Goal: Task Accomplishment & Management: Use online tool/utility

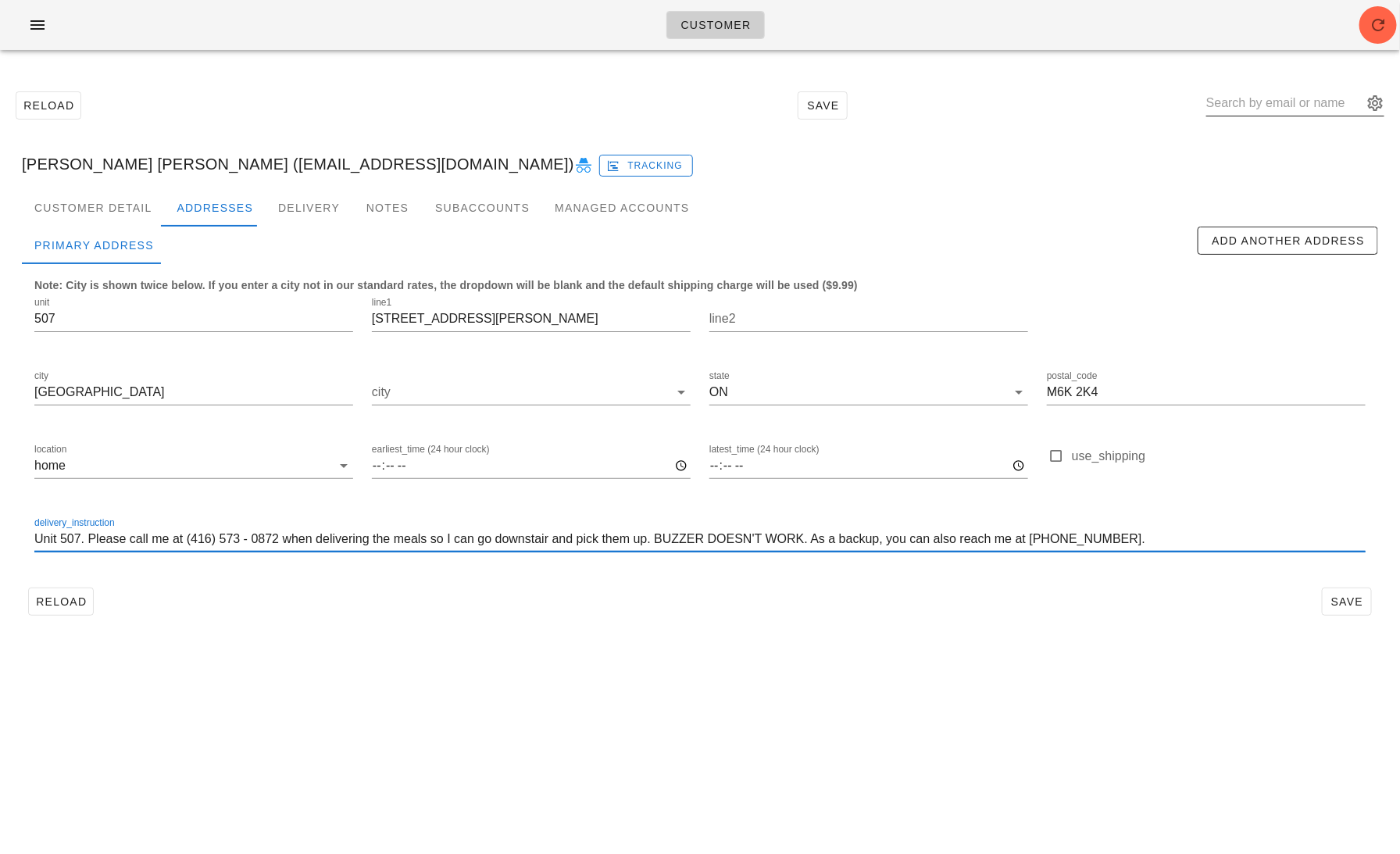
click at [1287, 100] on input "text" at bounding box center [1285, 104] width 157 height 25
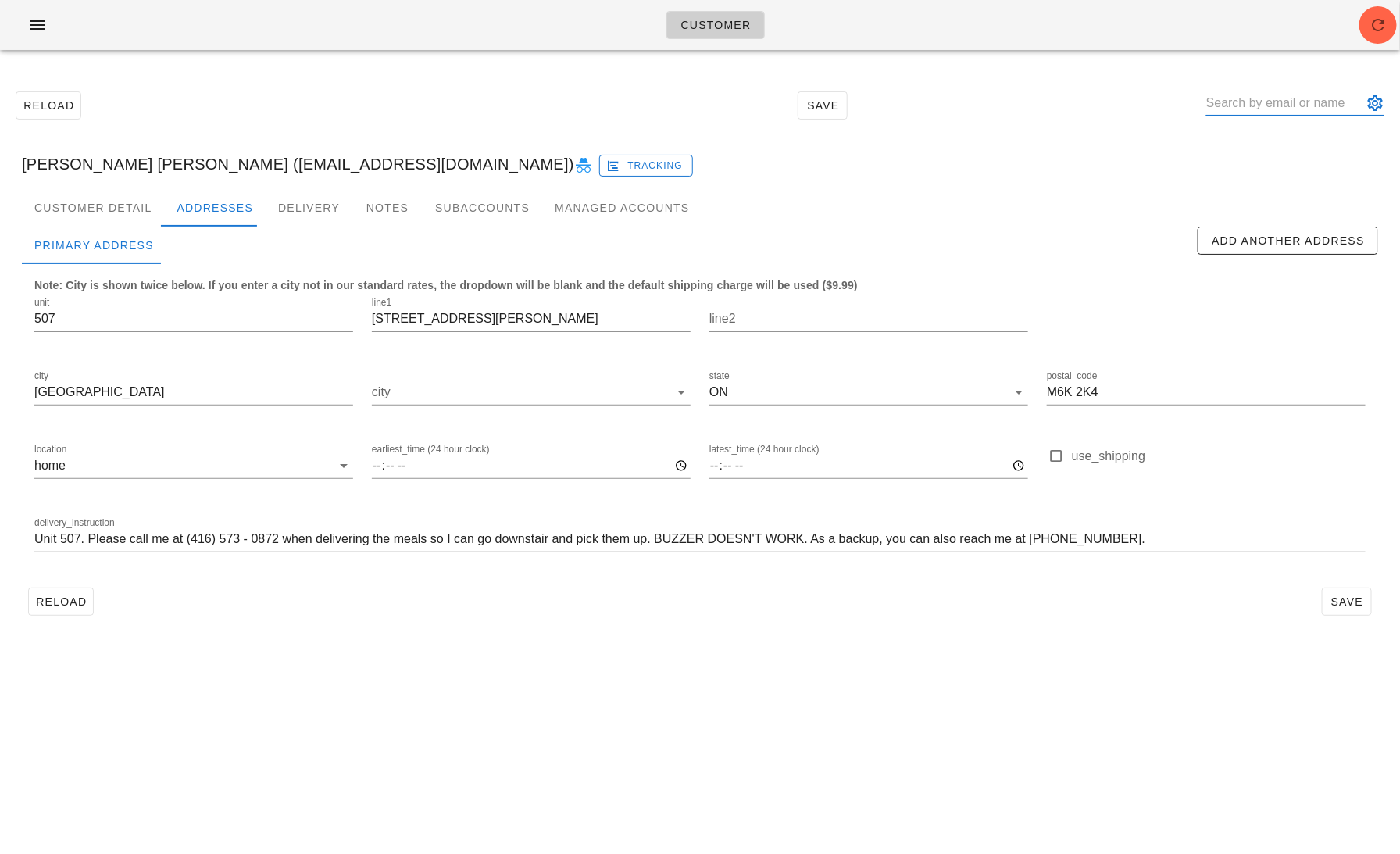
paste input "[EMAIL_ADDRESS][DOMAIN_NAME]"
type input "[EMAIL_ADDRESS][DOMAIN_NAME]"
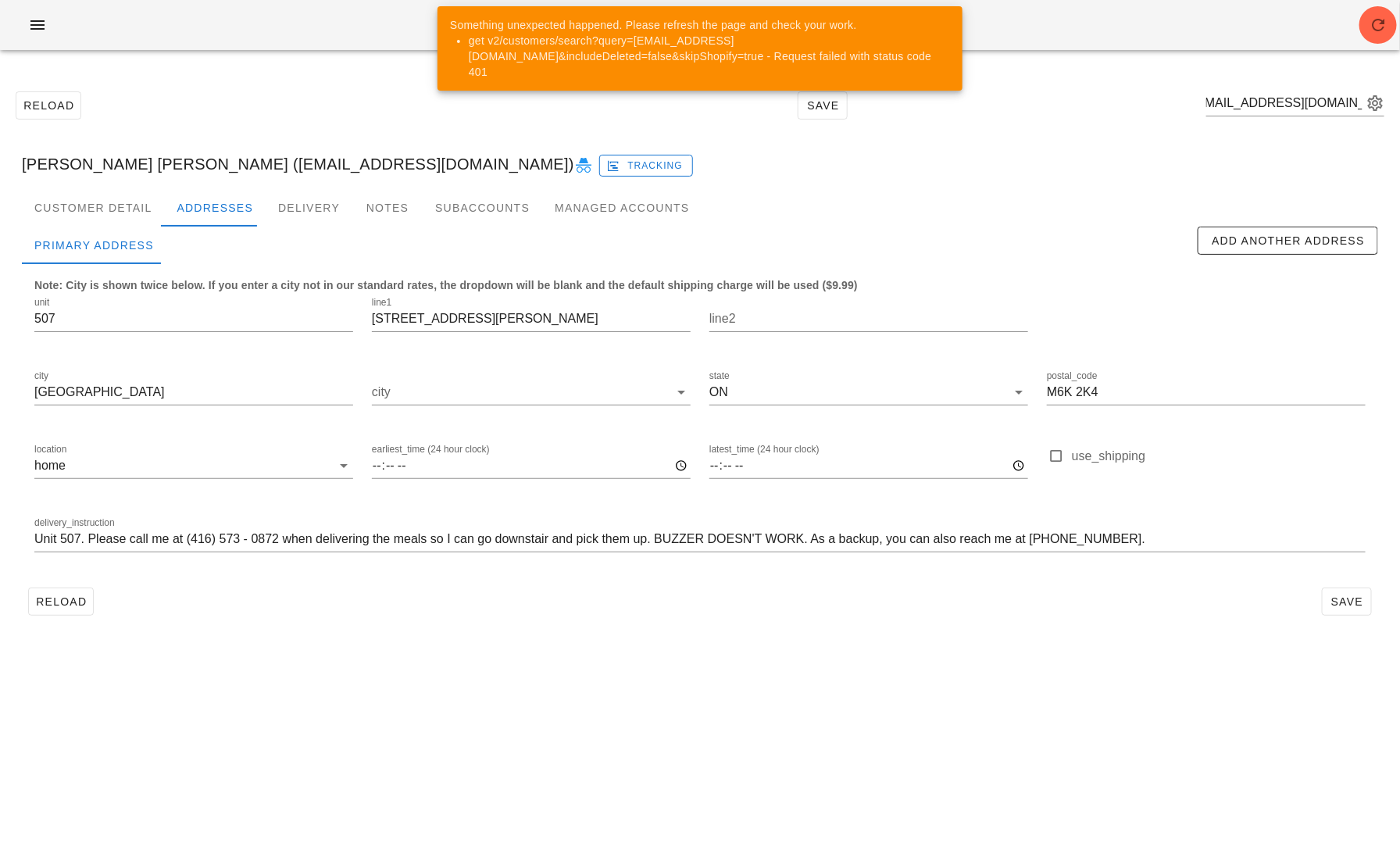
scroll to position [0, 0]
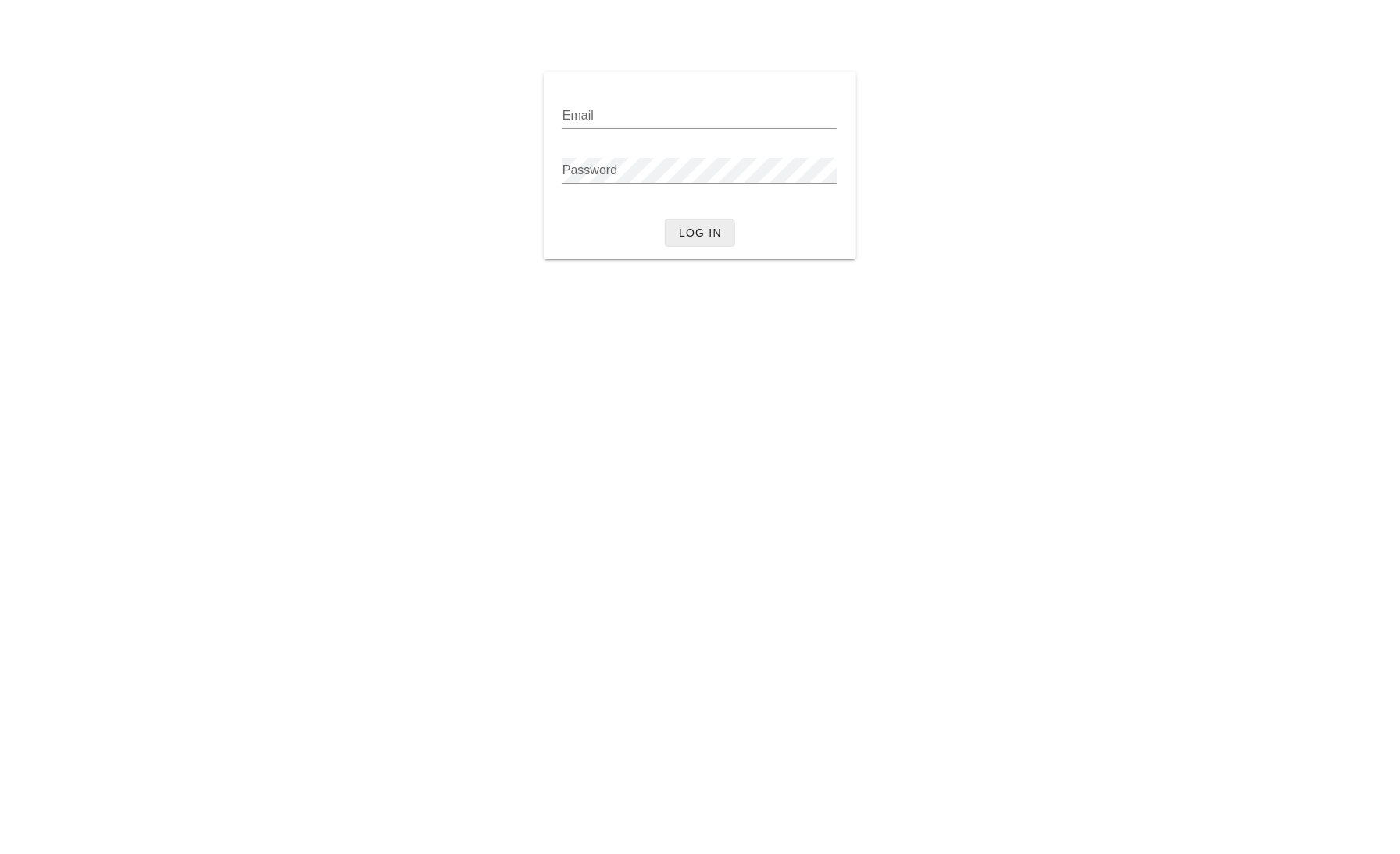
type input "[PERSON_NAME][EMAIL_ADDRESS][DOMAIN_NAME]"
click at [692, 231] on span "Log in" at bounding box center [700, 233] width 43 height 13
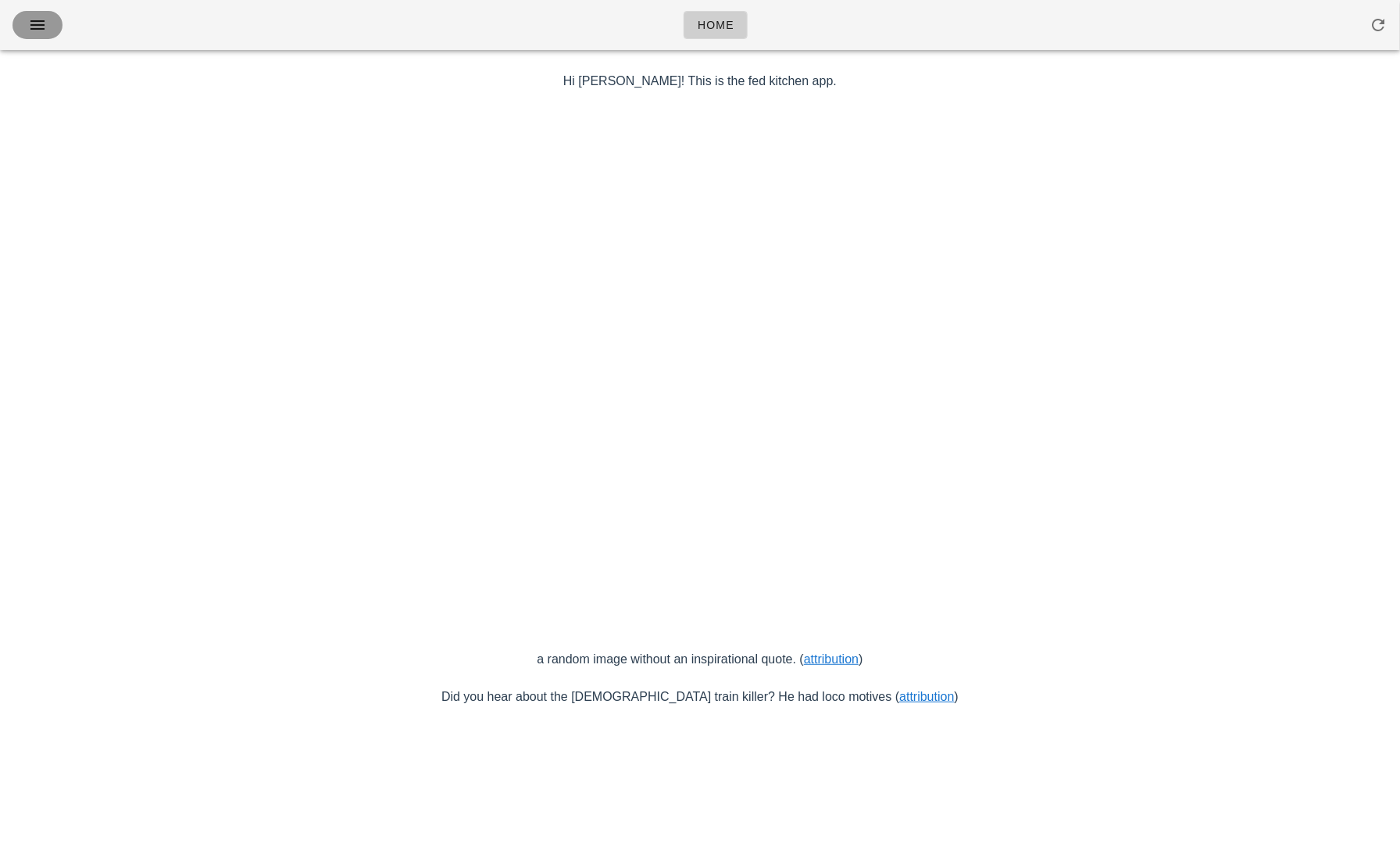
click at [36, 23] on icon "button" at bounding box center [38, 25] width 19 height 19
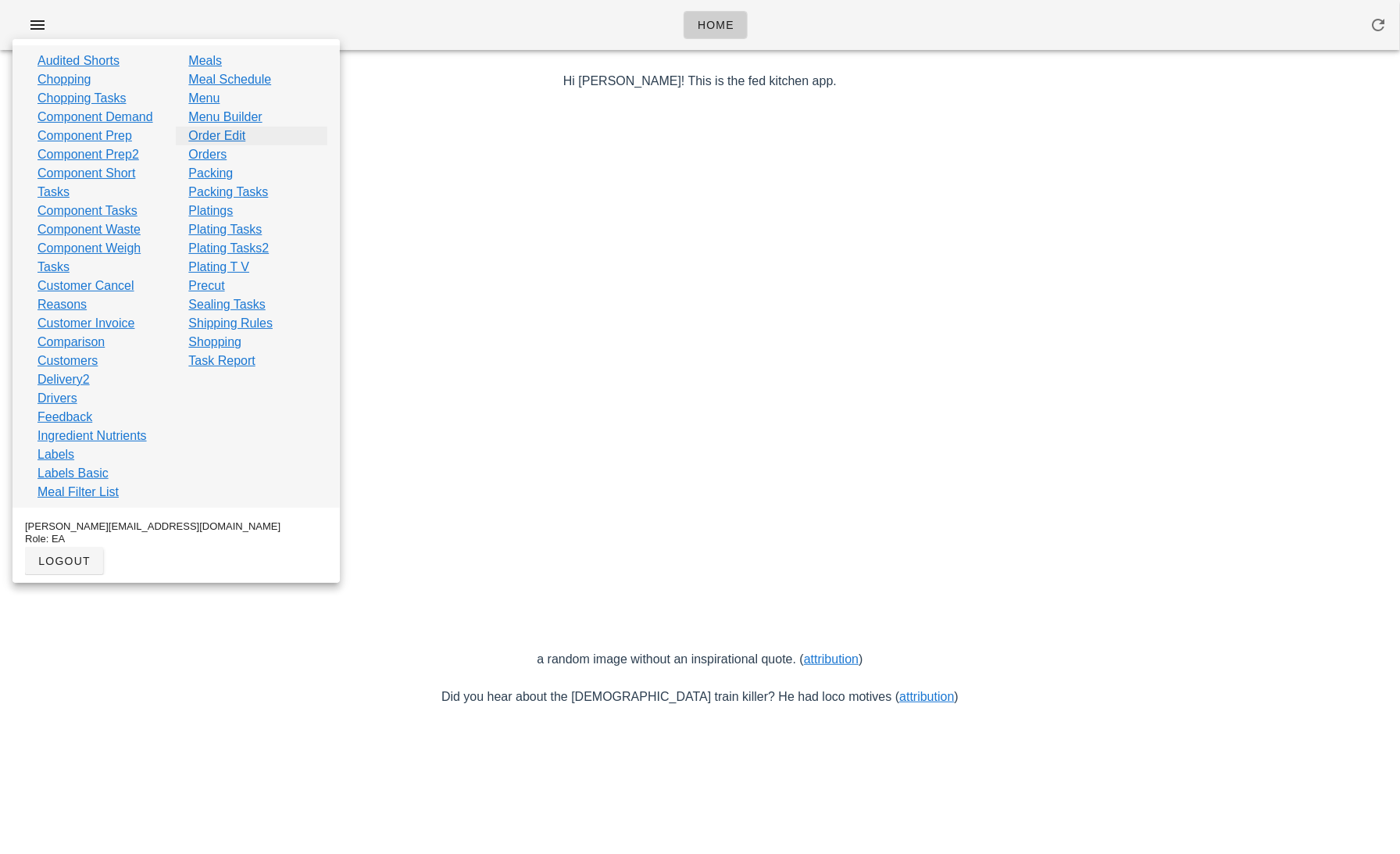
click at [225, 138] on link "Order Edit" at bounding box center [217, 136] width 57 height 19
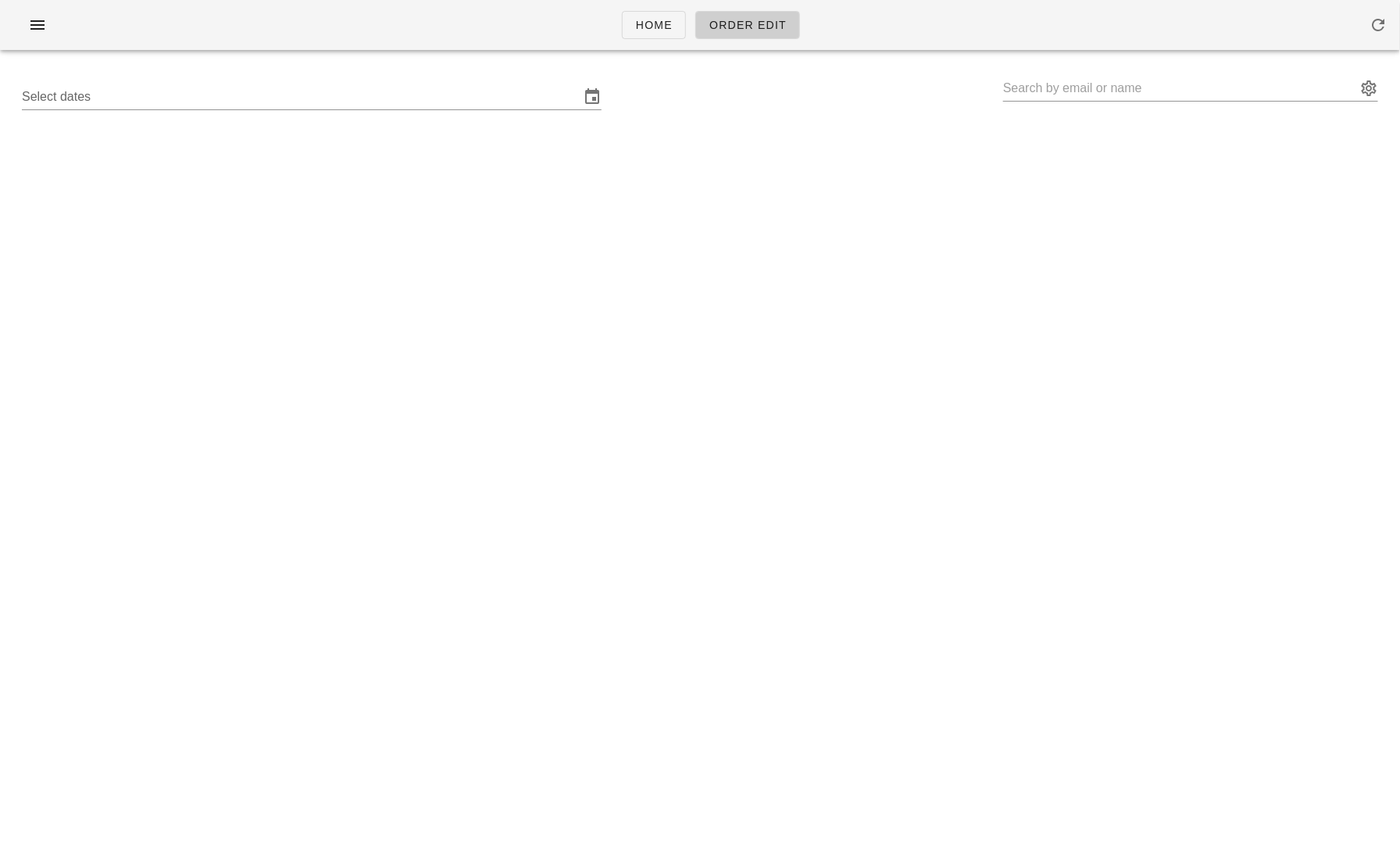
click at [989, 89] on div "Select dates" at bounding box center [700, 96] width 1382 height 50
click at [1010, 89] on input "text" at bounding box center [1179, 89] width 353 height 25
paste input "erinbutton23@gmail.com"
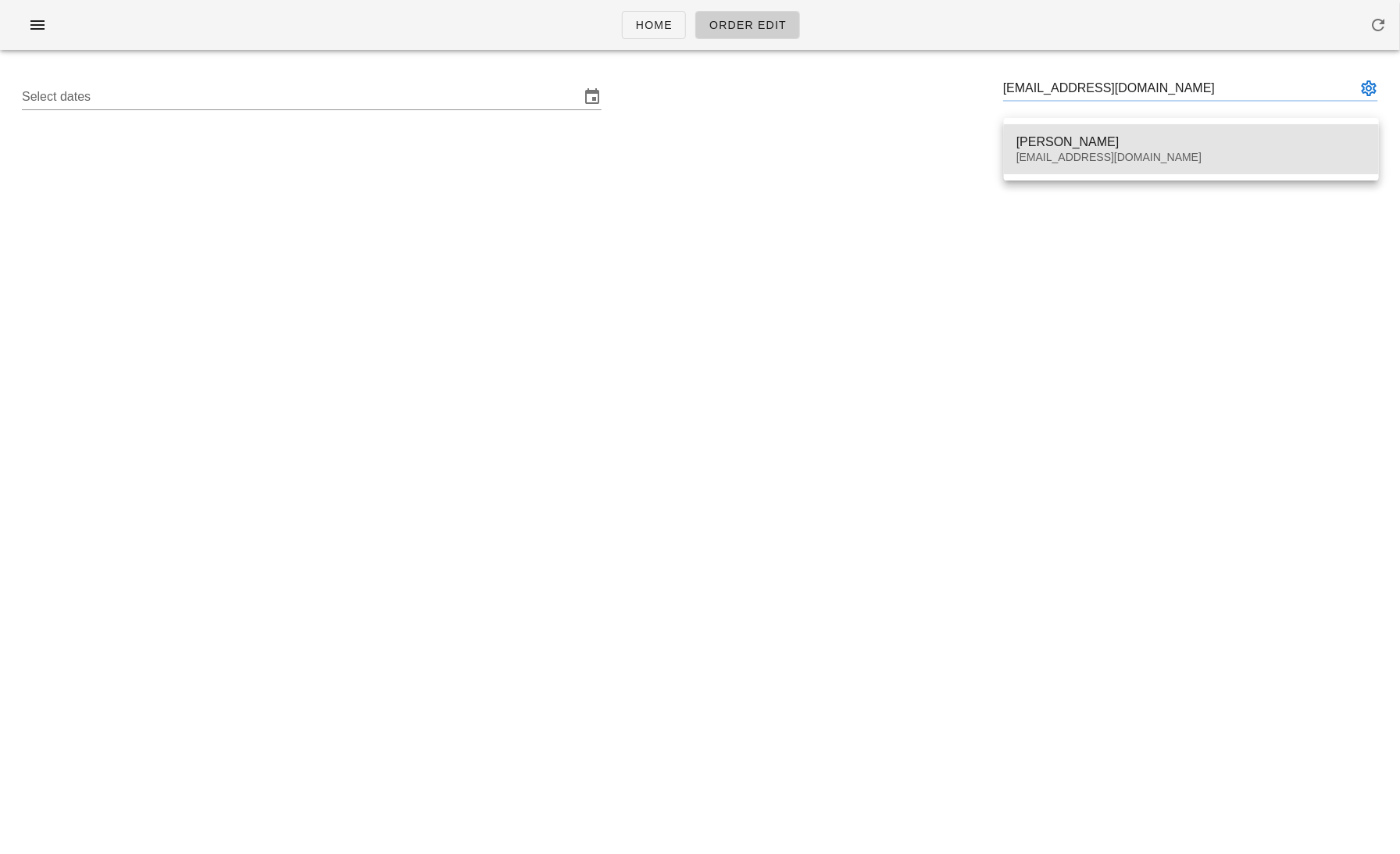
click at [1038, 140] on div "Erin Button" at bounding box center [1191, 142] width 350 height 15
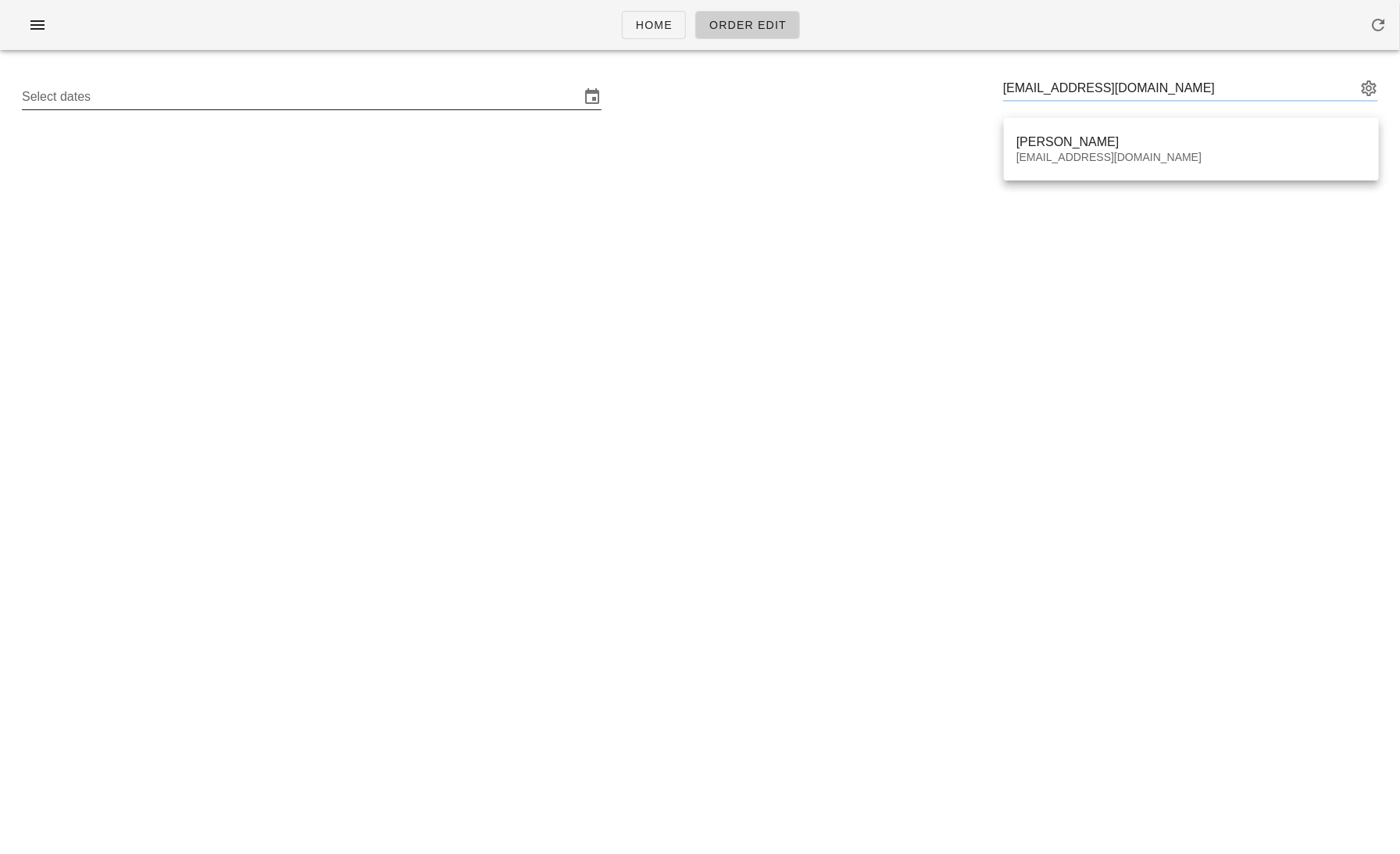
type input "Erin Button (Erinbutton23@gmail.com)"
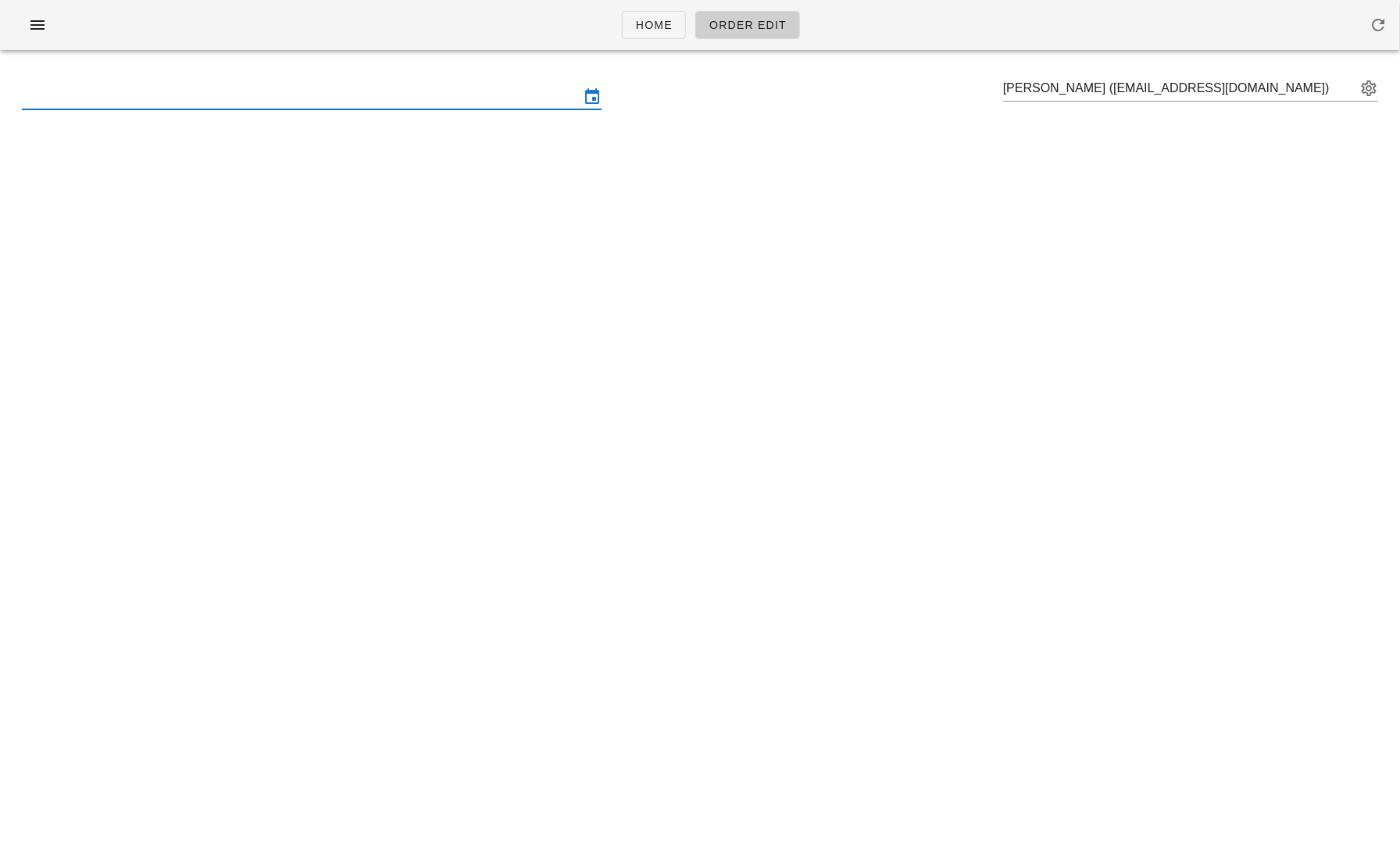
click at [310, 88] on input "text" at bounding box center [301, 97] width 558 height 25
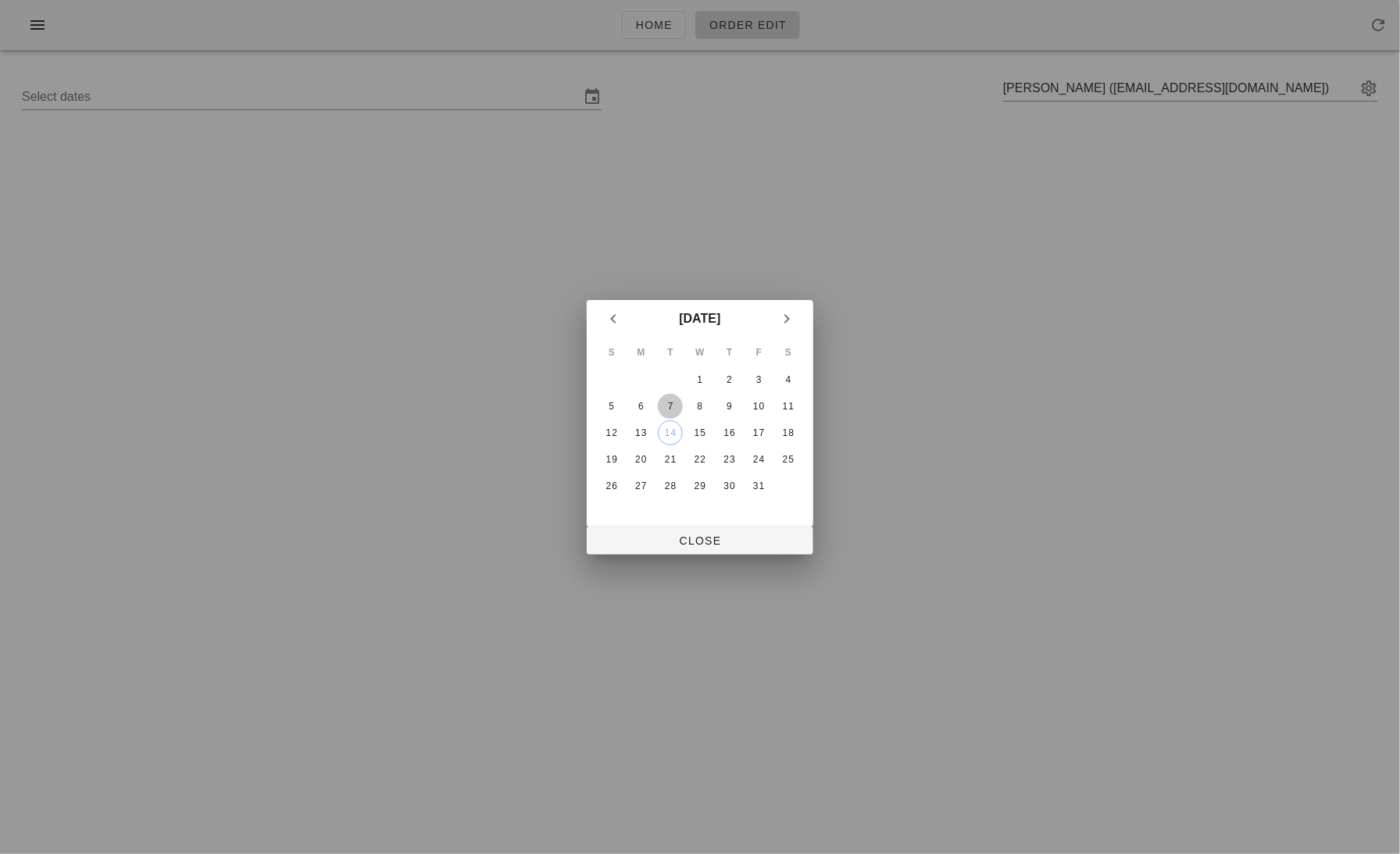
click at [666, 401] on div "7" at bounding box center [670, 406] width 25 height 11
click at [706, 539] on span "Close" at bounding box center [700, 541] width 202 height 13
type input "Sunday October 5 - Saturday October 11"
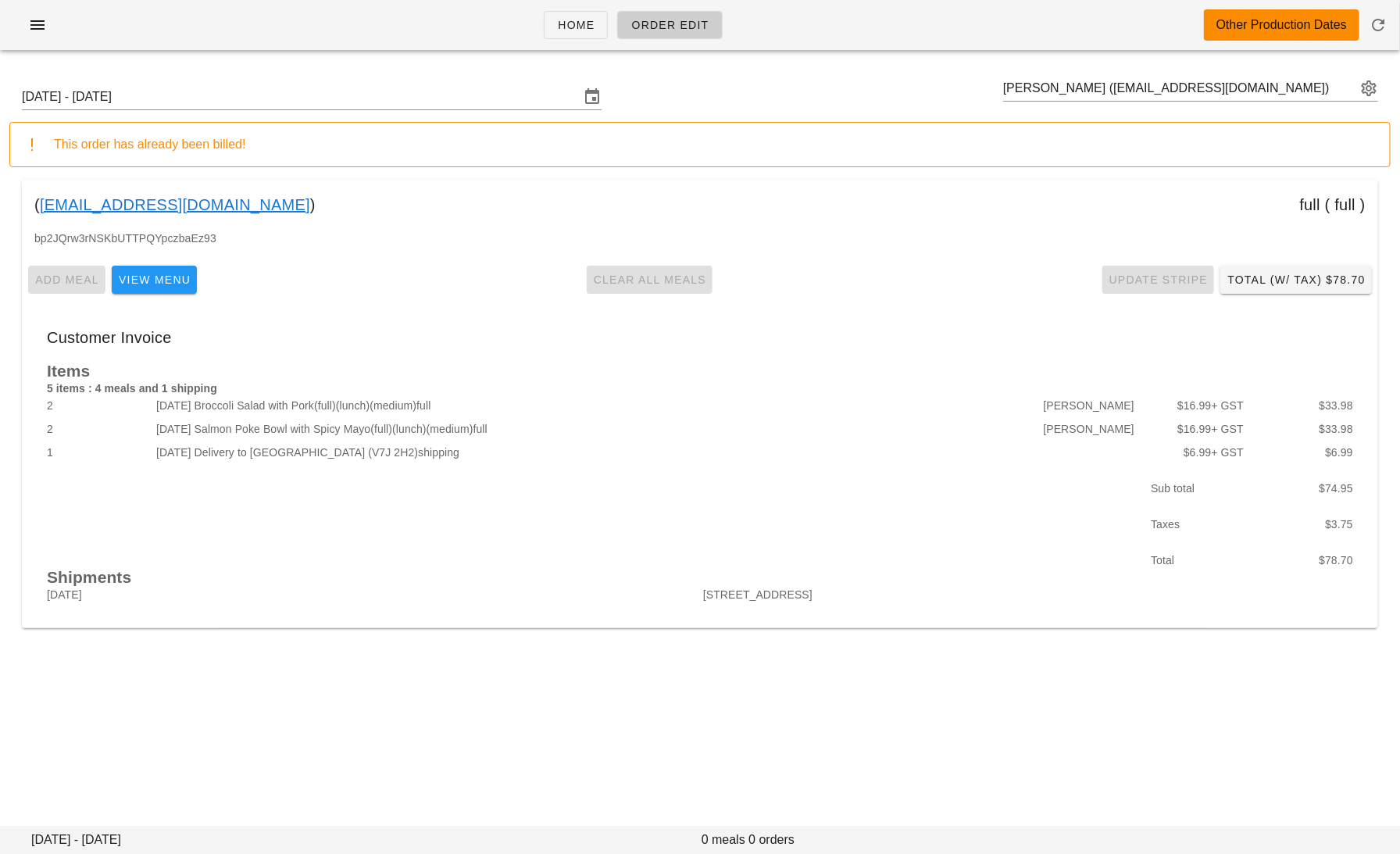
click at [173, 208] on link "Erinbutton23@gmail.com" at bounding box center [175, 205] width 270 height 25
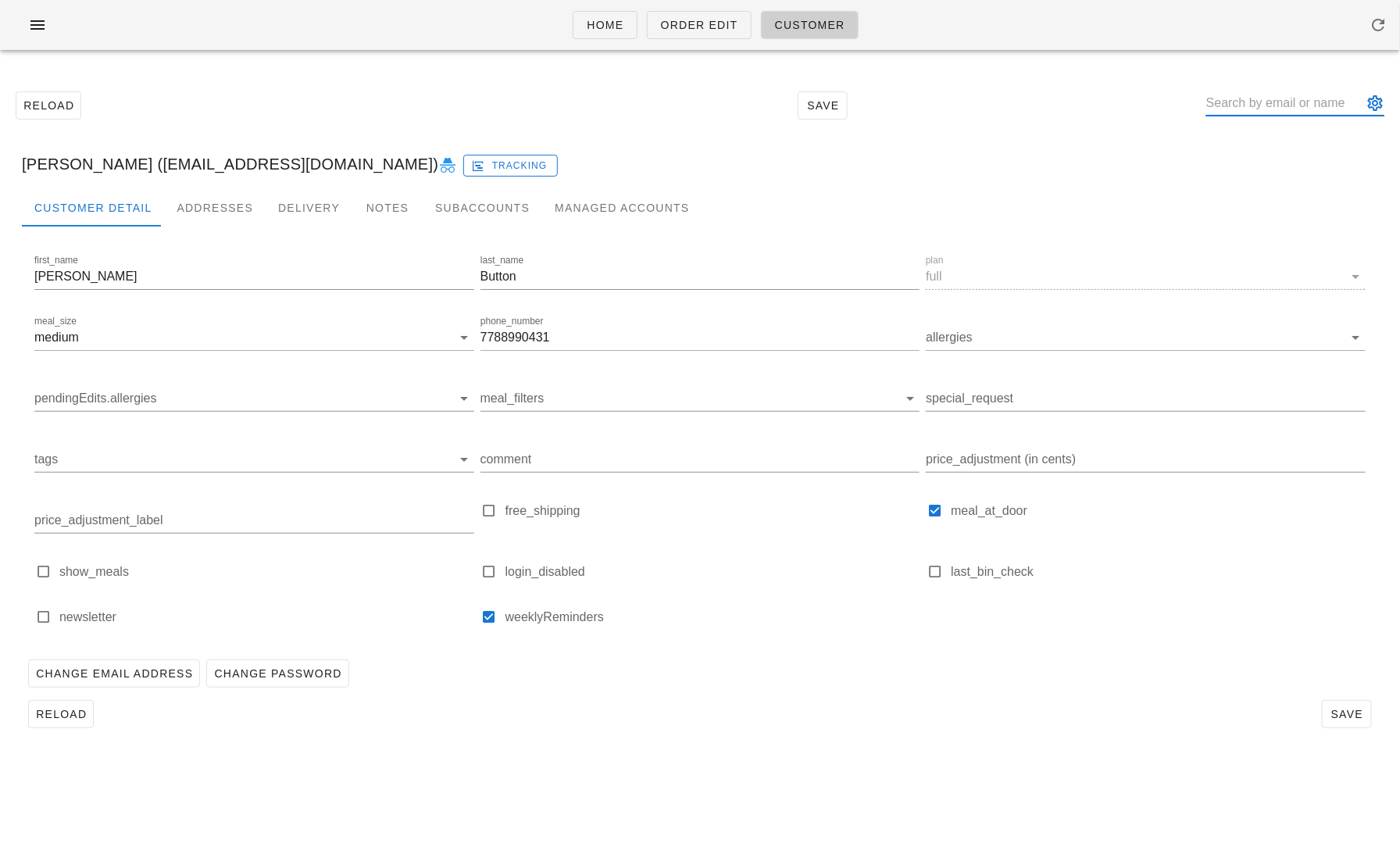
click at [1270, 94] on input "text" at bounding box center [1285, 104] width 157 height 25
paste input "wallaceparo@gmail.com"
type input "wallaceparo@gmail.com"
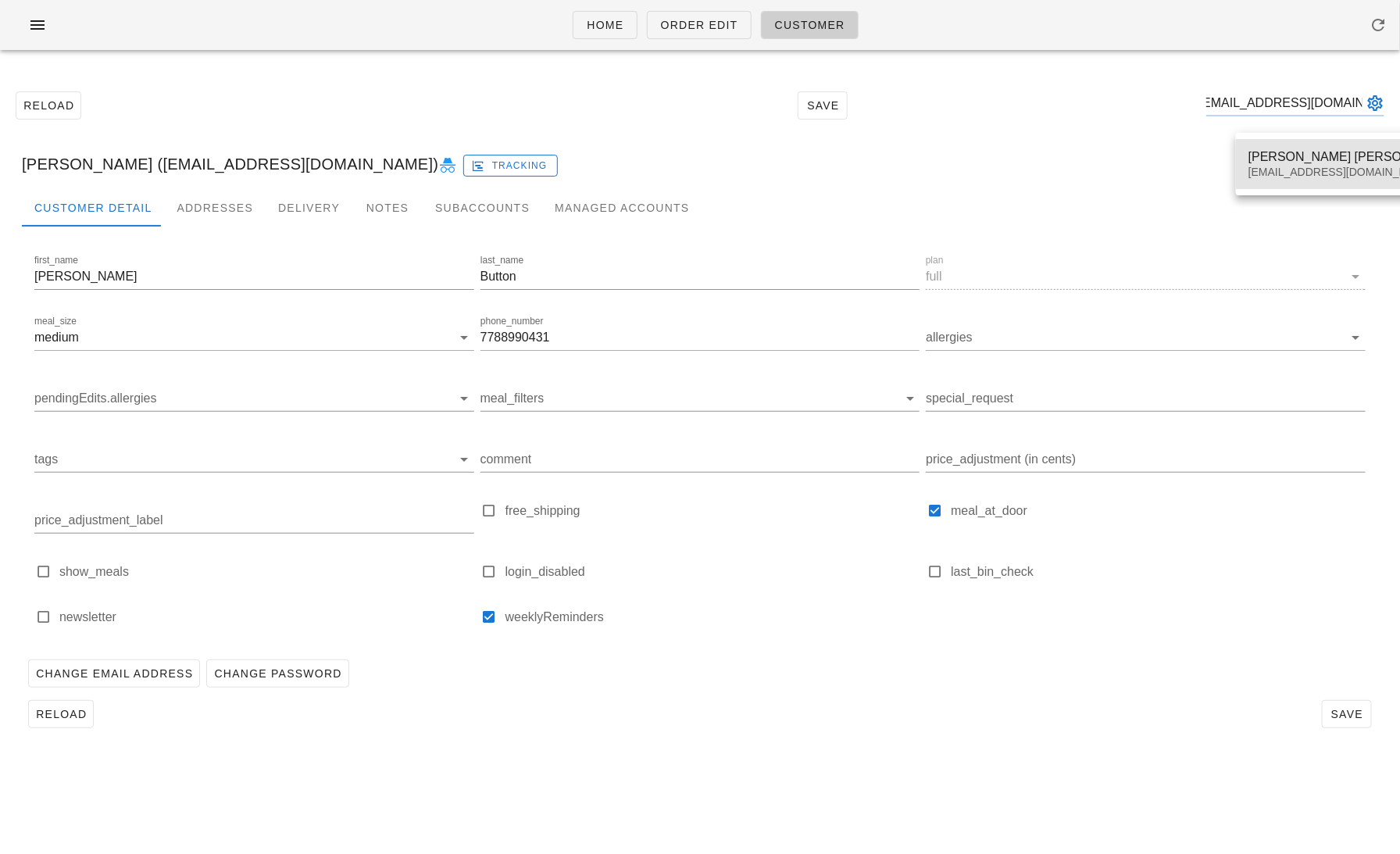
click at [1277, 166] on div "wallaceparo@gmail.com" at bounding box center [1353, 172] width 209 height 13
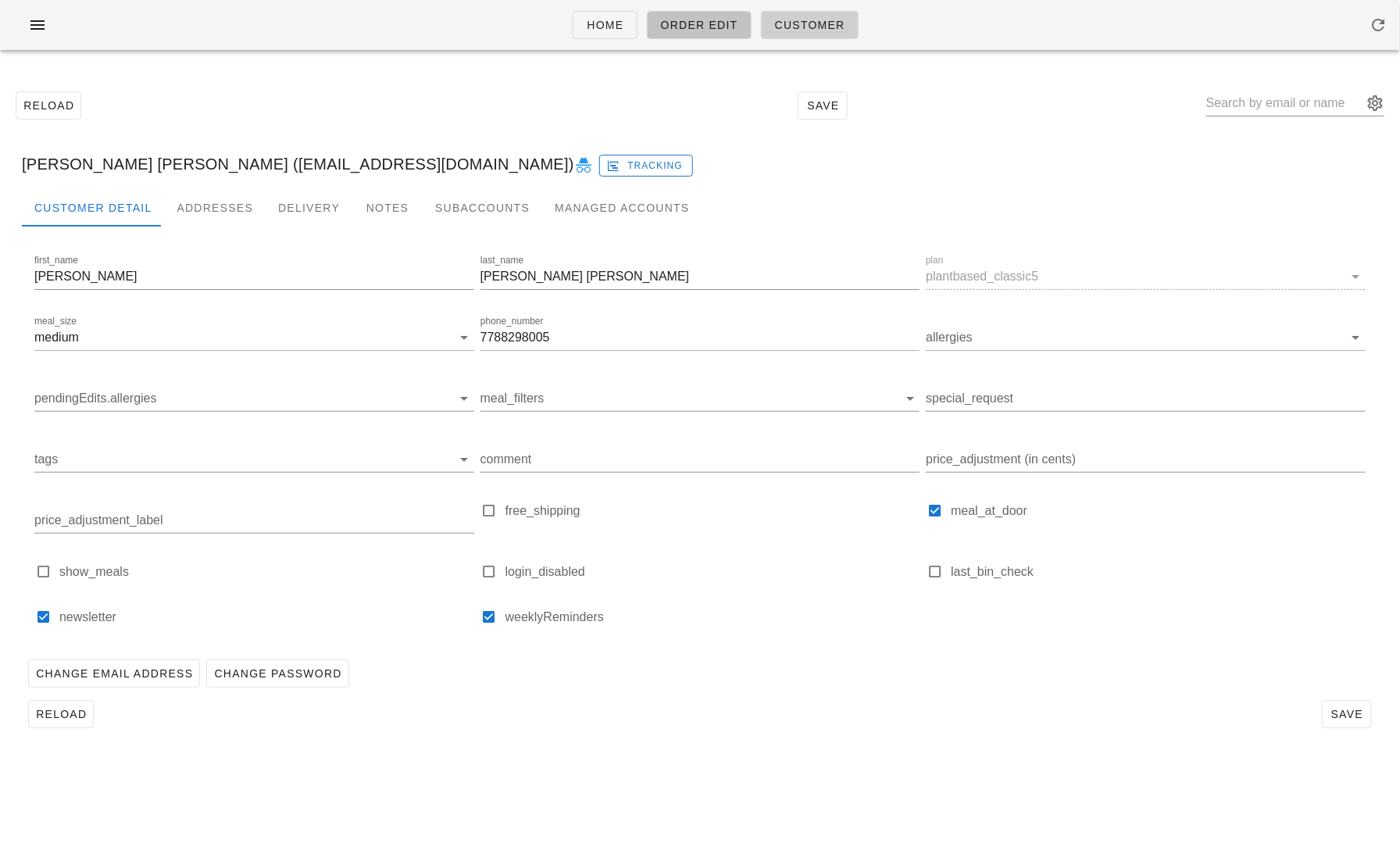
click at [677, 29] on span "Order Edit" at bounding box center [699, 25] width 78 height 13
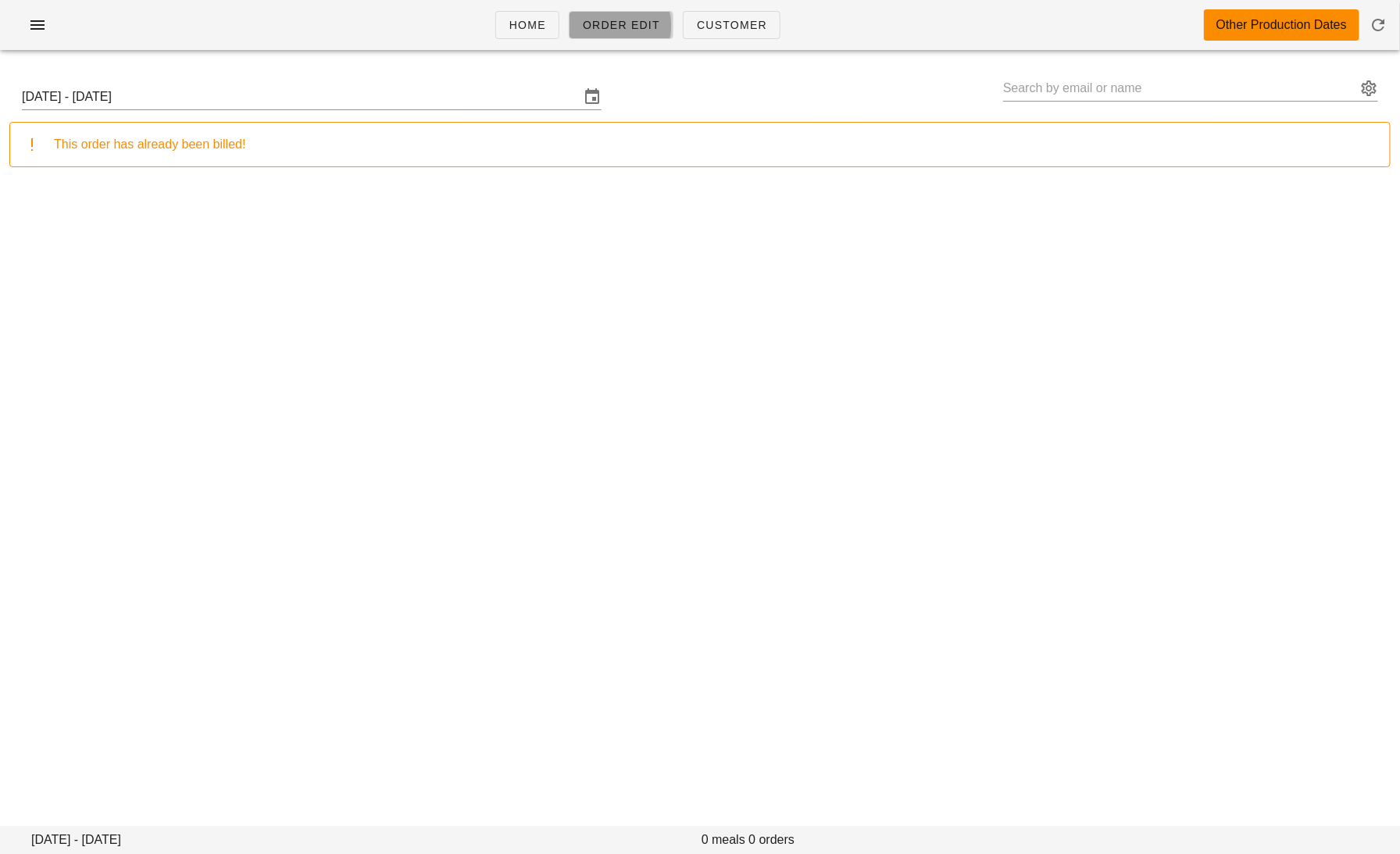
type input "Erin Button (Erinbutton23@gmail.com)"
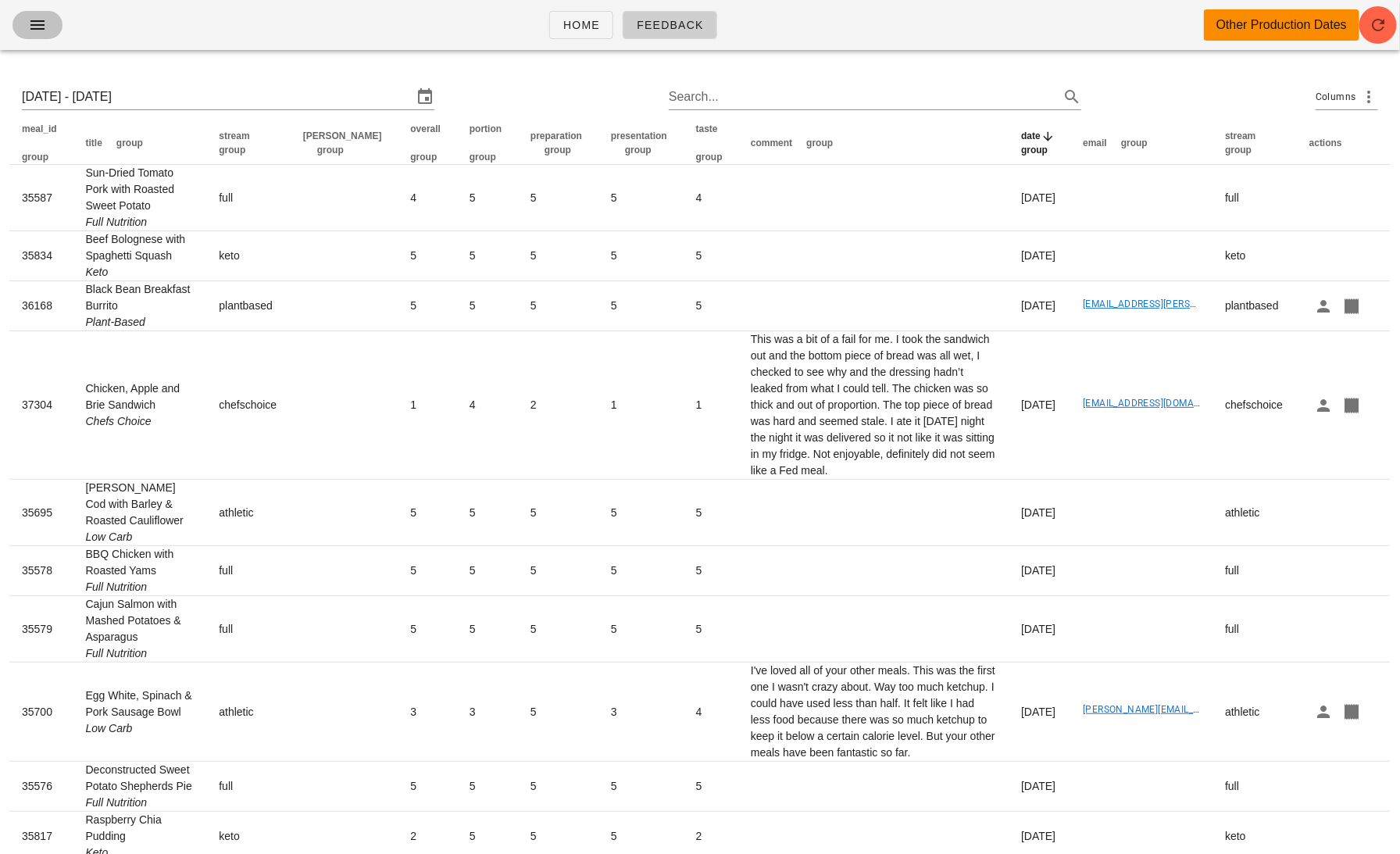
click at [41, 31] on icon "button" at bounding box center [38, 25] width 19 height 19
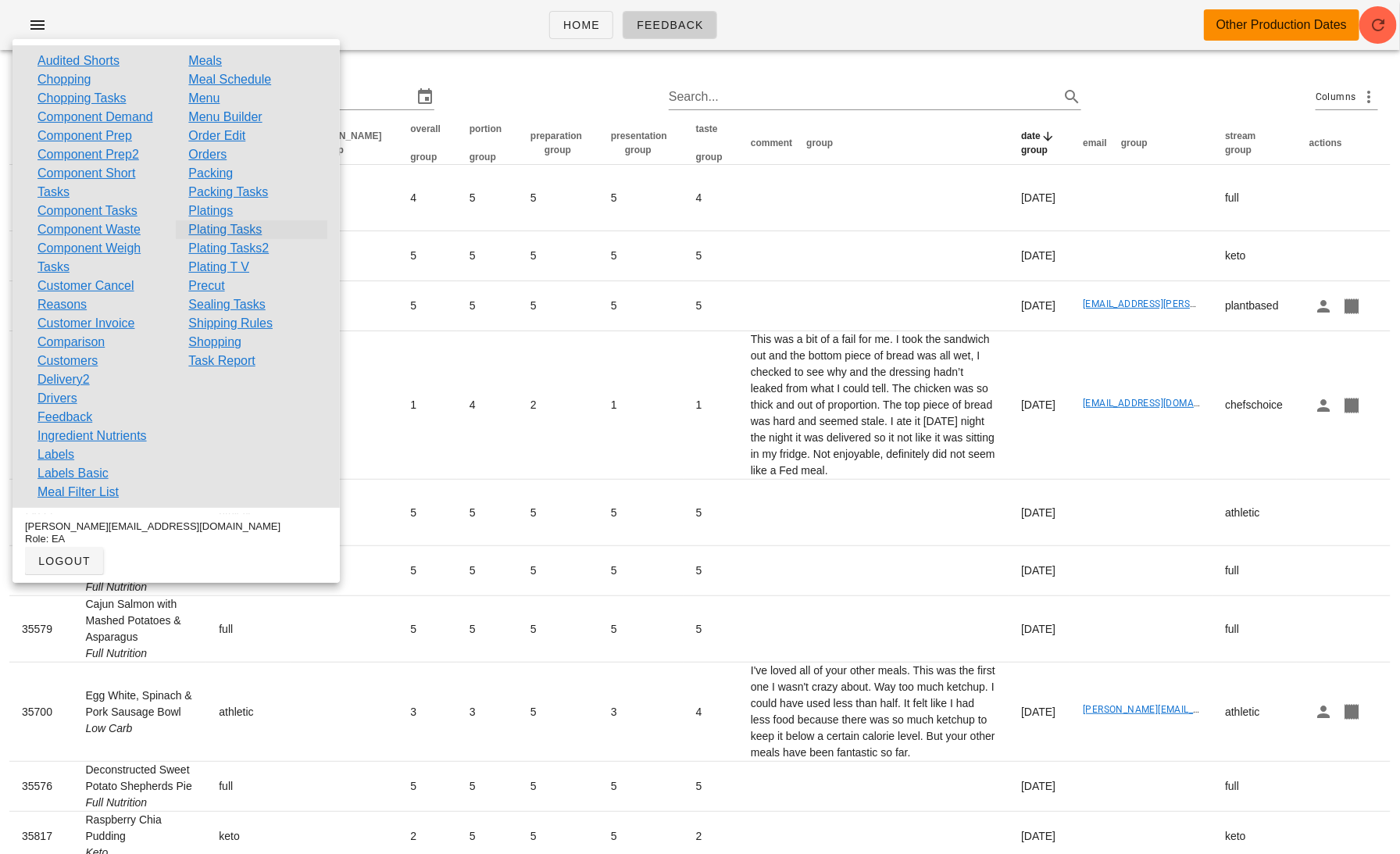
click at [228, 225] on link "Plating Tasks" at bounding box center [225, 230] width 74 height 19
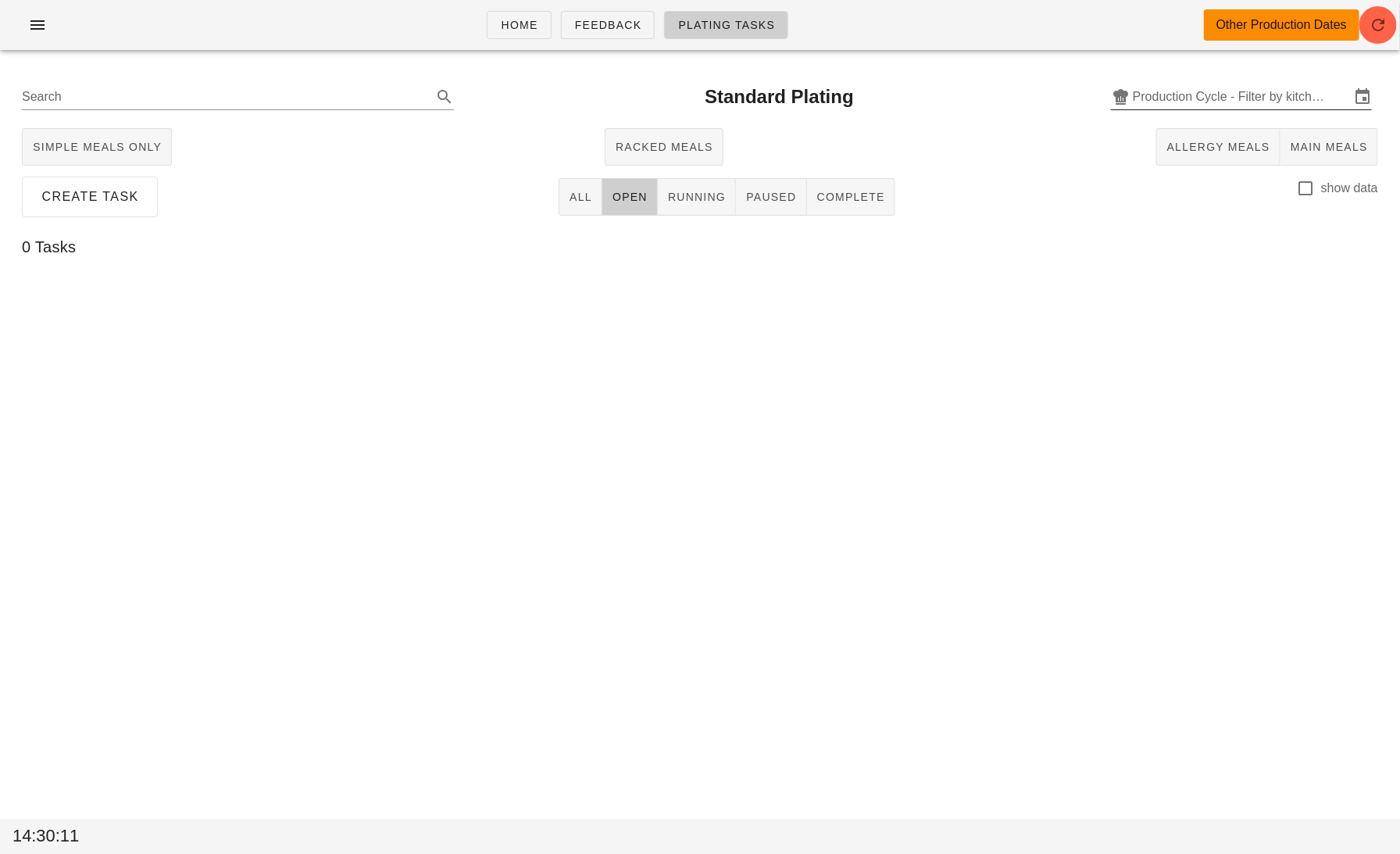
click at [1186, 89] on input "Production Cycle - Filter by kitchen production schedules" at bounding box center [1241, 97] width 217 height 25
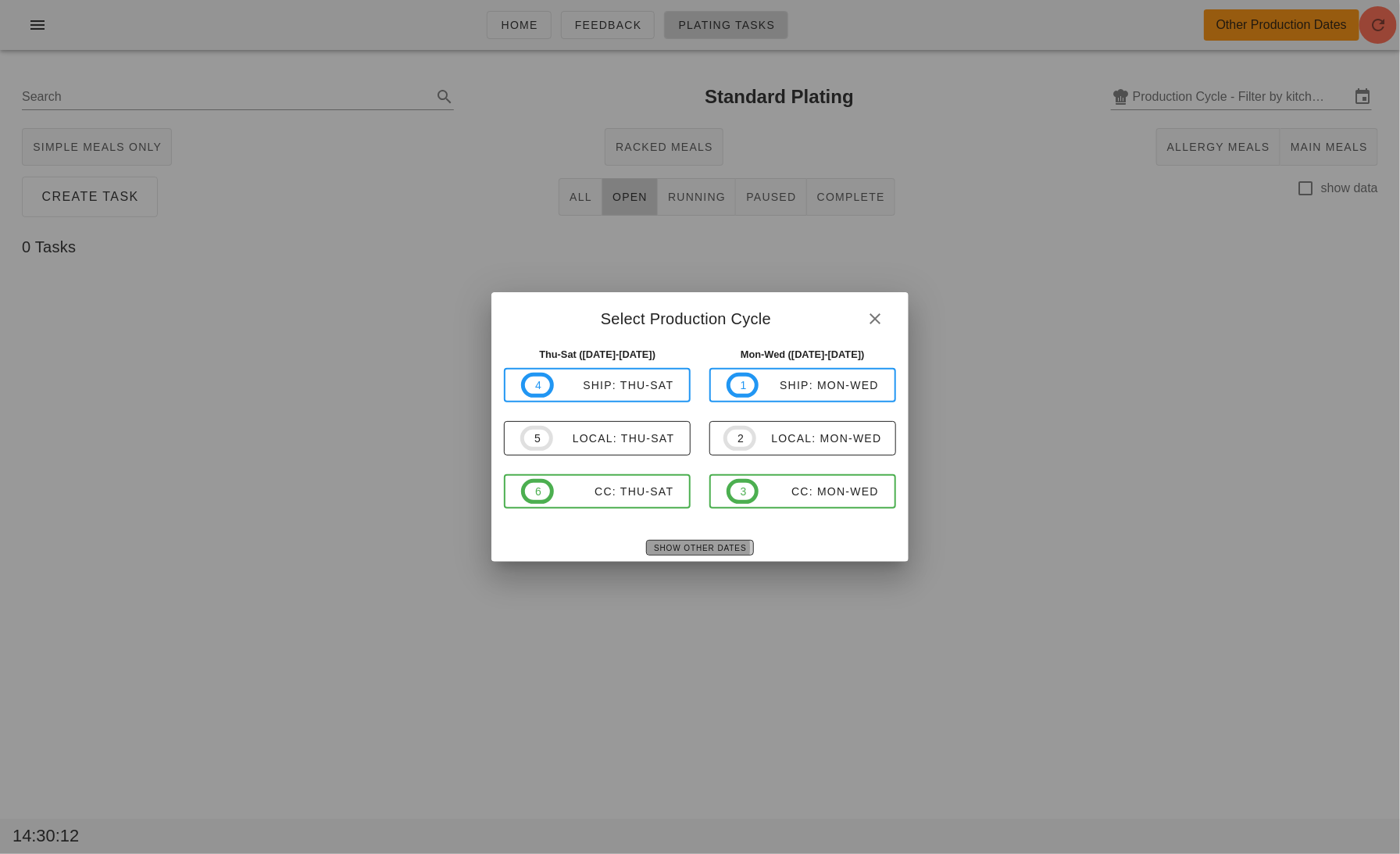
click at [734, 552] on span "Show Other Dates" at bounding box center [700, 548] width 93 height 9
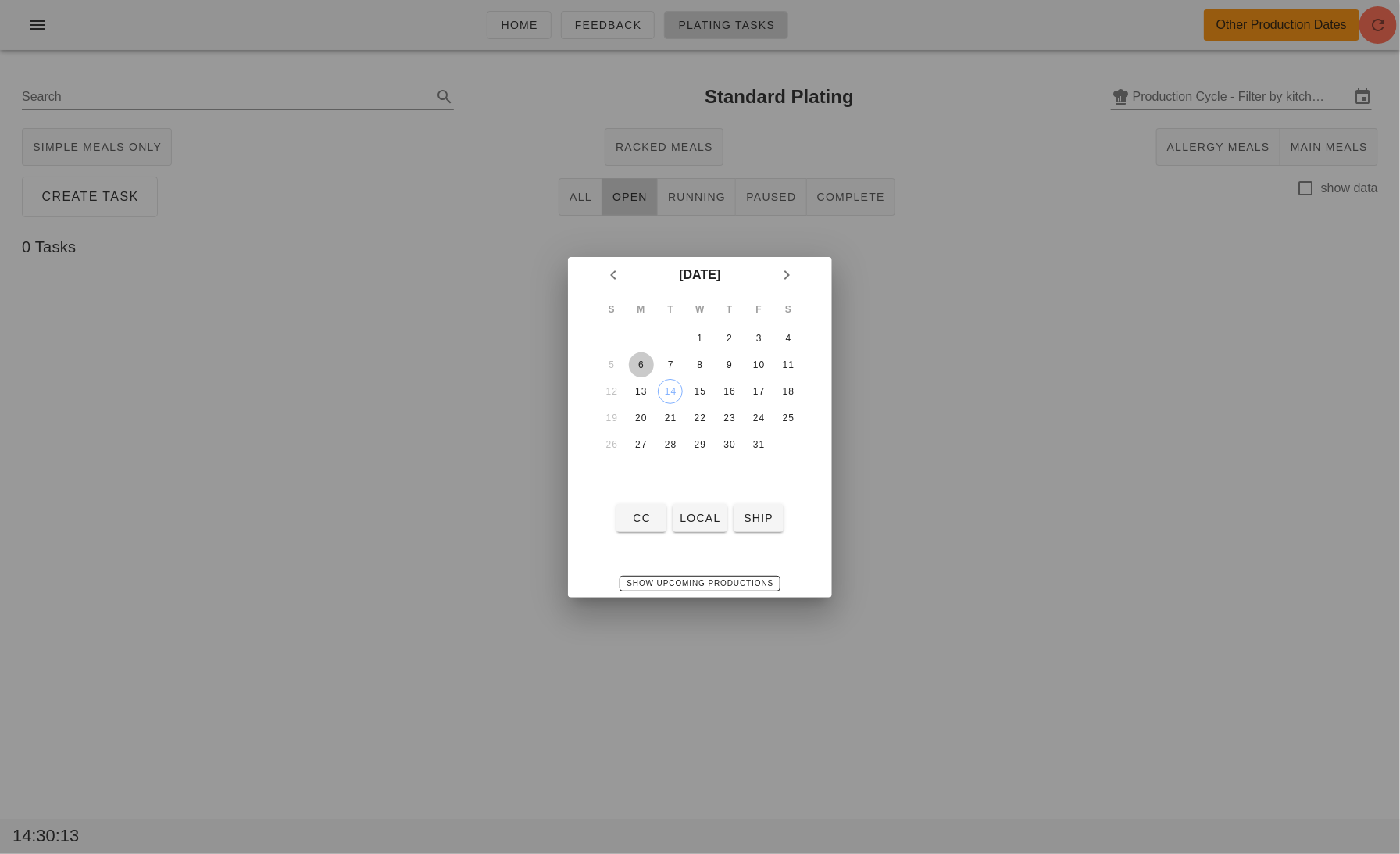
click at [643, 364] on div "6" at bounding box center [642, 365] width 25 height 11
click at [710, 527] on button "local" at bounding box center [700, 519] width 54 height 28
type input "local: Mon-Wed ([DATE]-[DATE])"
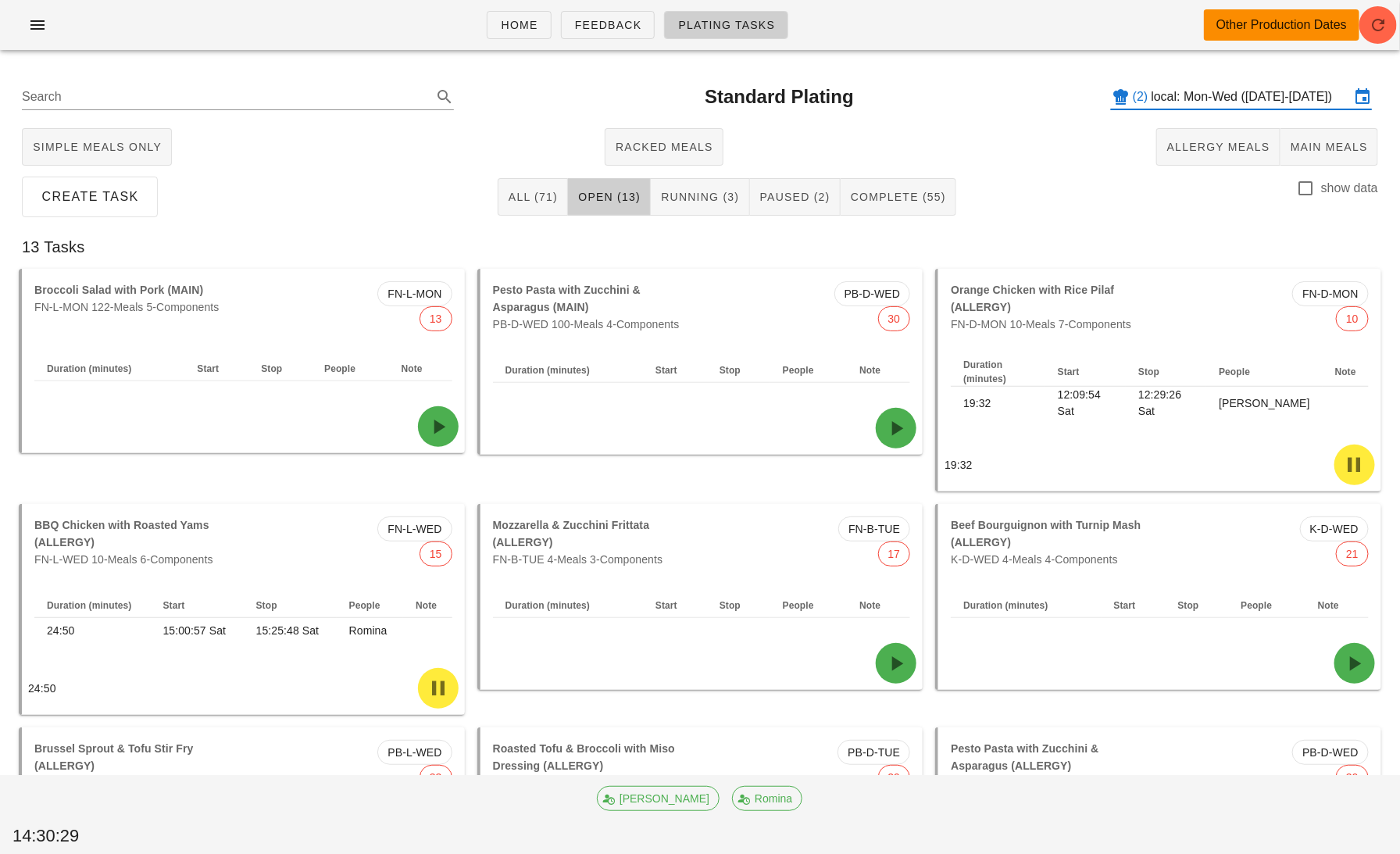
click at [357, 191] on div "Create Task All (71) Open (13) Running (3) Paused (2) Complete (55) show data" at bounding box center [700, 196] width 1382 height 50
click at [530, 196] on span "All (71)" at bounding box center [532, 197] width 50 height 13
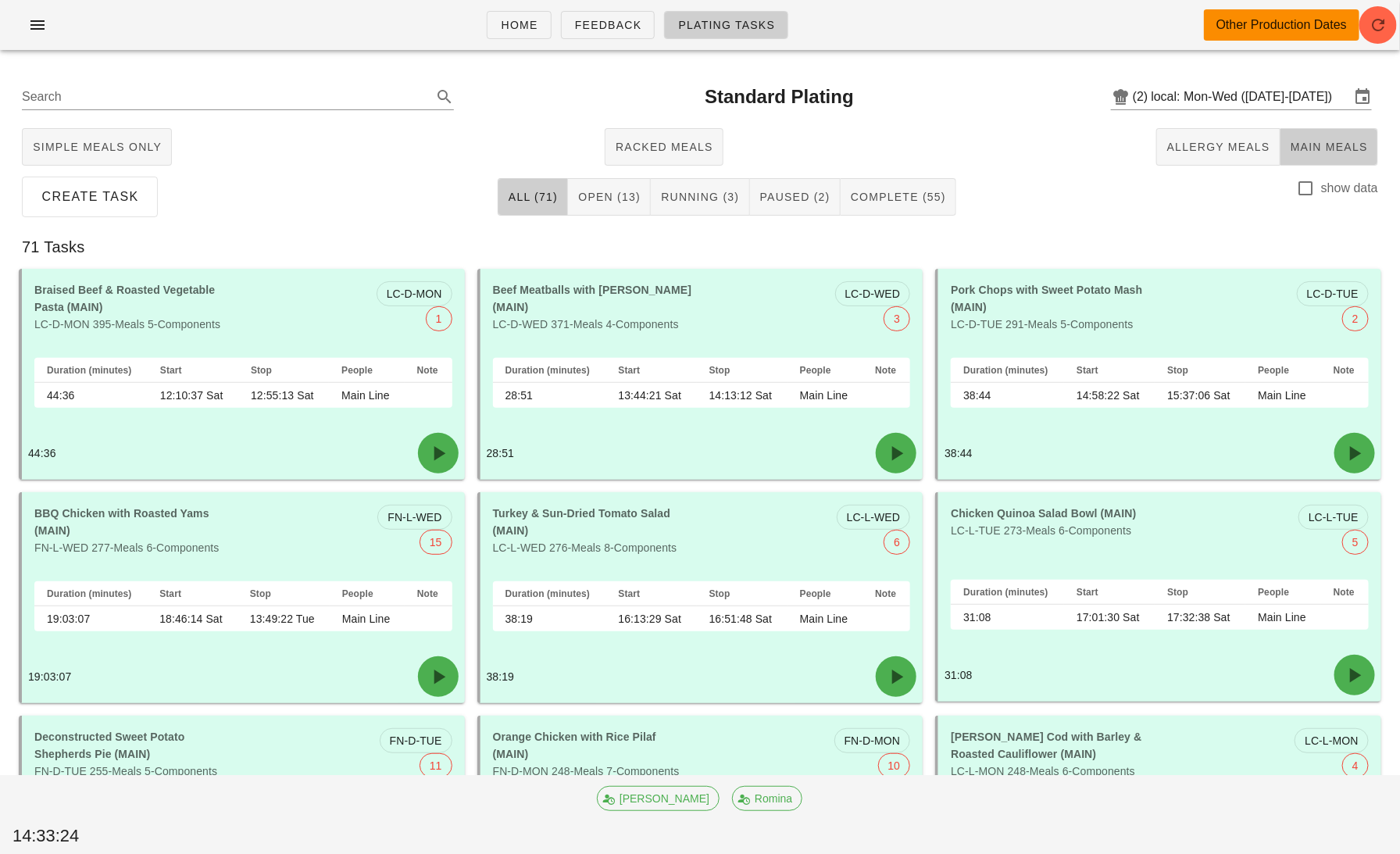
click at [1311, 142] on span "Main Meals" at bounding box center [1329, 147] width 78 height 13
click at [35, 35] on button "button" at bounding box center [37, 25] width 50 height 28
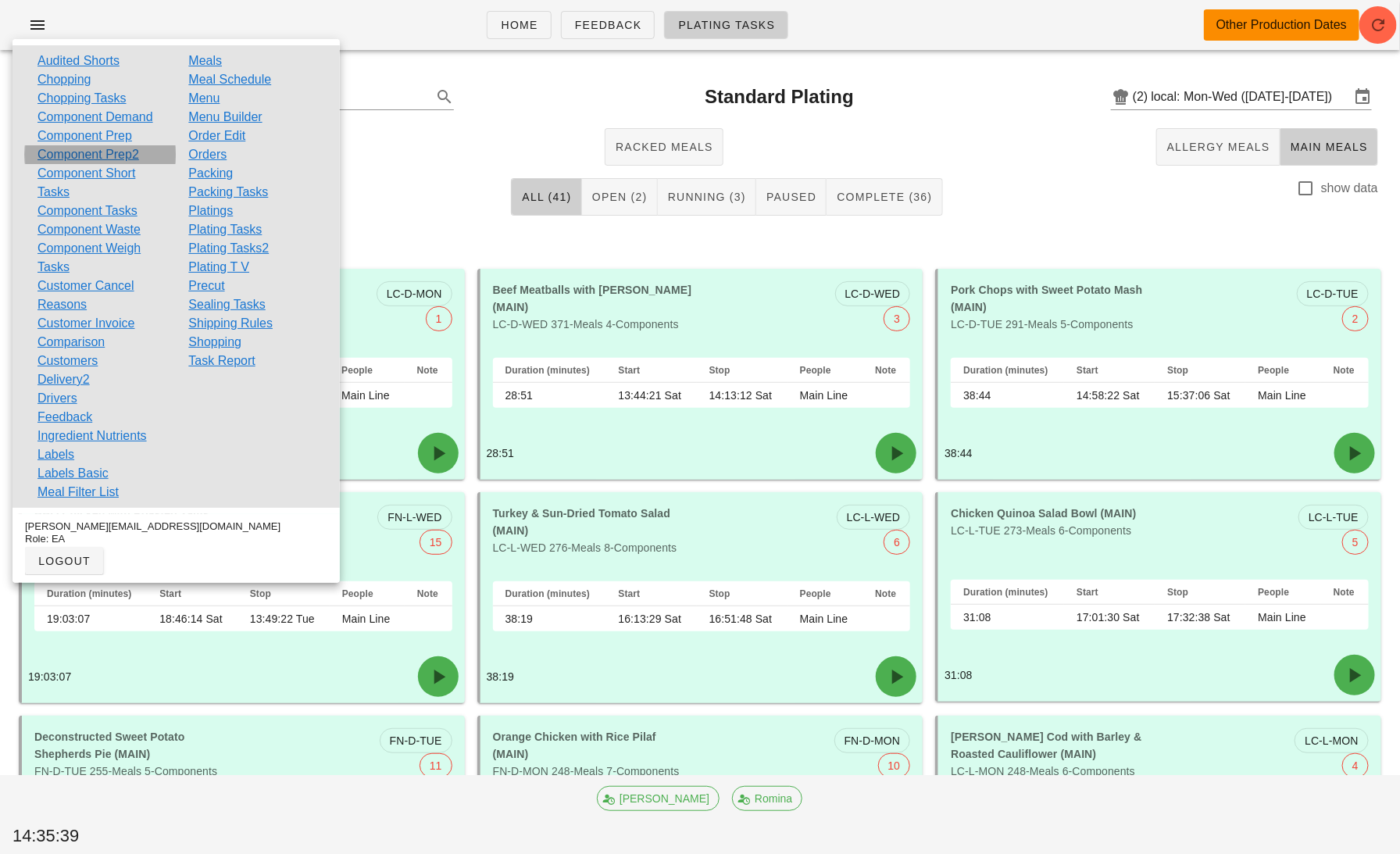
click at [81, 157] on link "Component Prep2" at bounding box center [88, 155] width 101 height 19
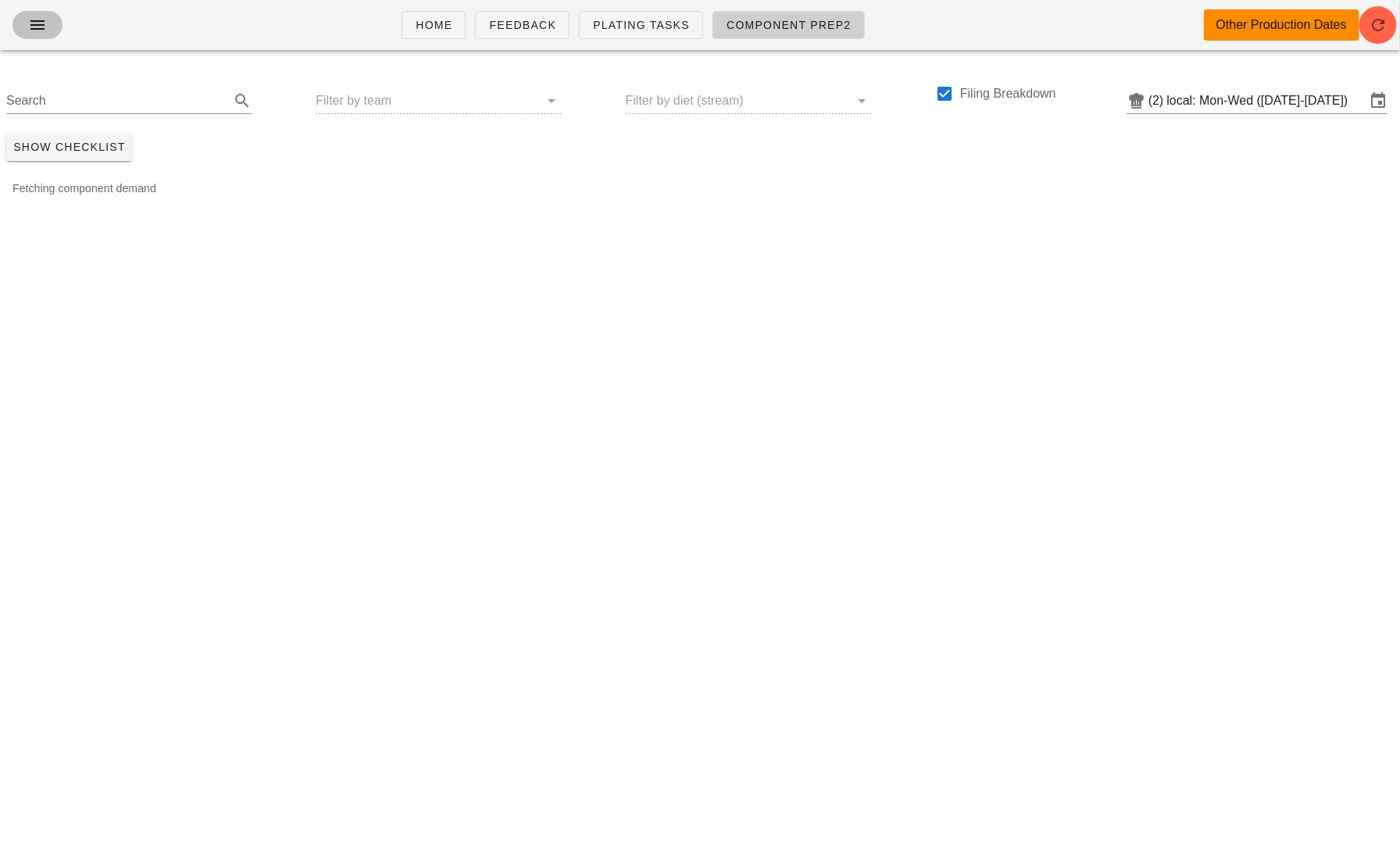
click at [33, 23] on icon "button" at bounding box center [38, 25] width 19 height 19
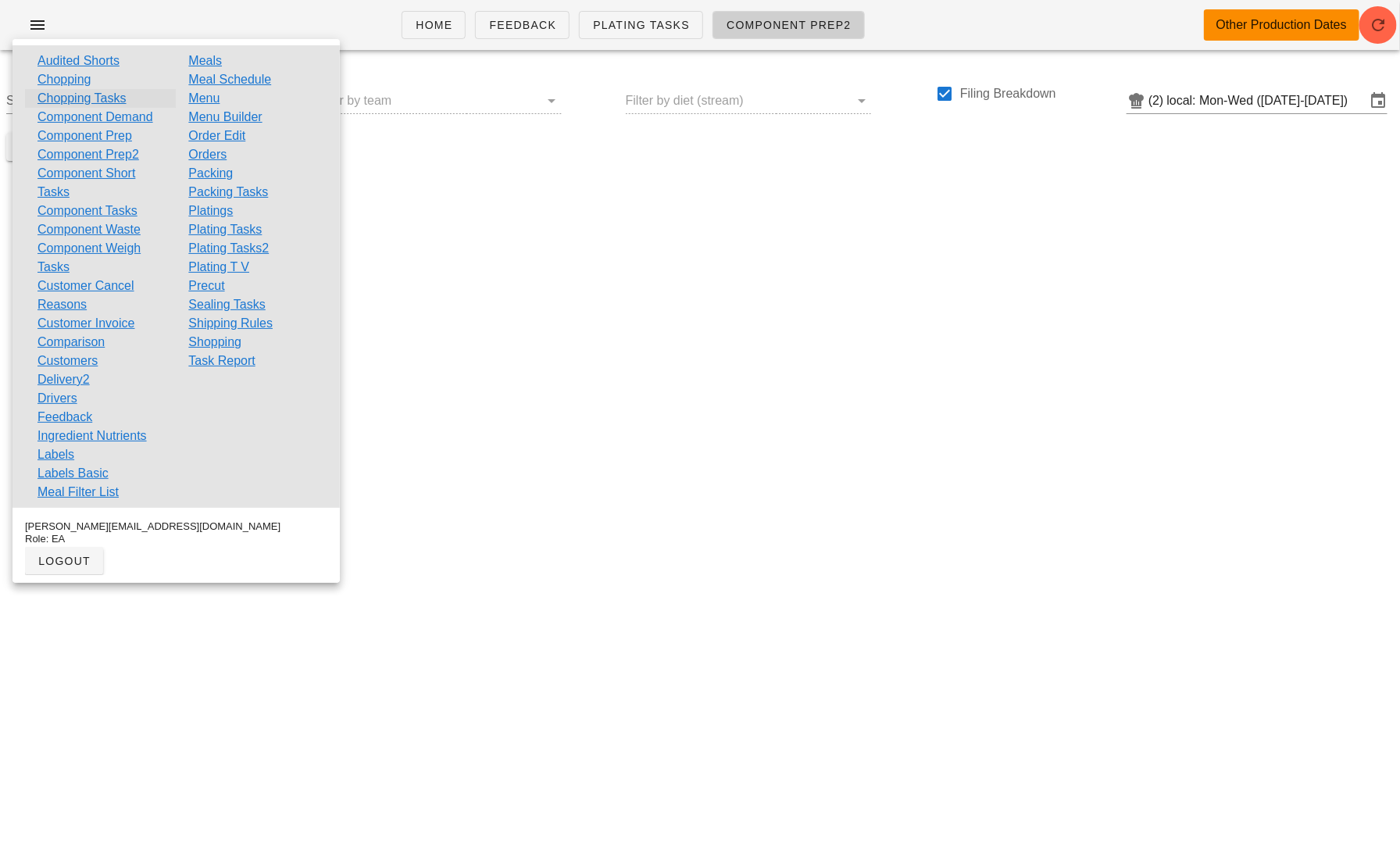
click at [100, 98] on link "Chopping Tasks" at bounding box center [81, 99] width 89 height 19
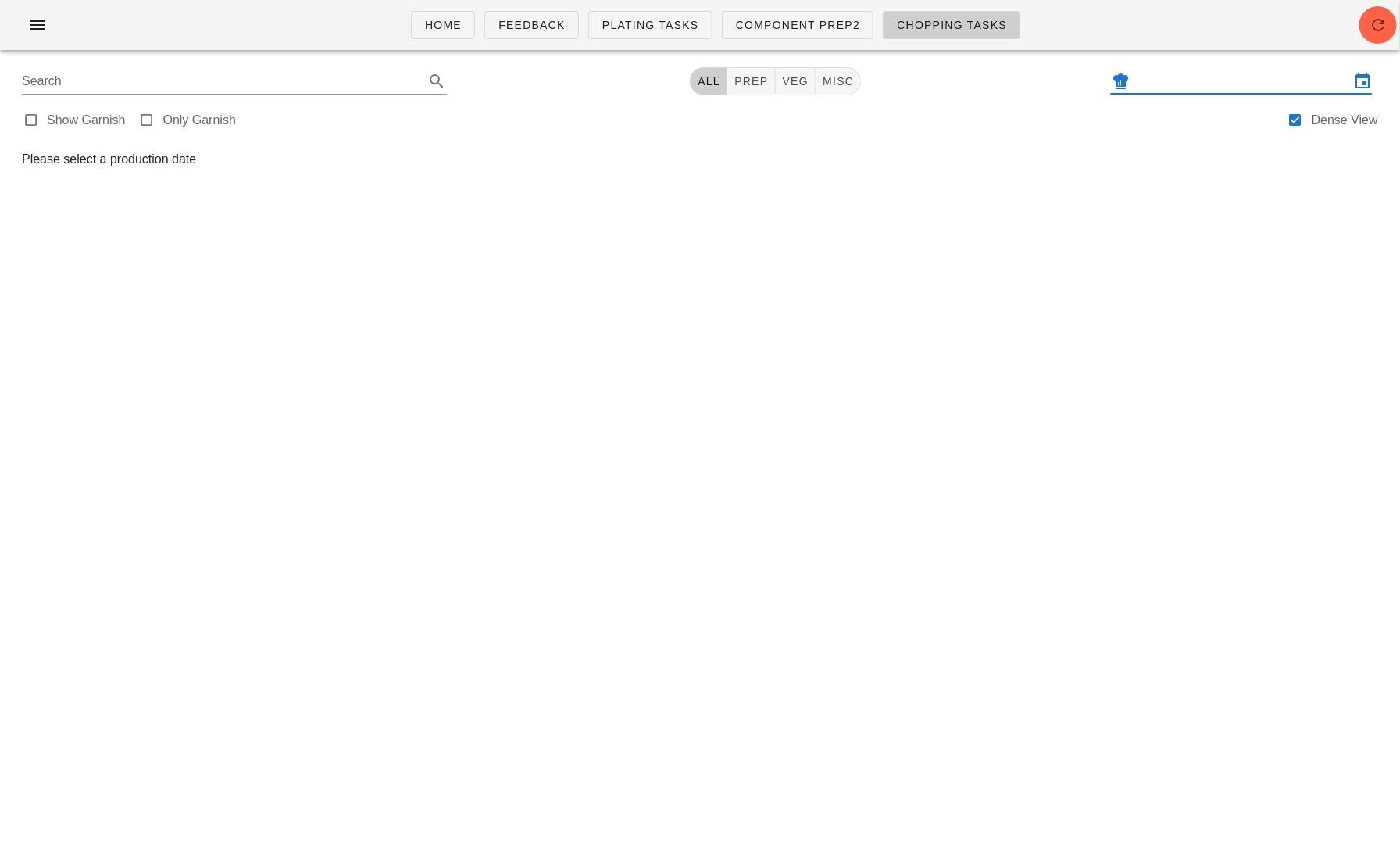
click at [1171, 80] on input "text" at bounding box center [1241, 81] width 217 height 25
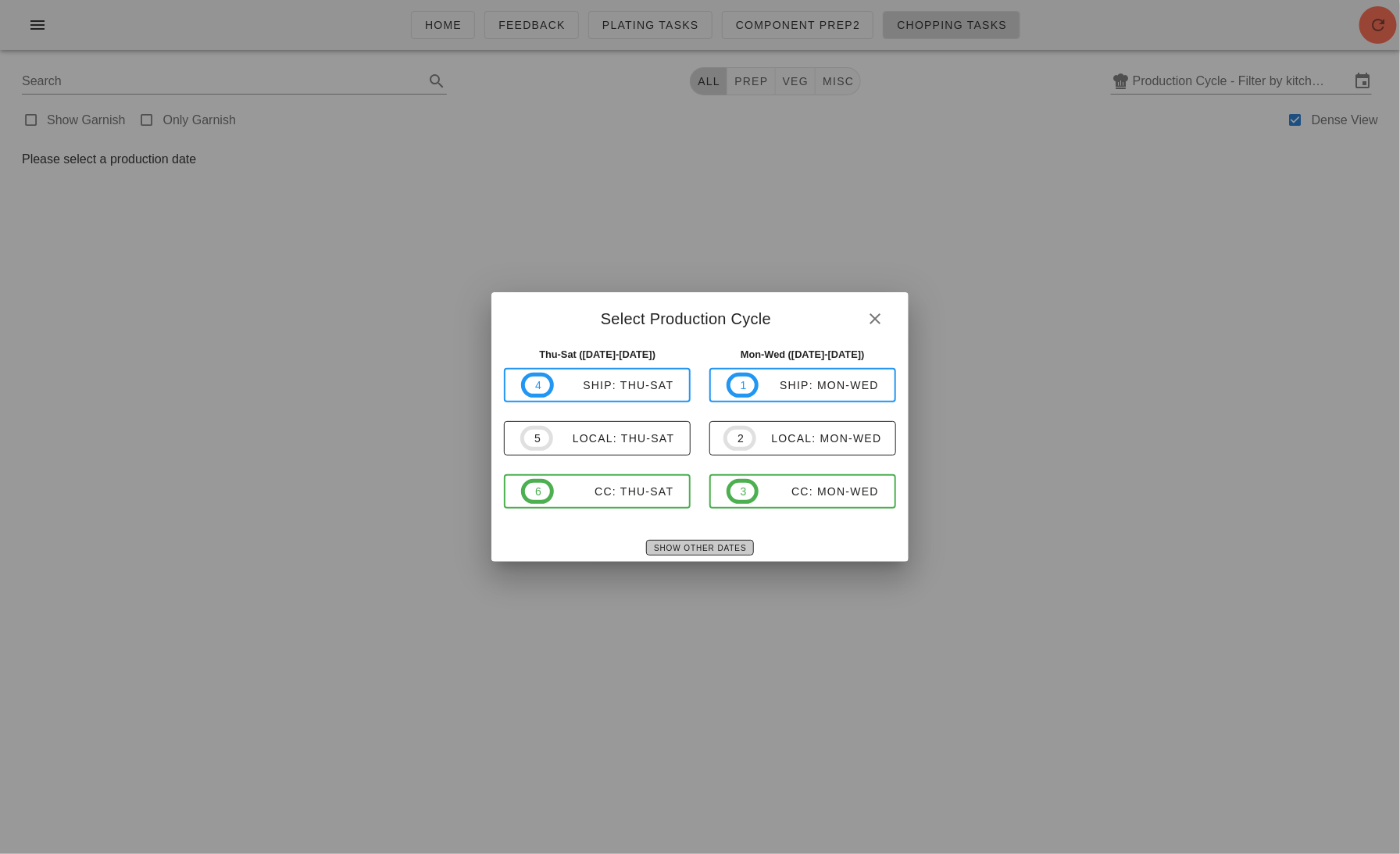
click at [703, 550] on span "Show Other Dates" at bounding box center [700, 548] width 93 height 9
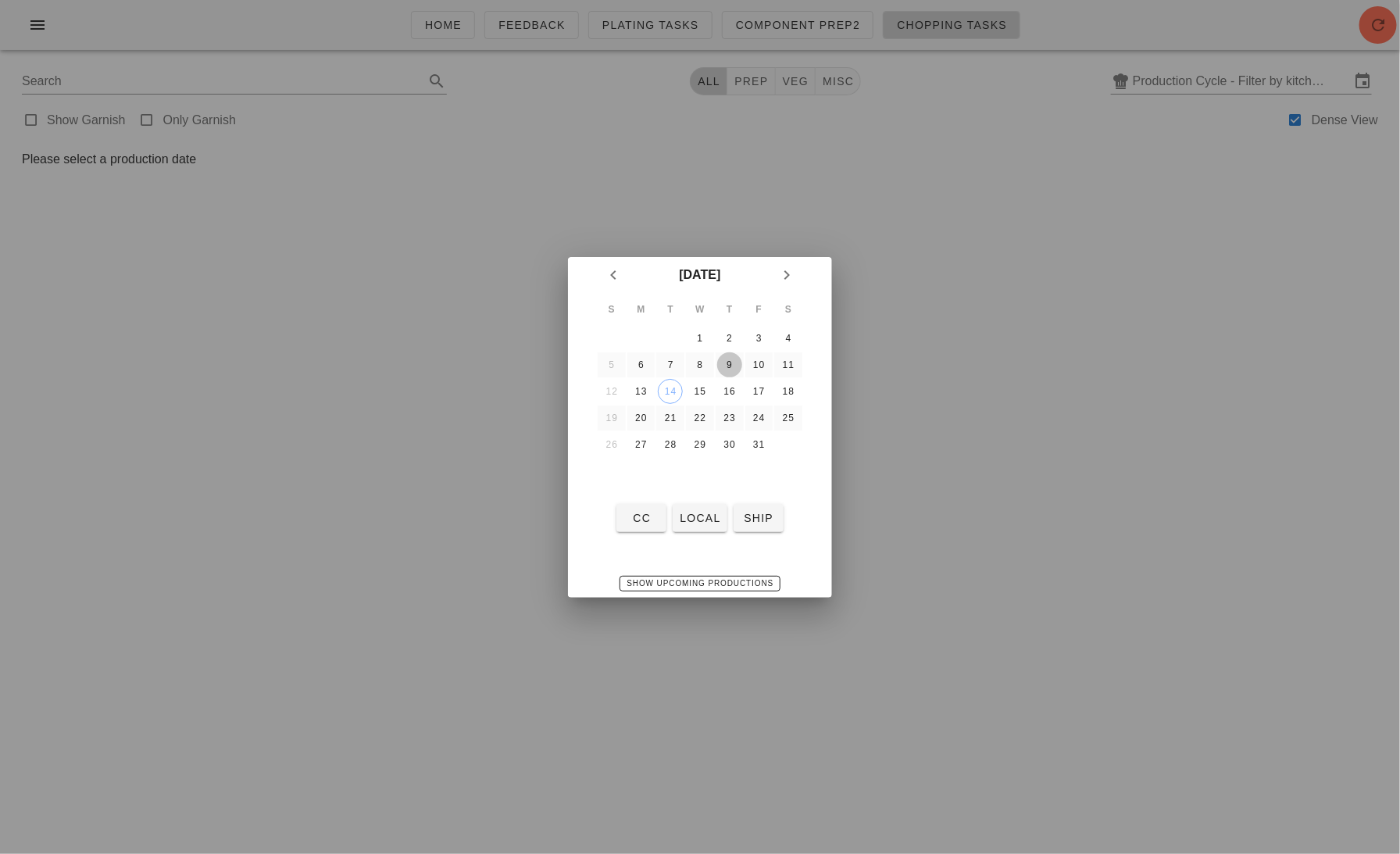
click at [736, 365] on div "9" at bounding box center [730, 365] width 25 height 11
click at [699, 517] on span "local" at bounding box center [700, 518] width 41 height 13
type input "local: Thu-Sat ([DATE]-[DATE])"
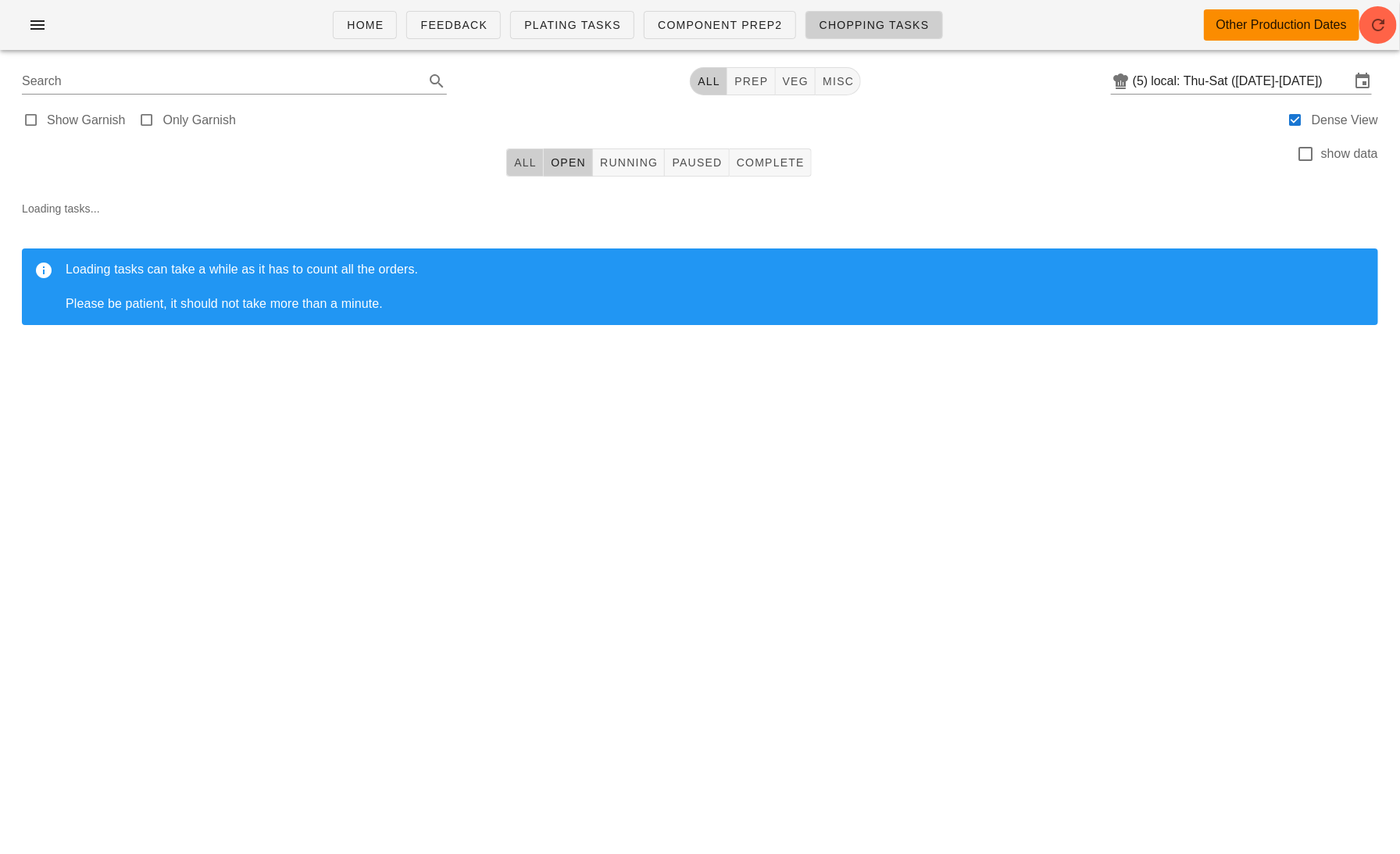
click at [519, 164] on span "All" at bounding box center [525, 163] width 24 height 13
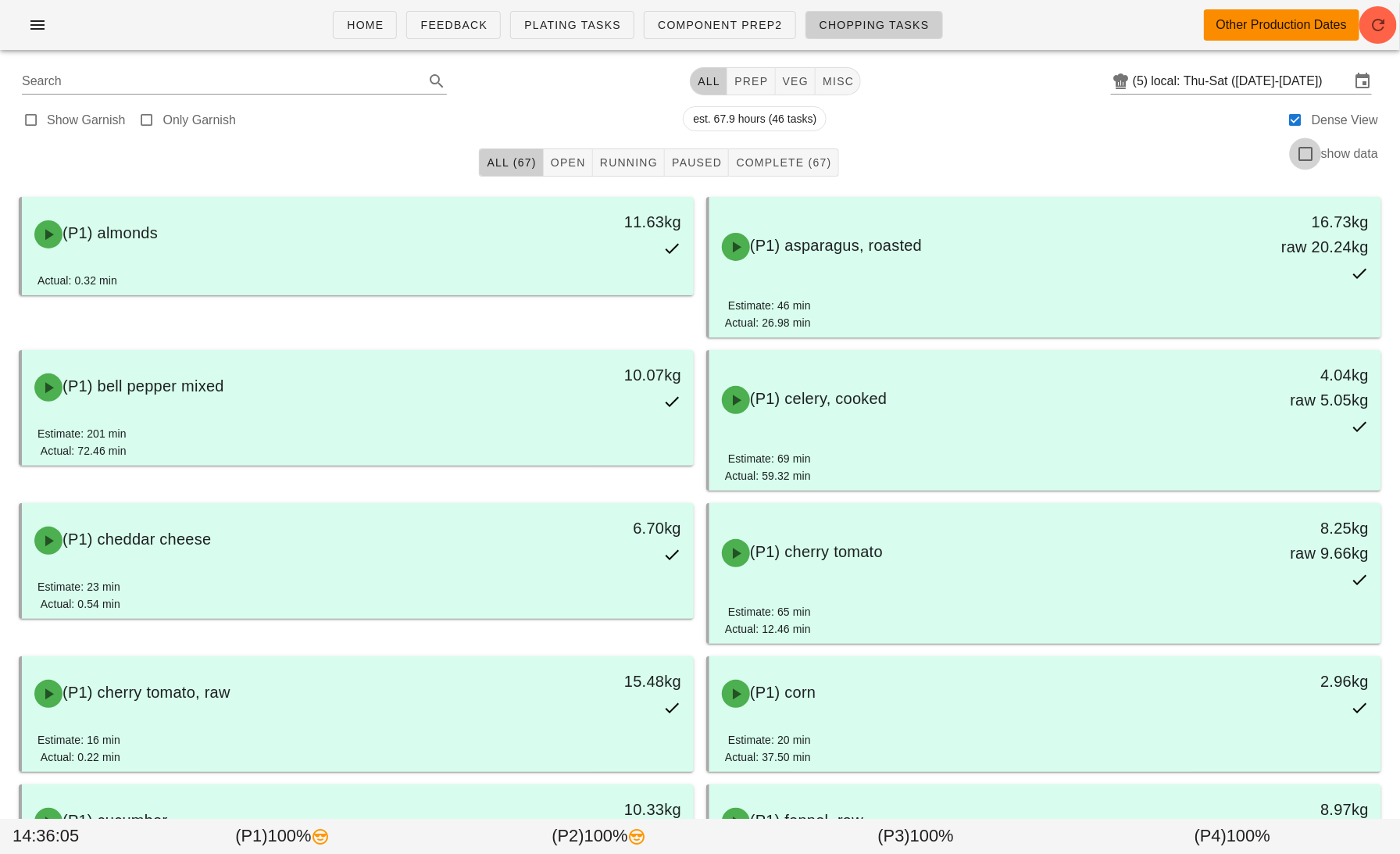
click at [1305, 157] on div at bounding box center [1306, 154] width 27 height 27
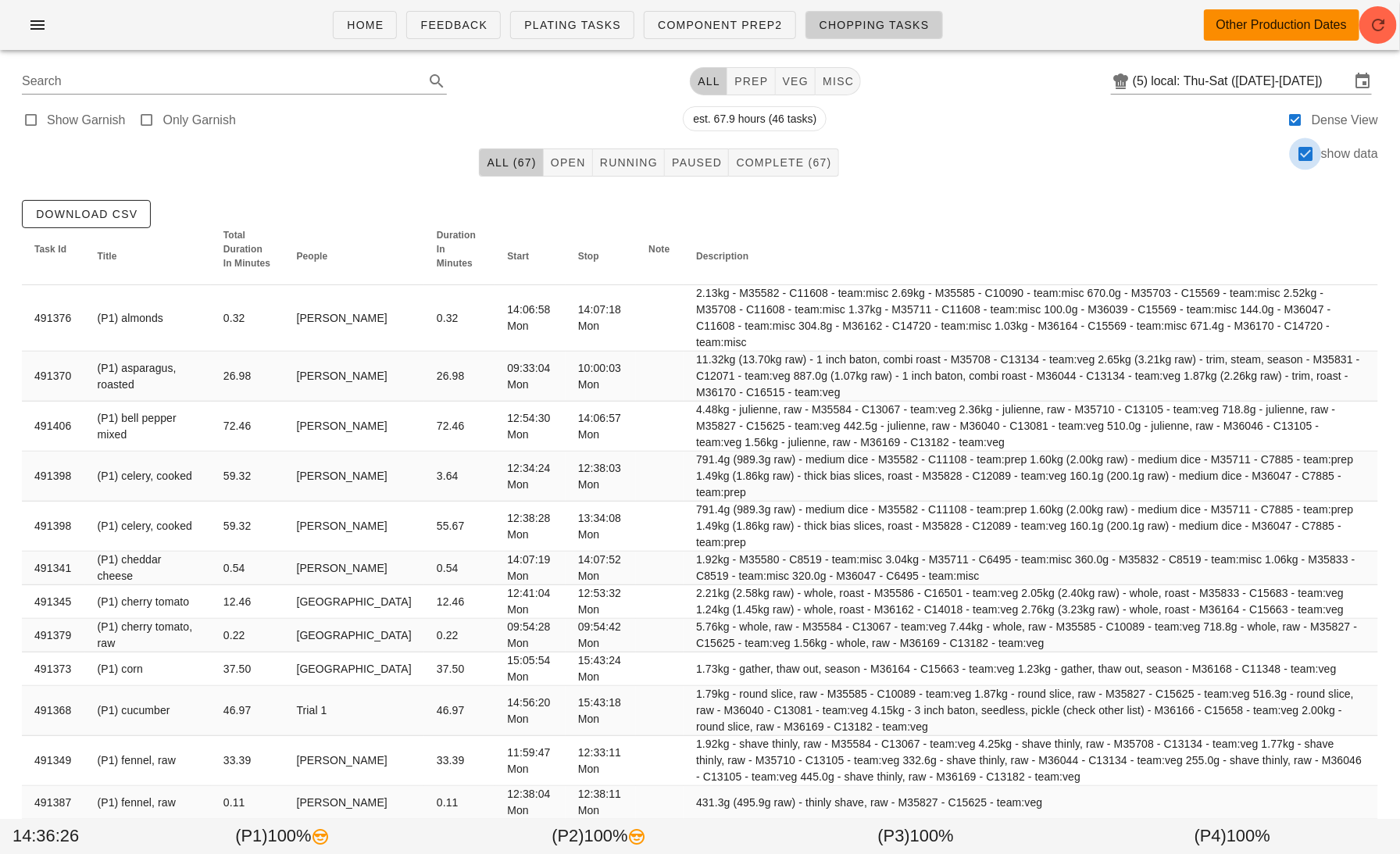
click at [1308, 156] on div at bounding box center [1306, 154] width 27 height 27
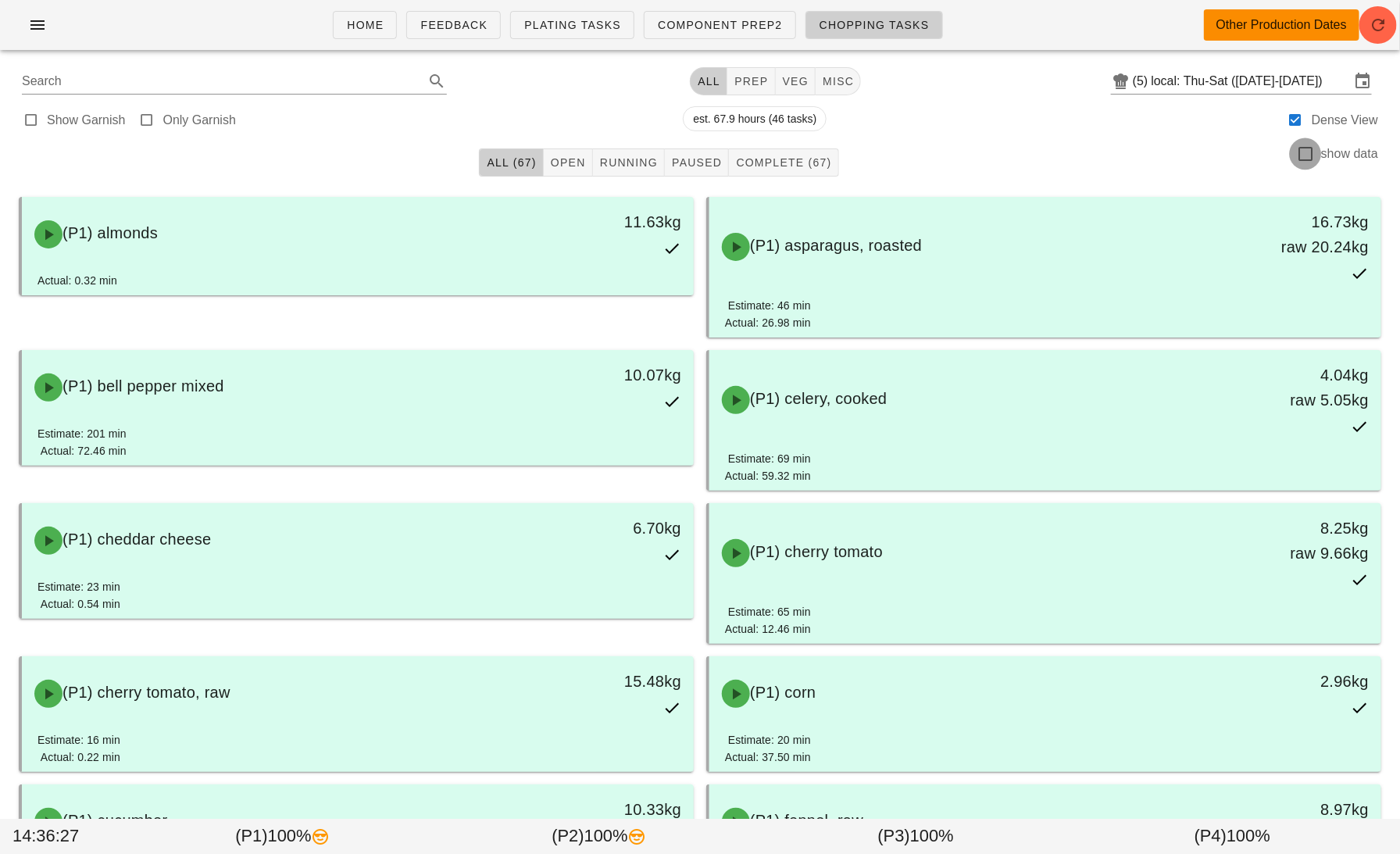
click at [1306, 144] on div at bounding box center [1306, 154] width 27 height 27
checkbox input "true"
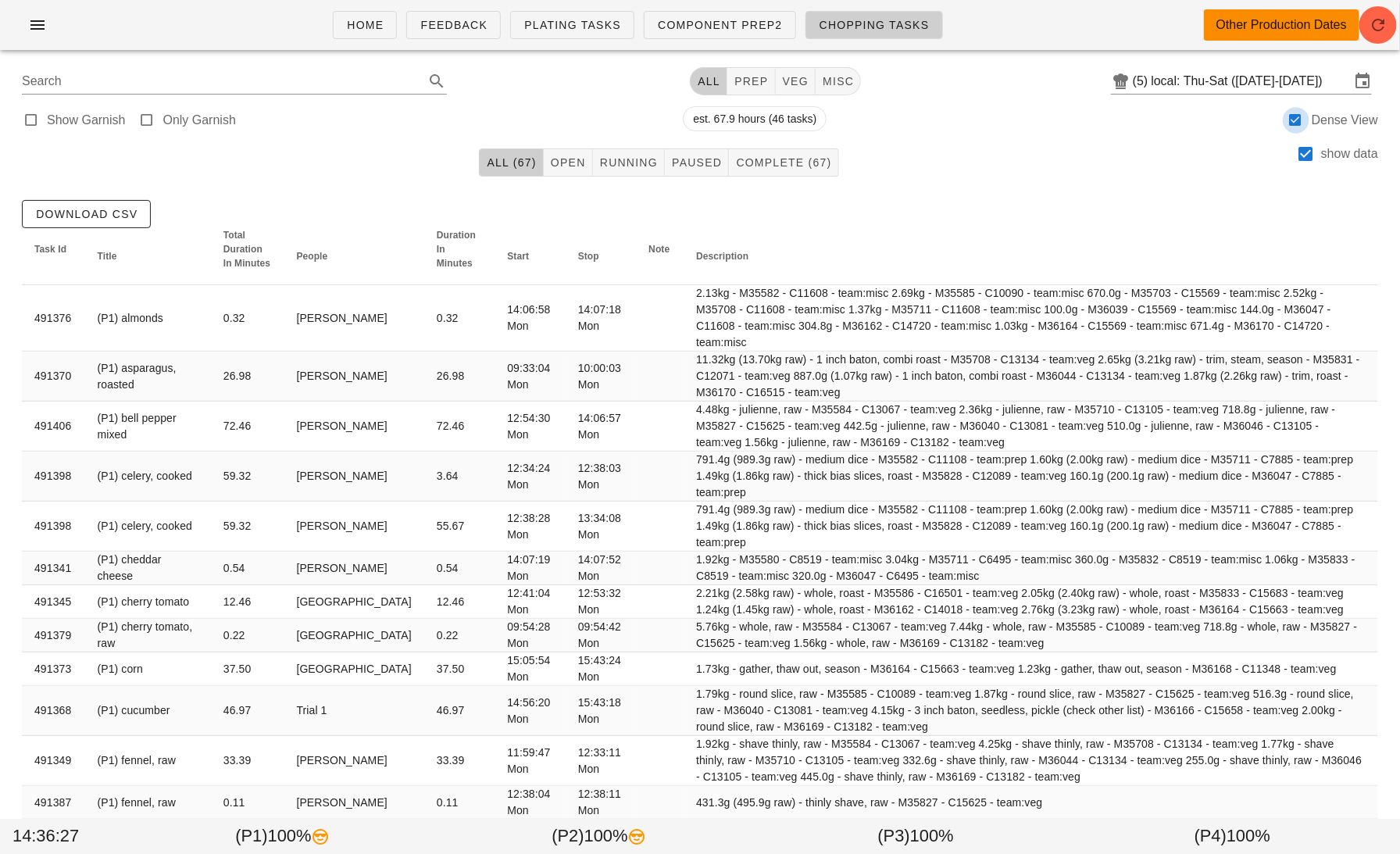
click at [1299, 119] on div at bounding box center [1296, 120] width 22 height 22
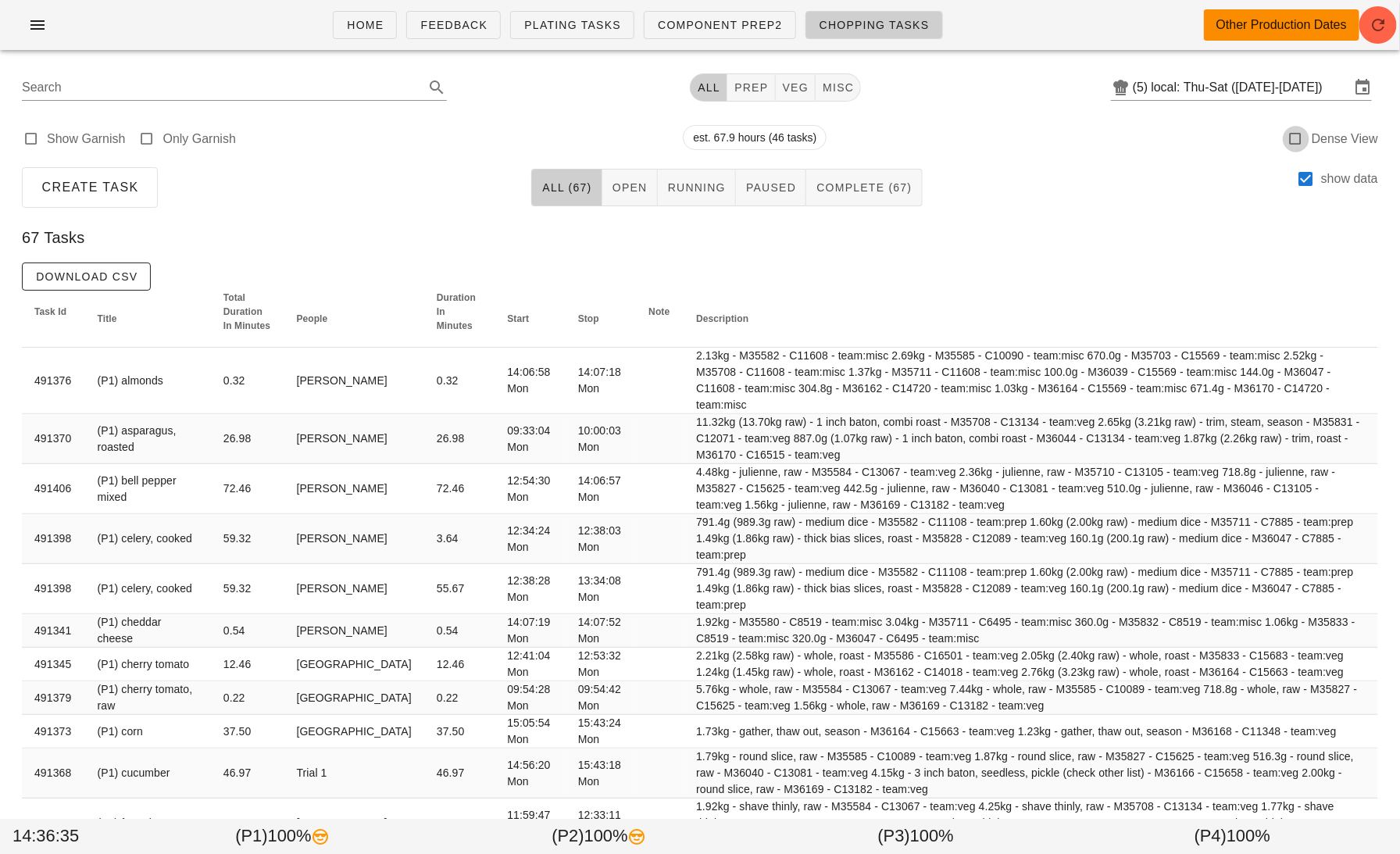
click at [1297, 136] on div at bounding box center [1296, 139] width 22 height 22
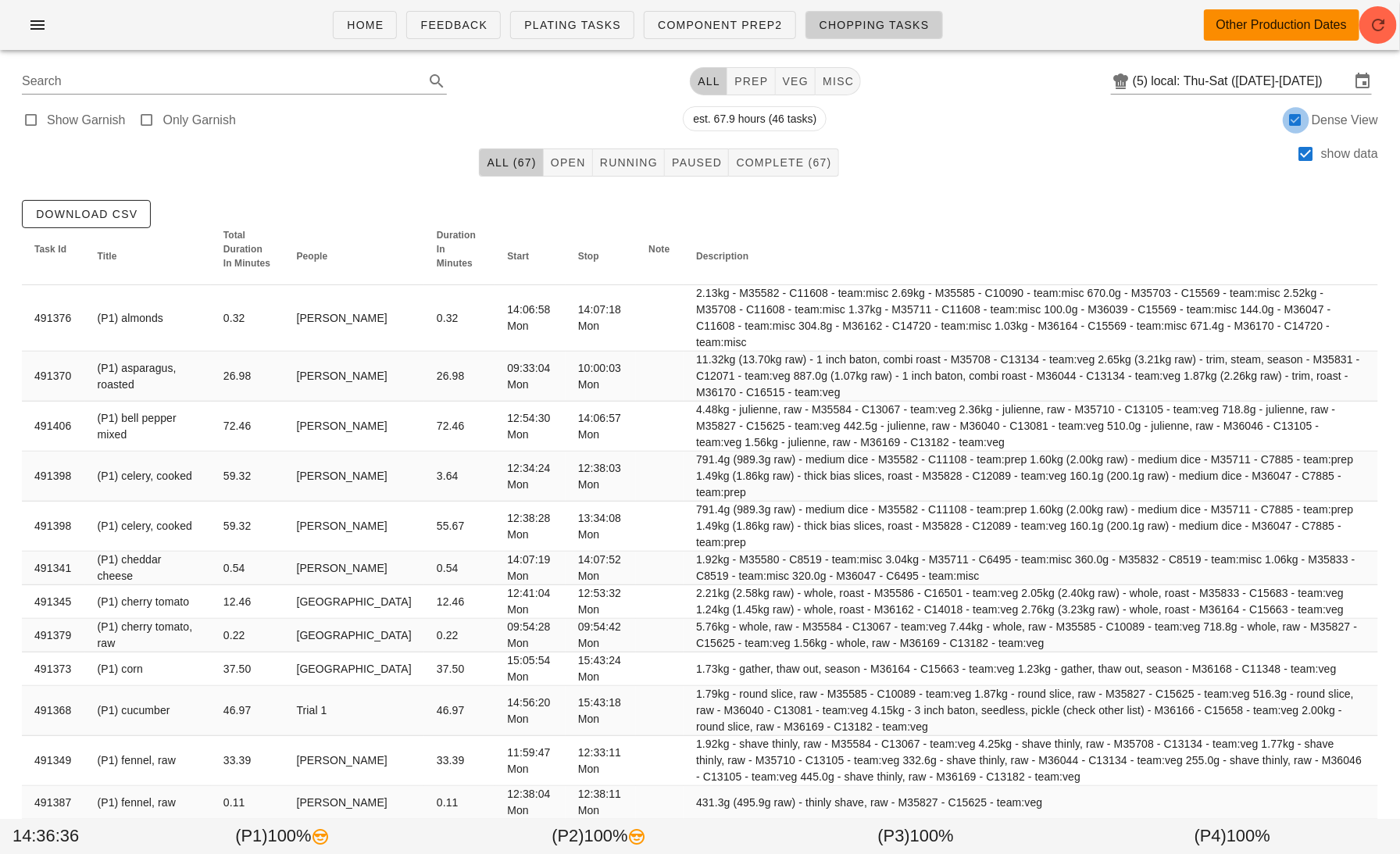
click at [1292, 119] on div at bounding box center [1296, 120] width 22 height 22
checkbox input "false"
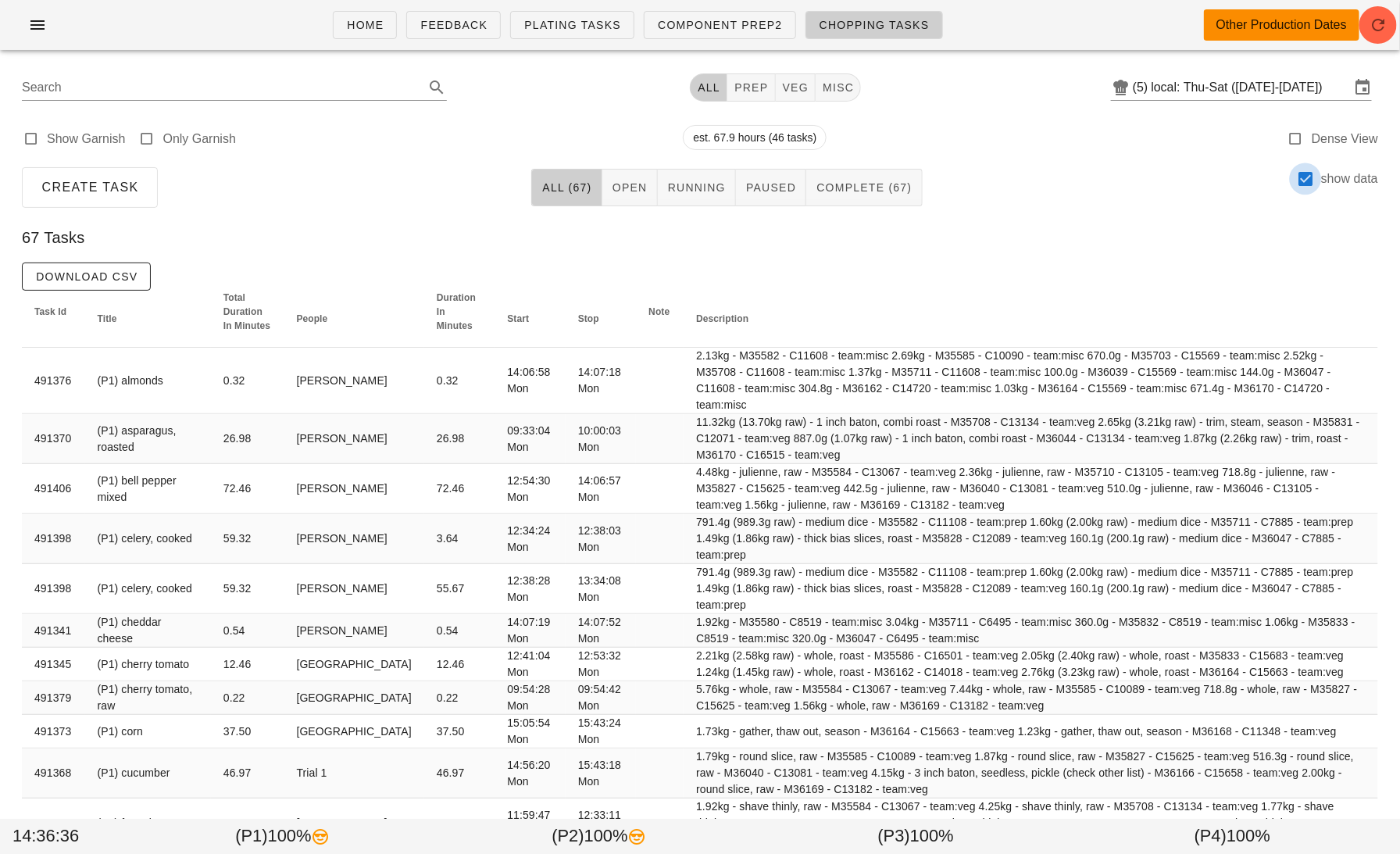
click at [1311, 176] on div at bounding box center [1306, 179] width 27 height 27
checkbox input "false"
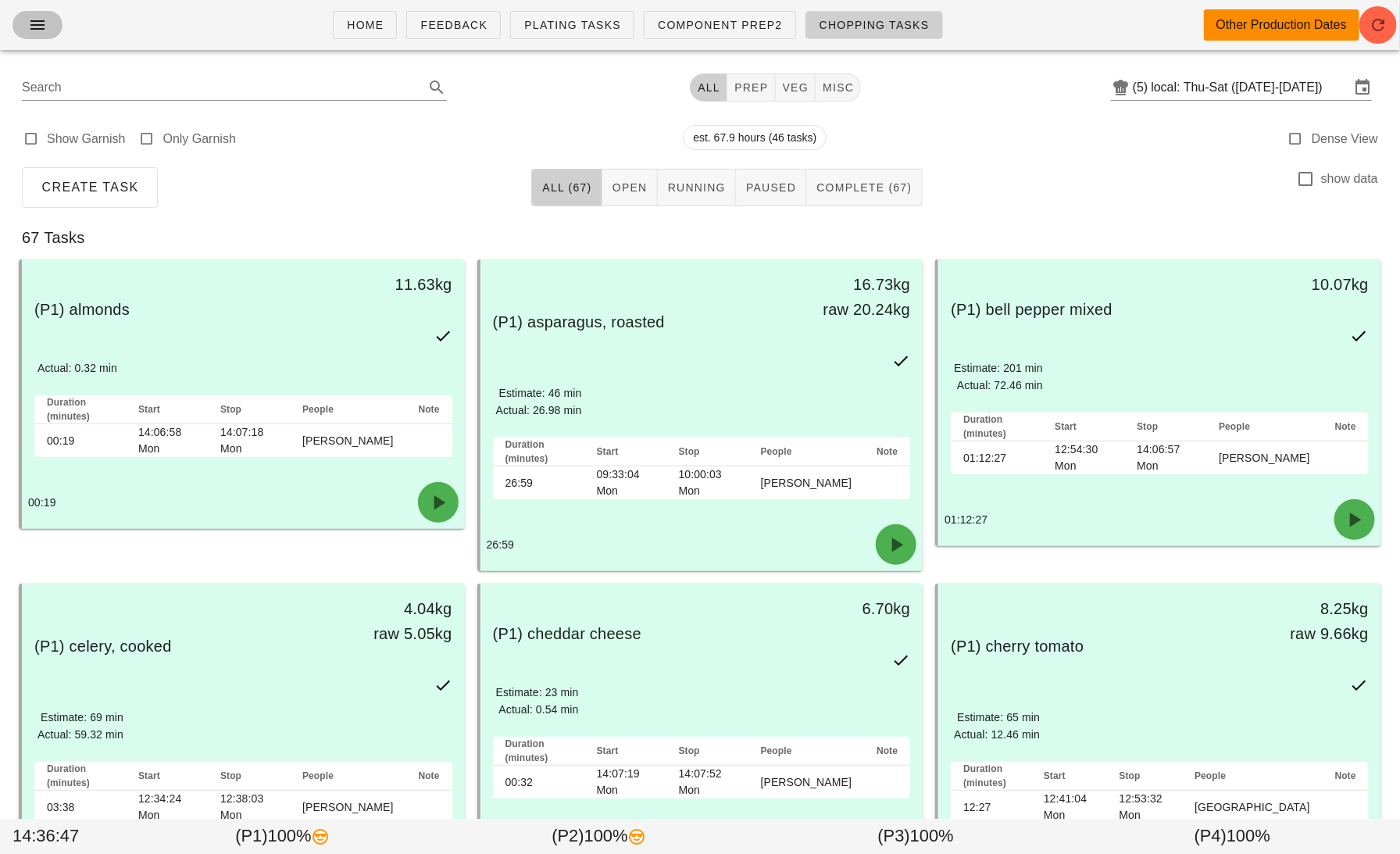
click at [32, 25] on icon "button" at bounding box center [38, 25] width 19 height 19
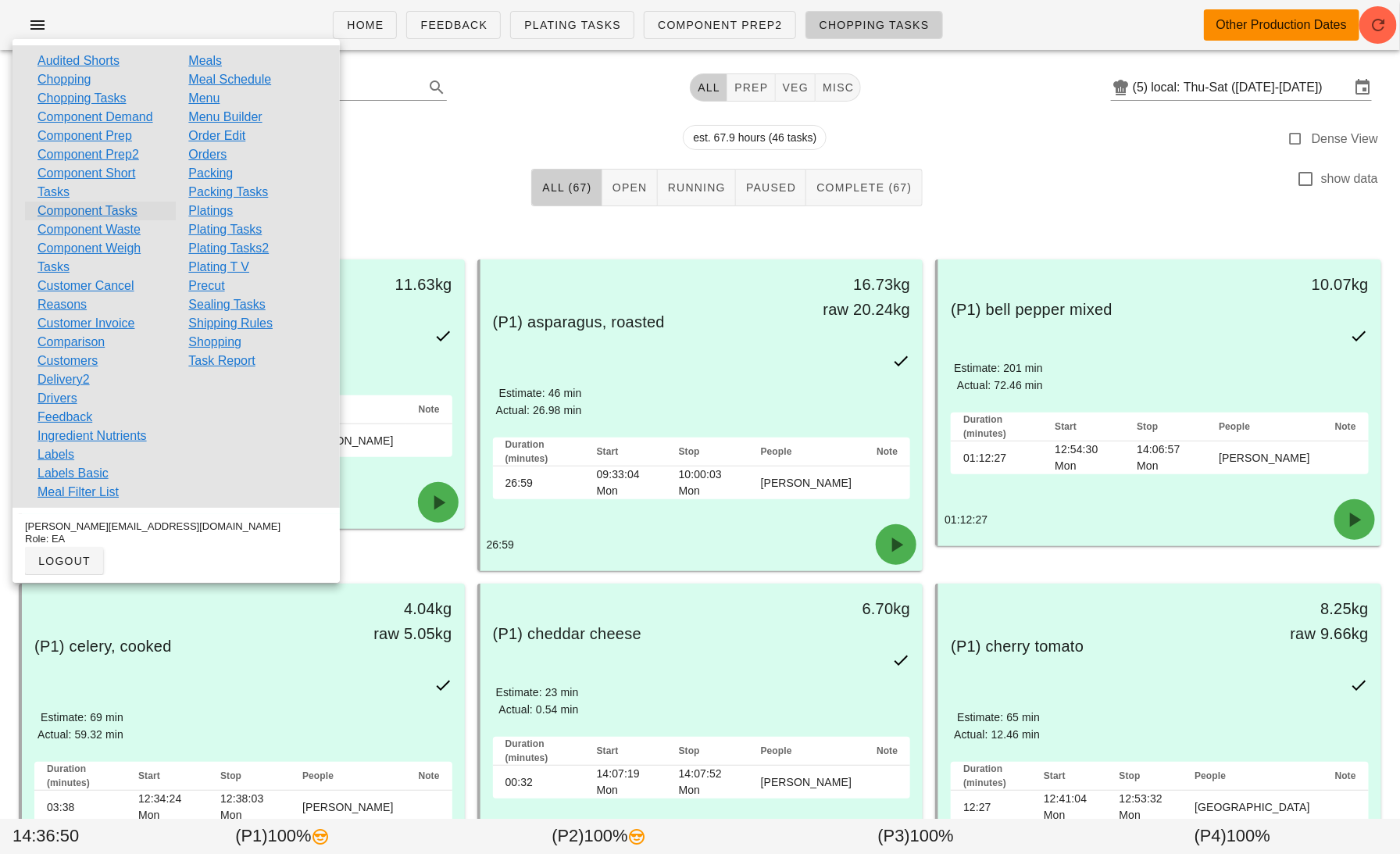
click at [85, 210] on link "Component Tasks" at bounding box center [87, 211] width 100 height 19
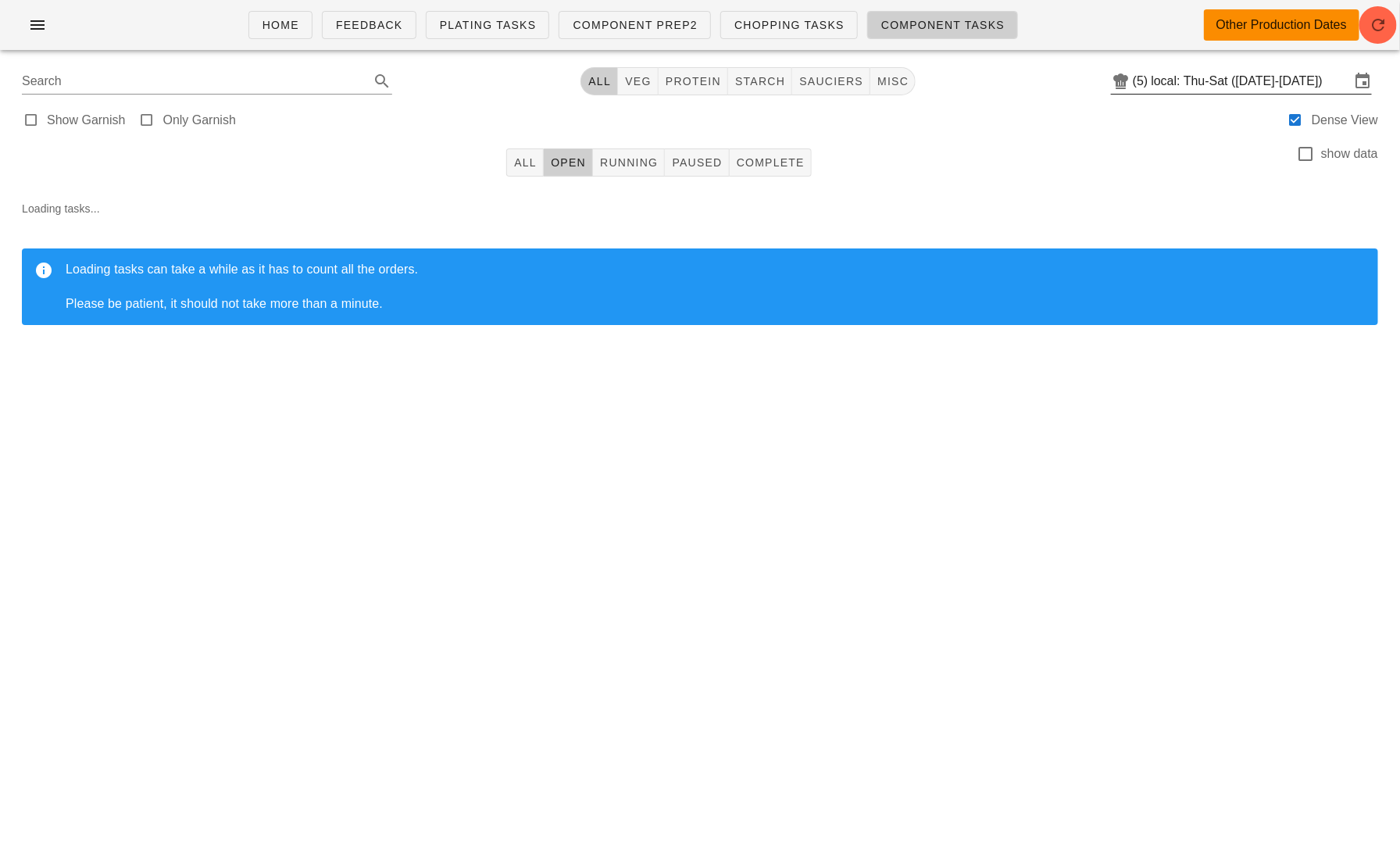
click at [1237, 83] on input "local: Thu-Sat ([DATE]-[DATE])" at bounding box center [1251, 81] width 198 height 25
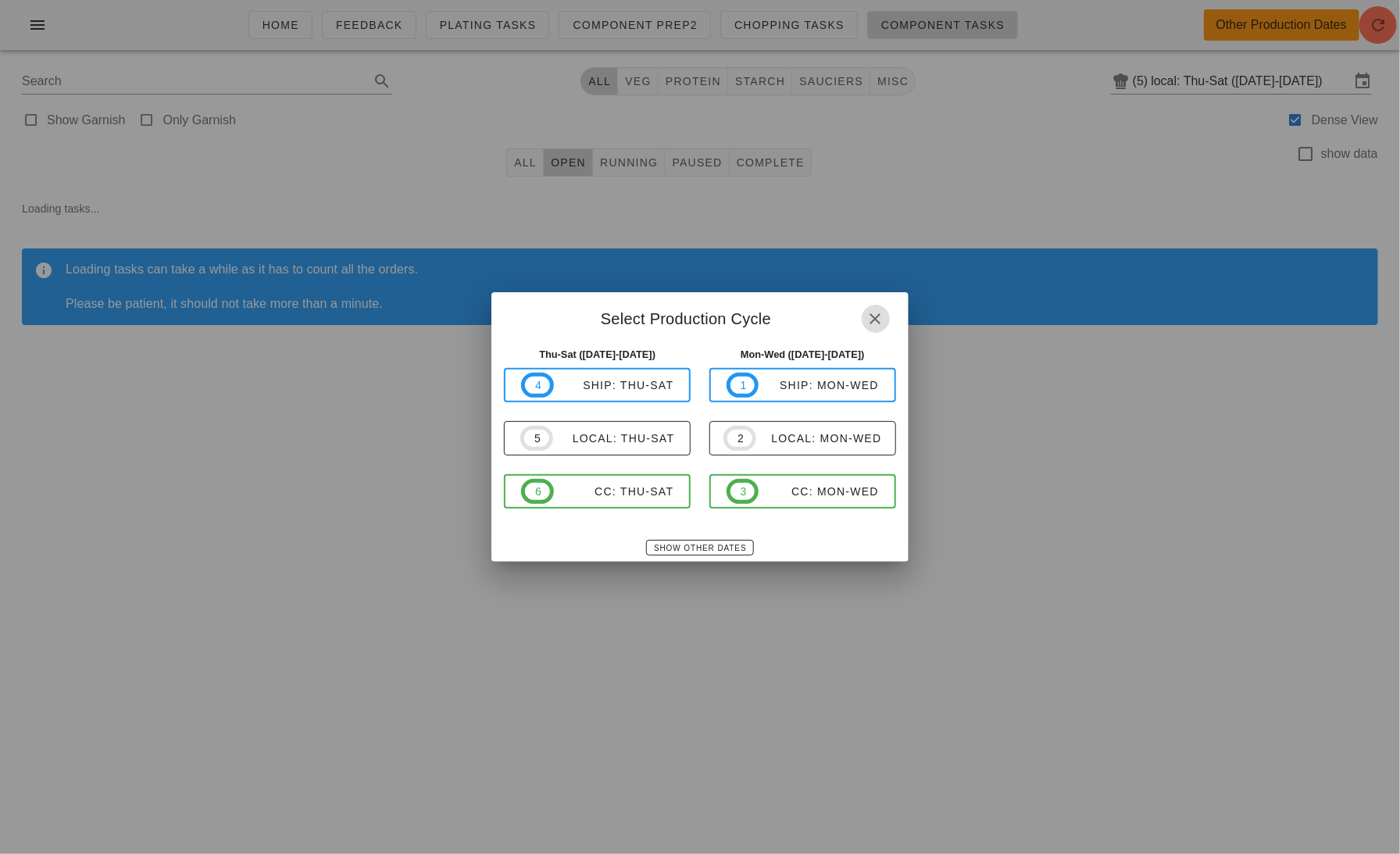
click at [875, 320] on icon "button" at bounding box center [876, 319] width 19 height 19
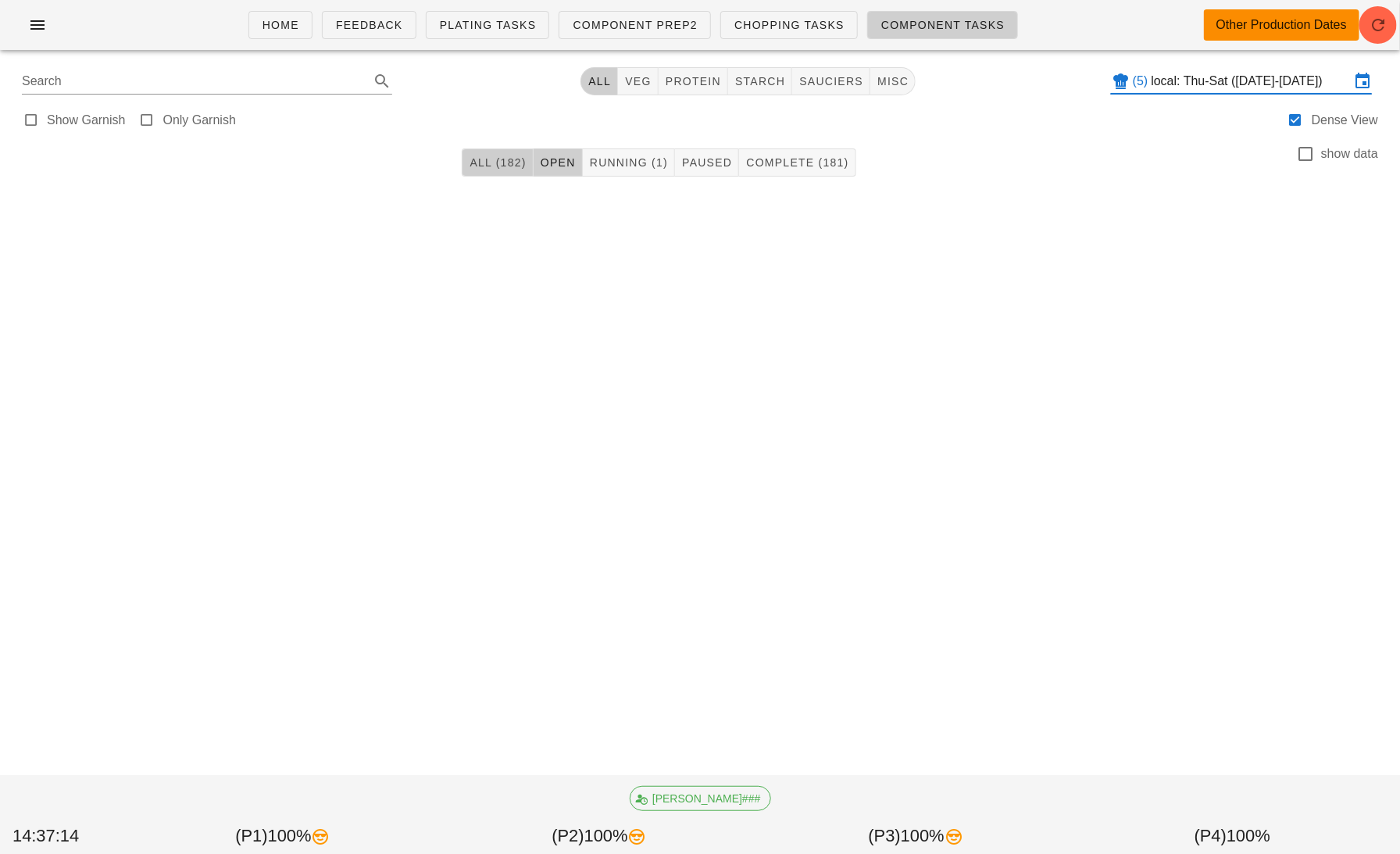
click at [497, 158] on span "All (182)" at bounding box center [497, 163] width 57 height 13
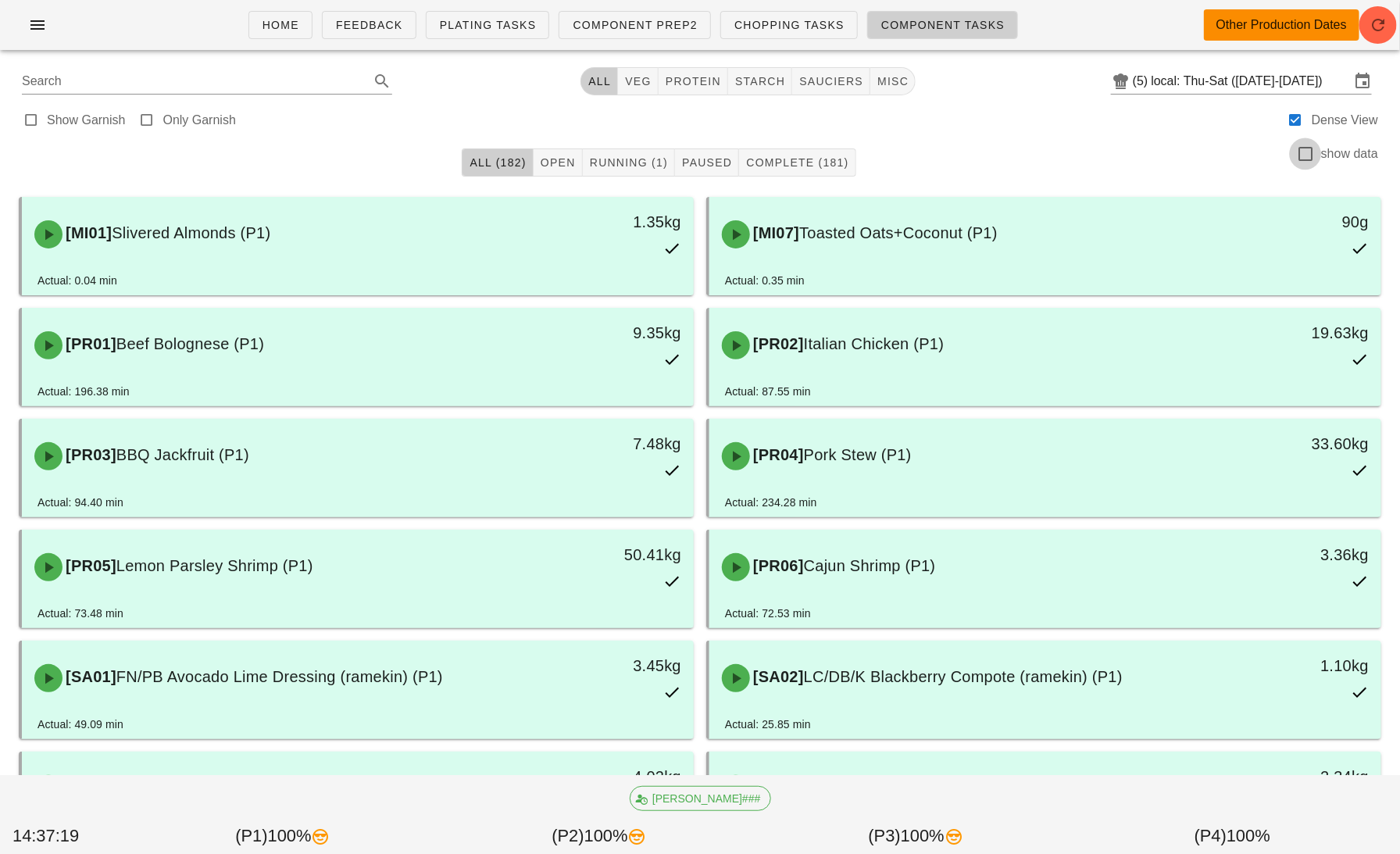
click at [1307, 157] on div at bounding box center [1306, 154] width 27 height 27
checkbox input "true"
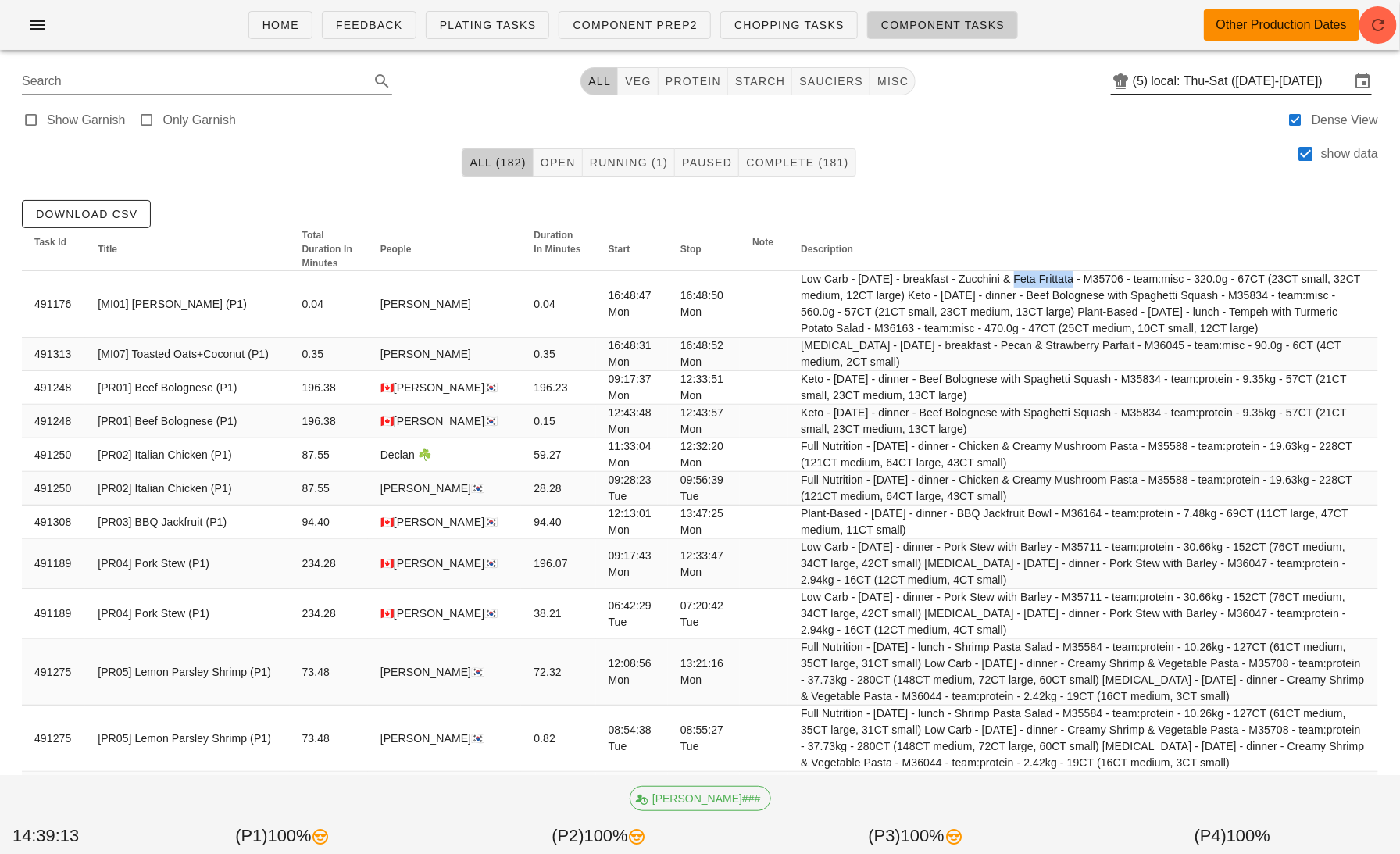
click at [1225, 93] on div "(5) local: Thu-Sat ([DATE]-[DATE])" at bounding box center [1242, 81] width 261 height 25
click at [1203, 76] on input "local: Thu-Sat ([DATE]-[DATE])" at bounding box center [1251, 81] width 198 height 25
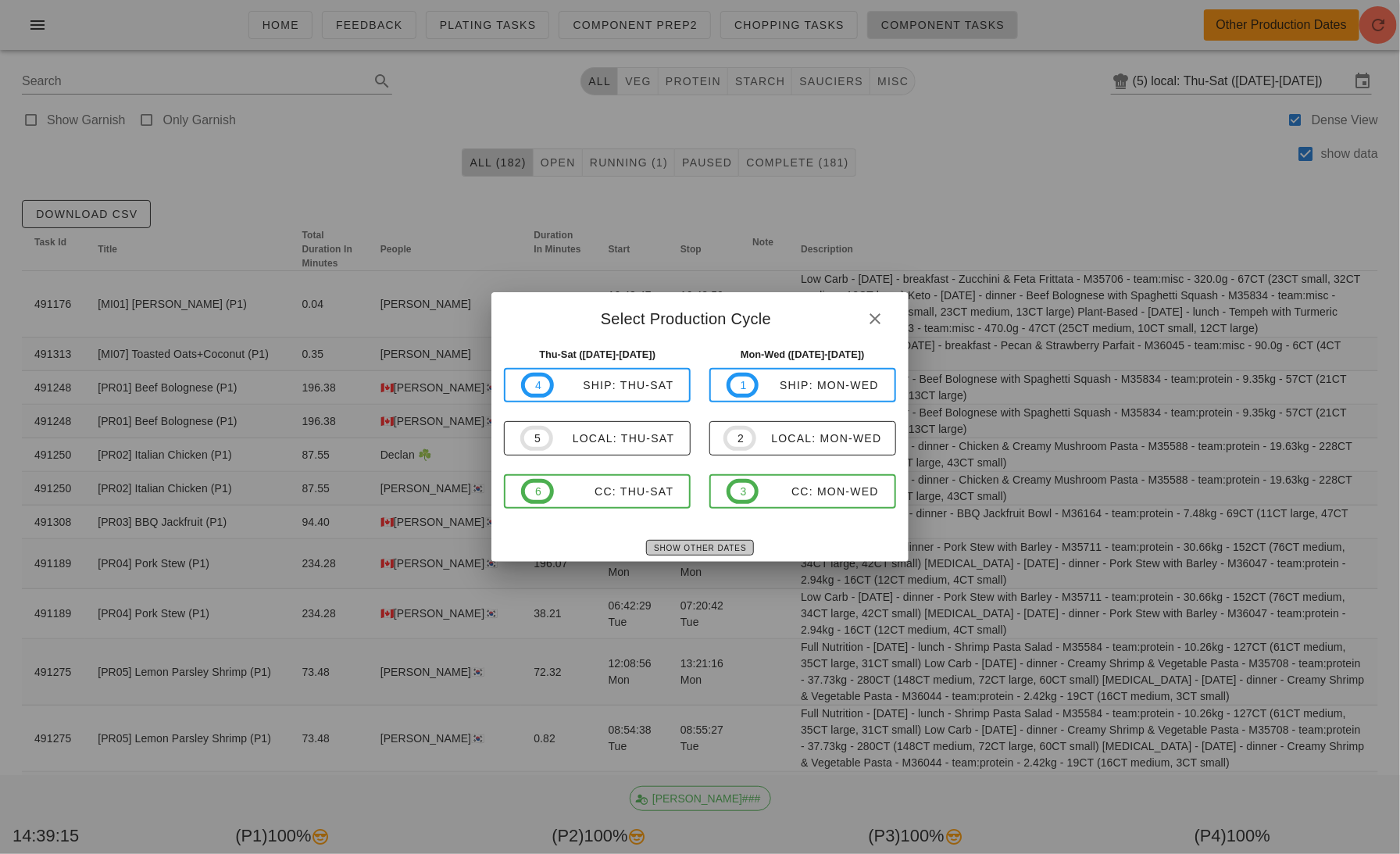
click at [725, 554] on button "Show Other Dates" at bounding box center [699, 548] width 107 height 16
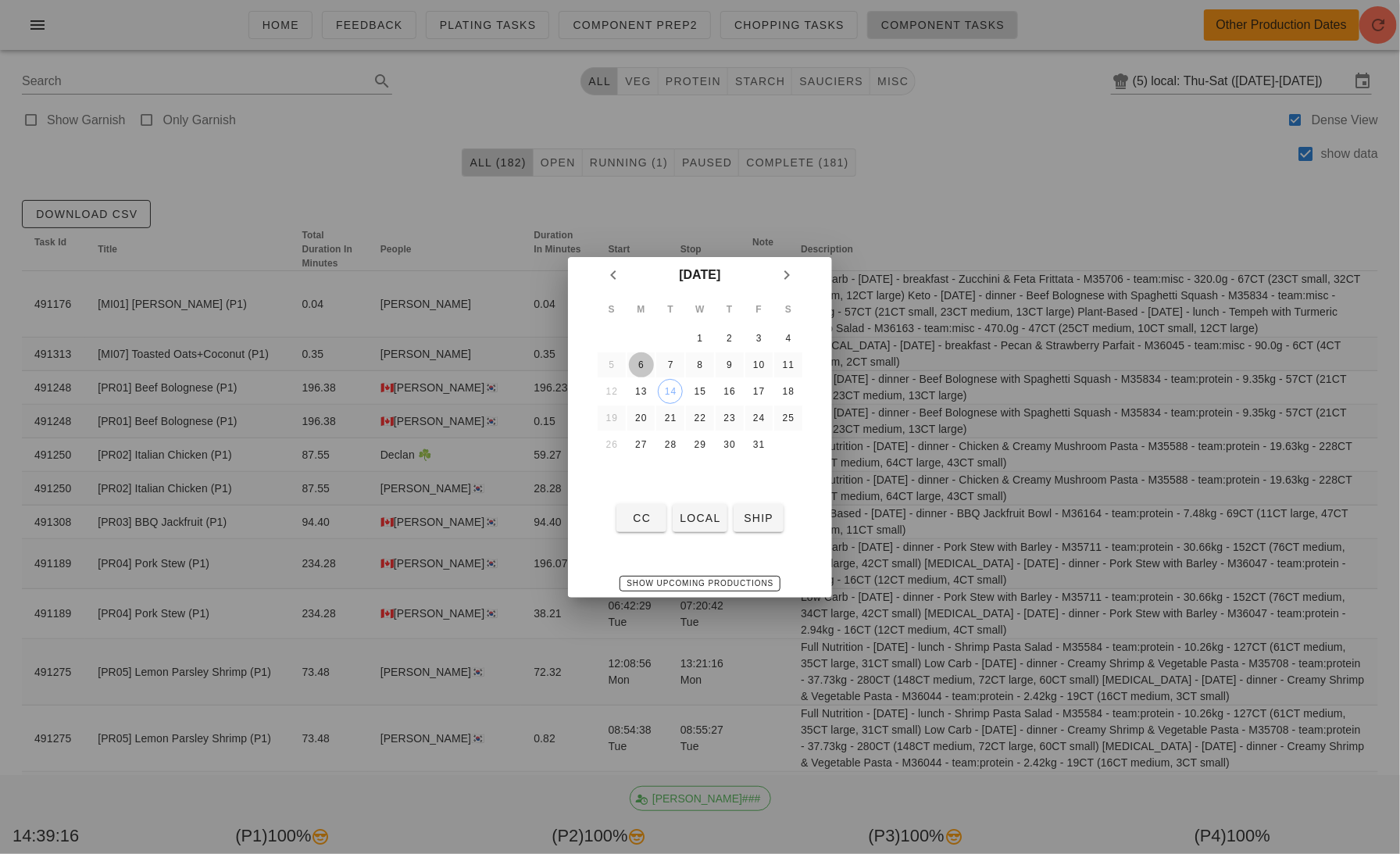
click at [642, 365] on div "6" at bounding box center [642, 365] width 25 height 11
click at [701, 521] on span "local" at bounding box center [700, 518] width 41 height 13
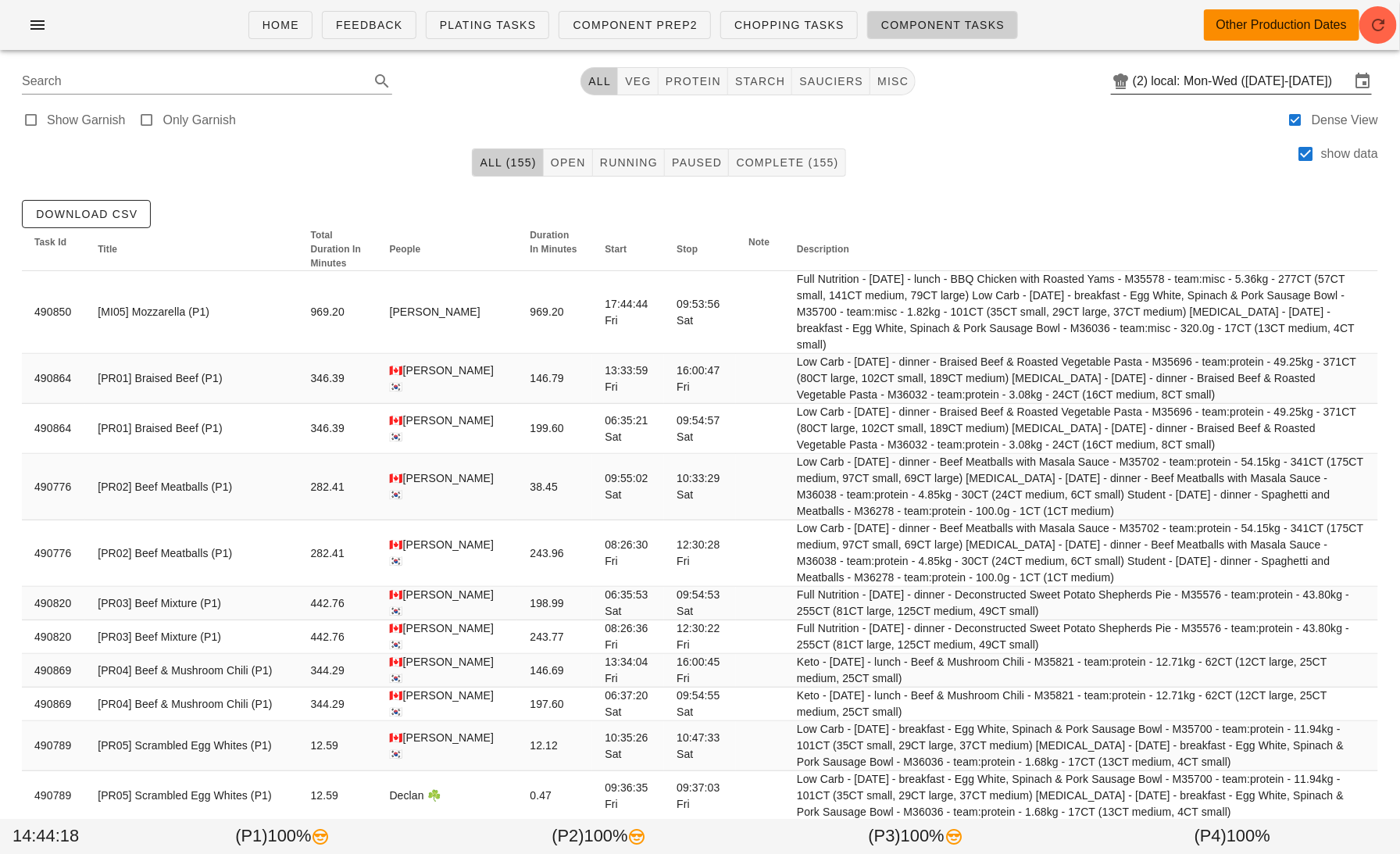
click at [1210, 87] on input "local: Mon-Wed ([DATE]-[DATE])" at bounding box center [1251, 81] width 198 height 25
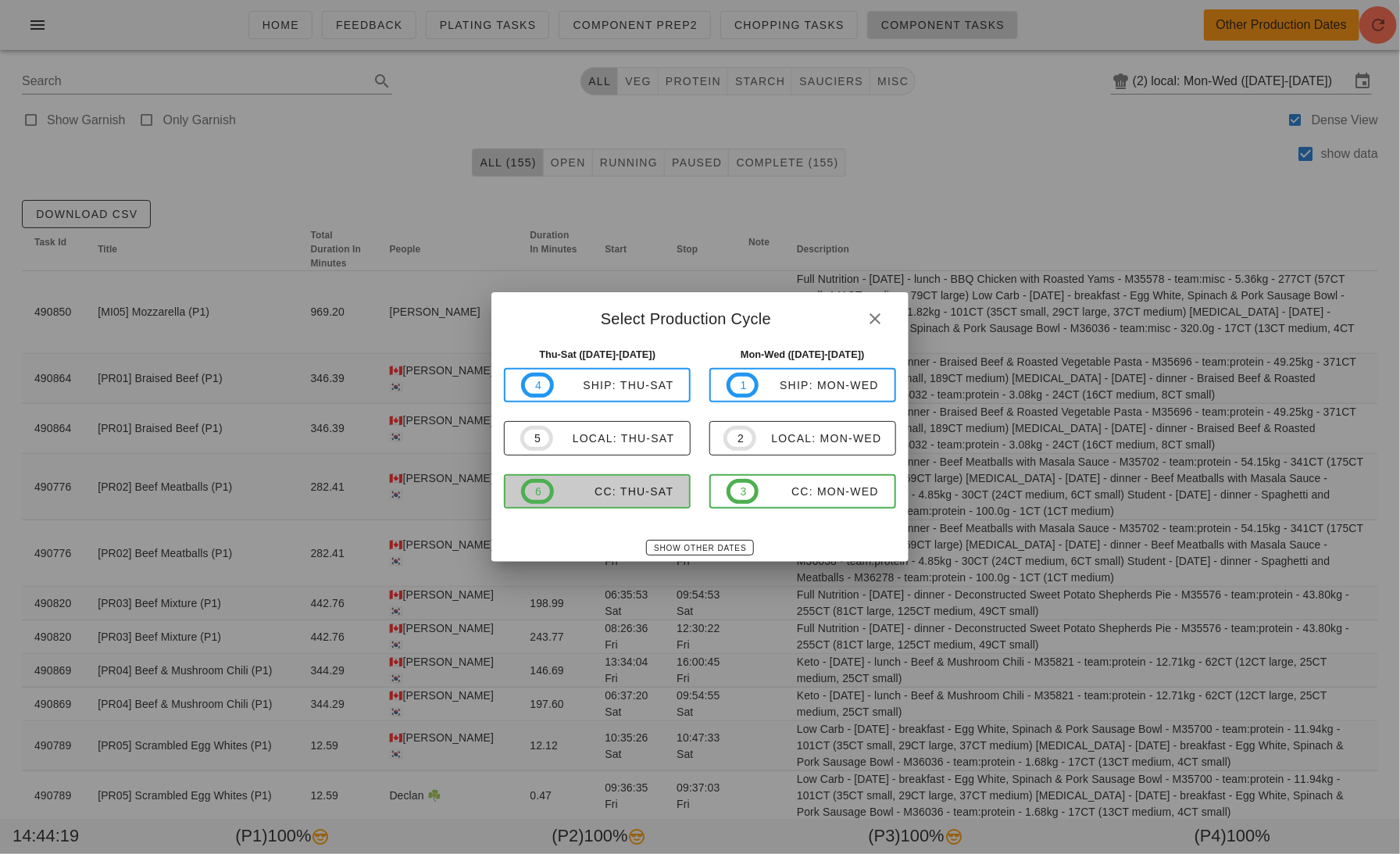
click at [628, 491] on div "CC: Thu-Sat" at bounding box center [614, 492] width 120 height 13
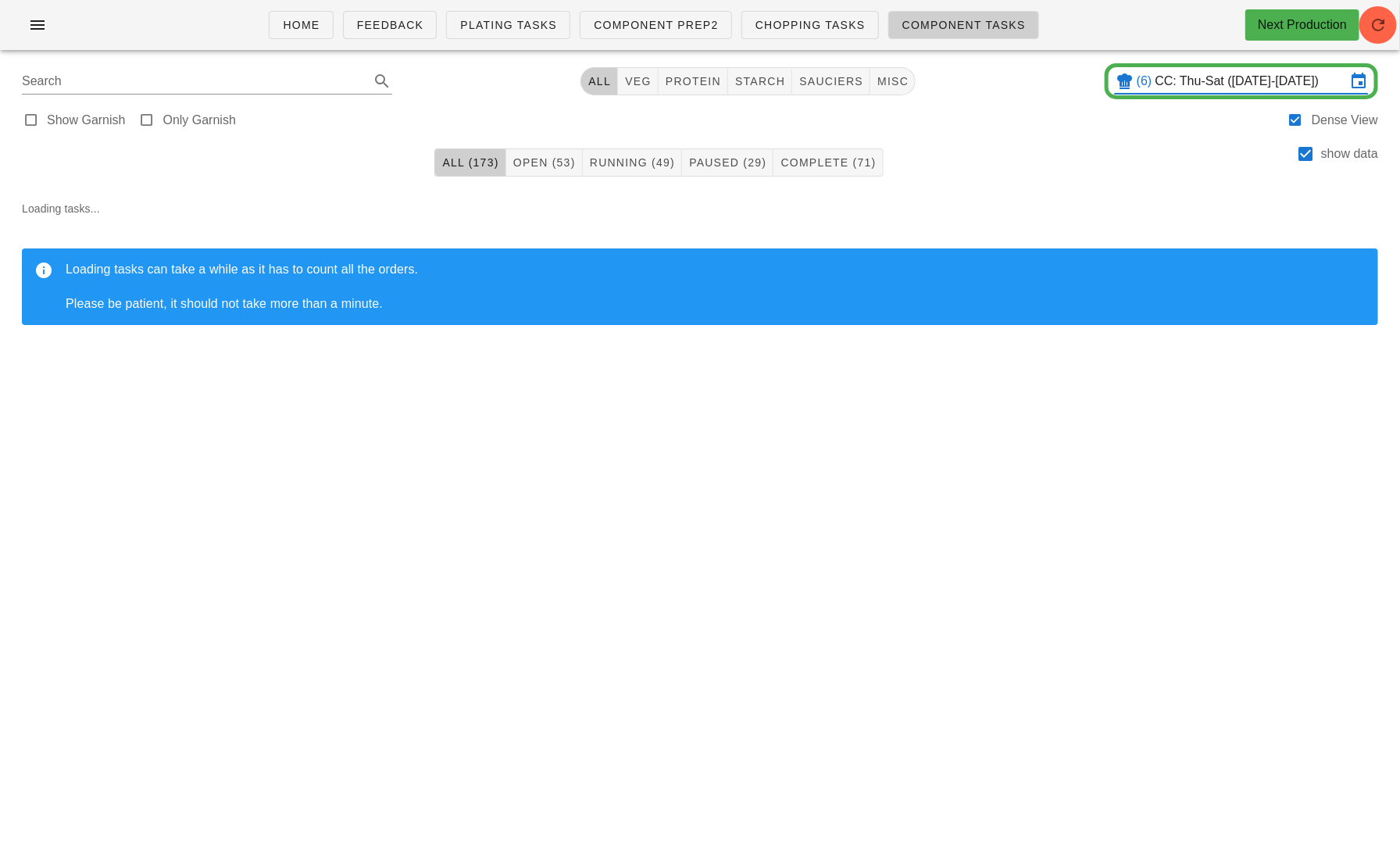
click at [1190, 83] on input "CC: Thu-Sat ([DATE]-[DATE])" at bounding box center [1251, 81] width 191 height 25
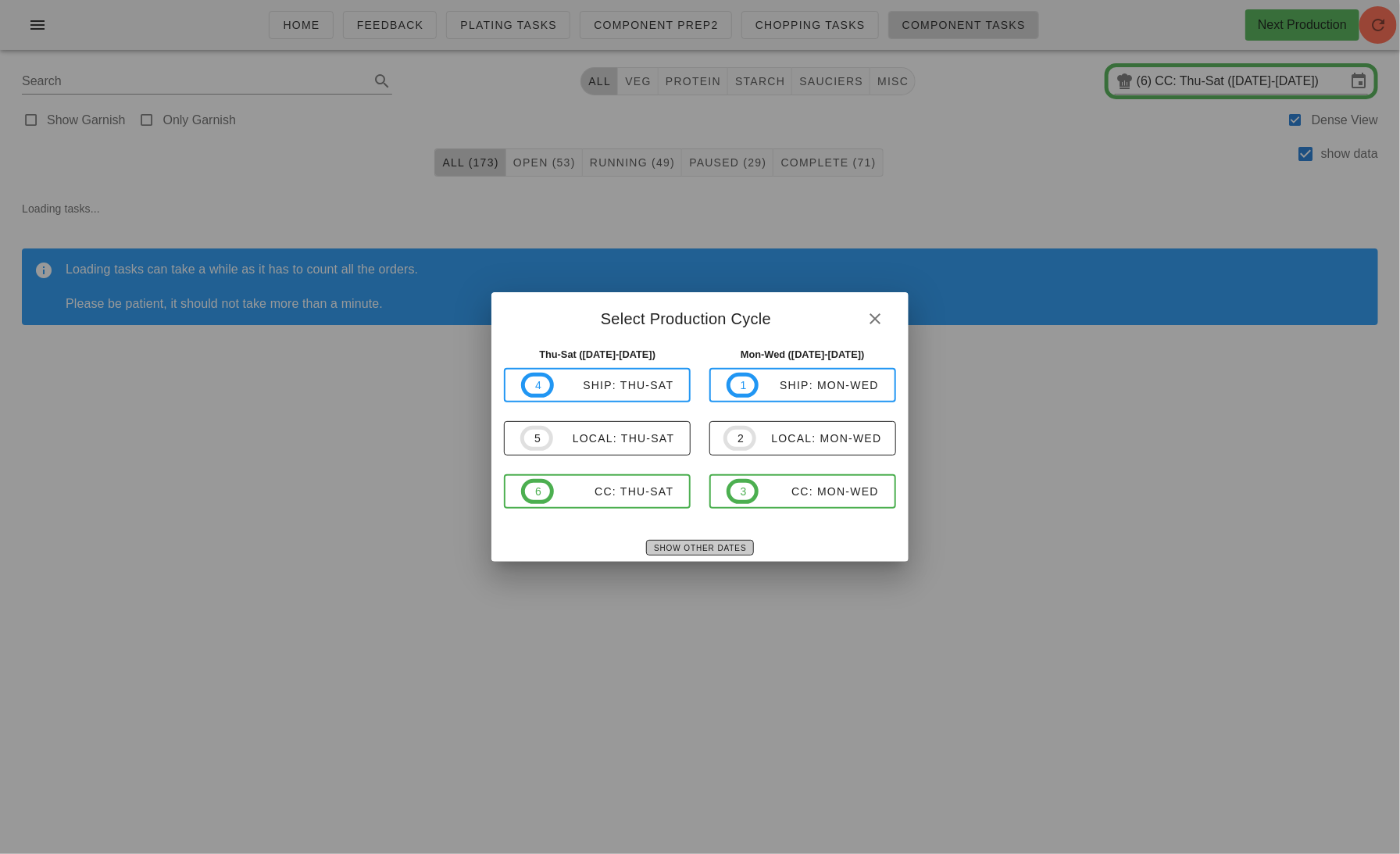
click at [692, 541] on button "Show Other Dates" at bounding box center [699, 548] width 107 height 16
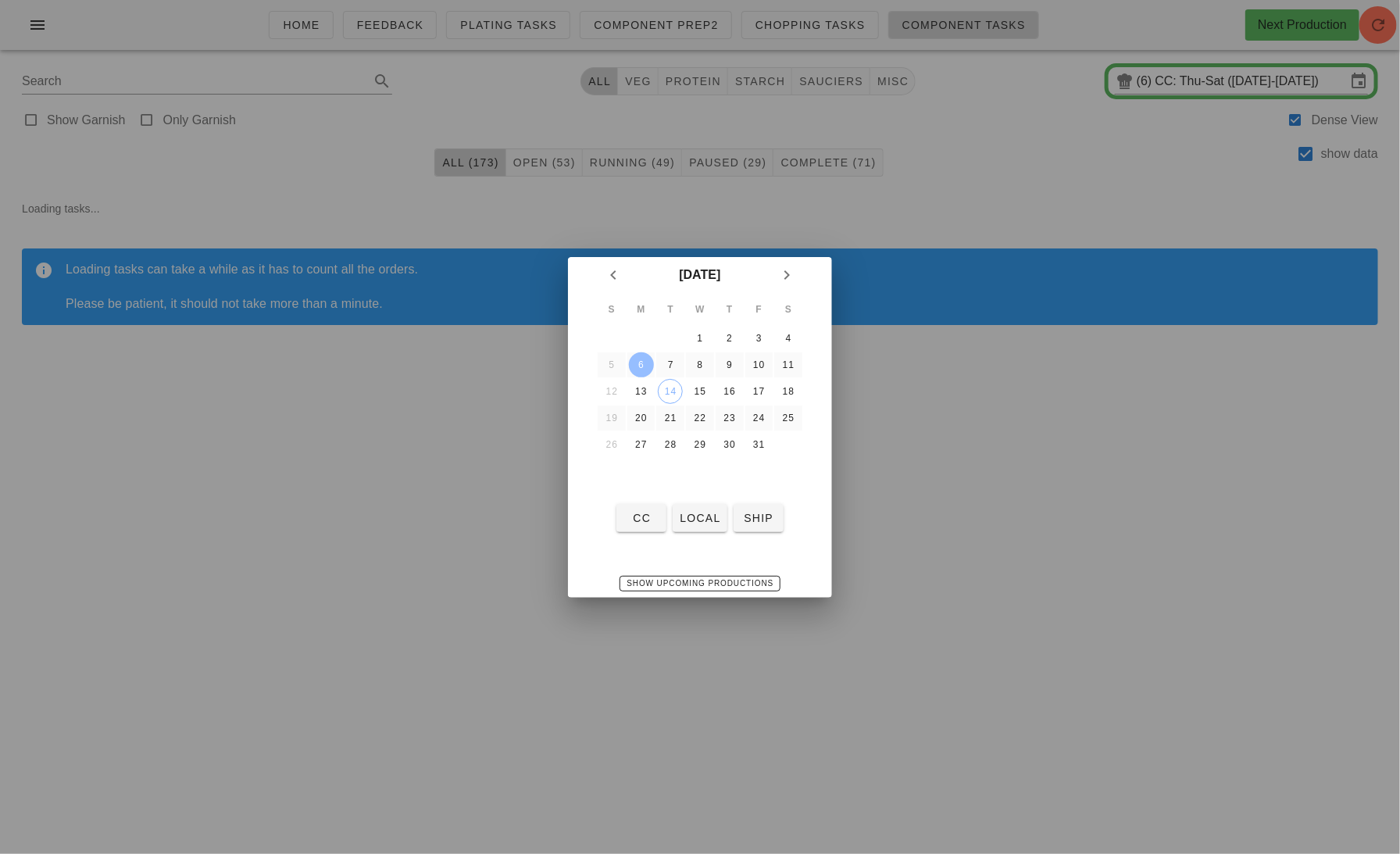
click at [646, 362] on div "6" at bounding box center [642, 365] width 25 height 11
click at [640, 520] on span "CC" at bounding box center [641, 518] width 37 height 13
type input "CC: Mon-Wed ([DATE]-[DATE])"
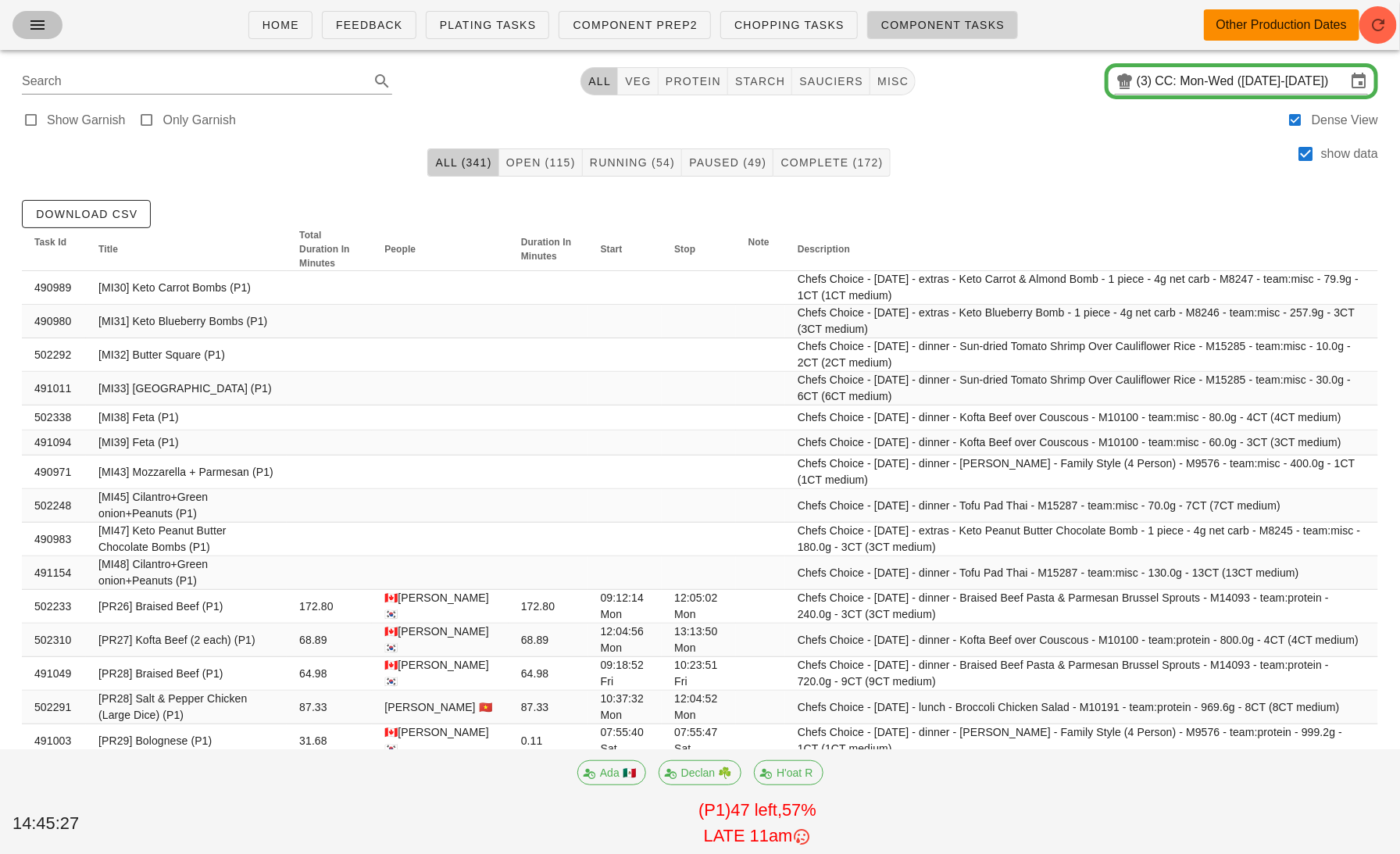
click at [39, 26] on icon "button" at bounding box center [38, 25] width 19 height 19
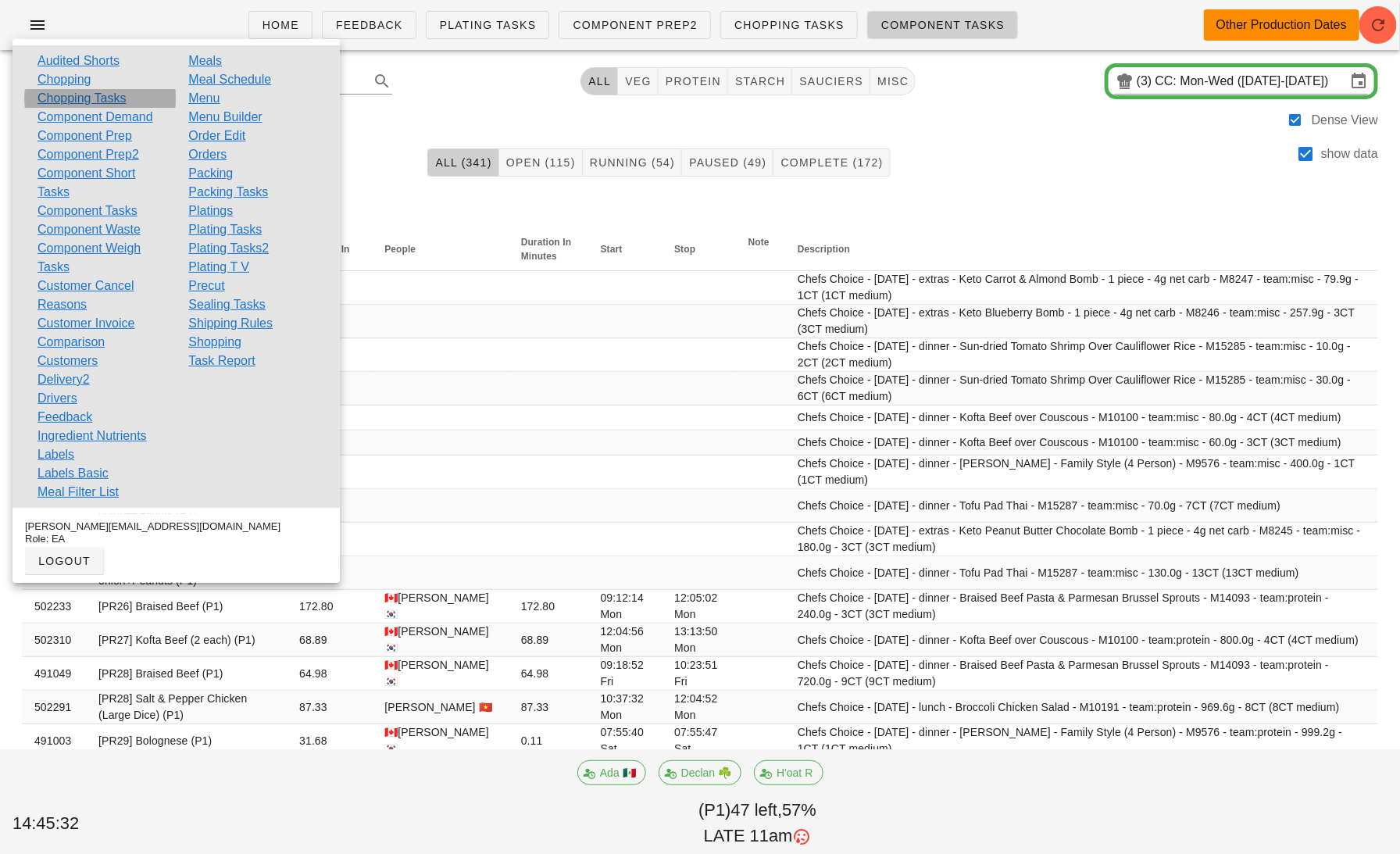
click at [93, 98] on link "Chopping Tasks" at bounding box center [81, 99] width 89 height 19
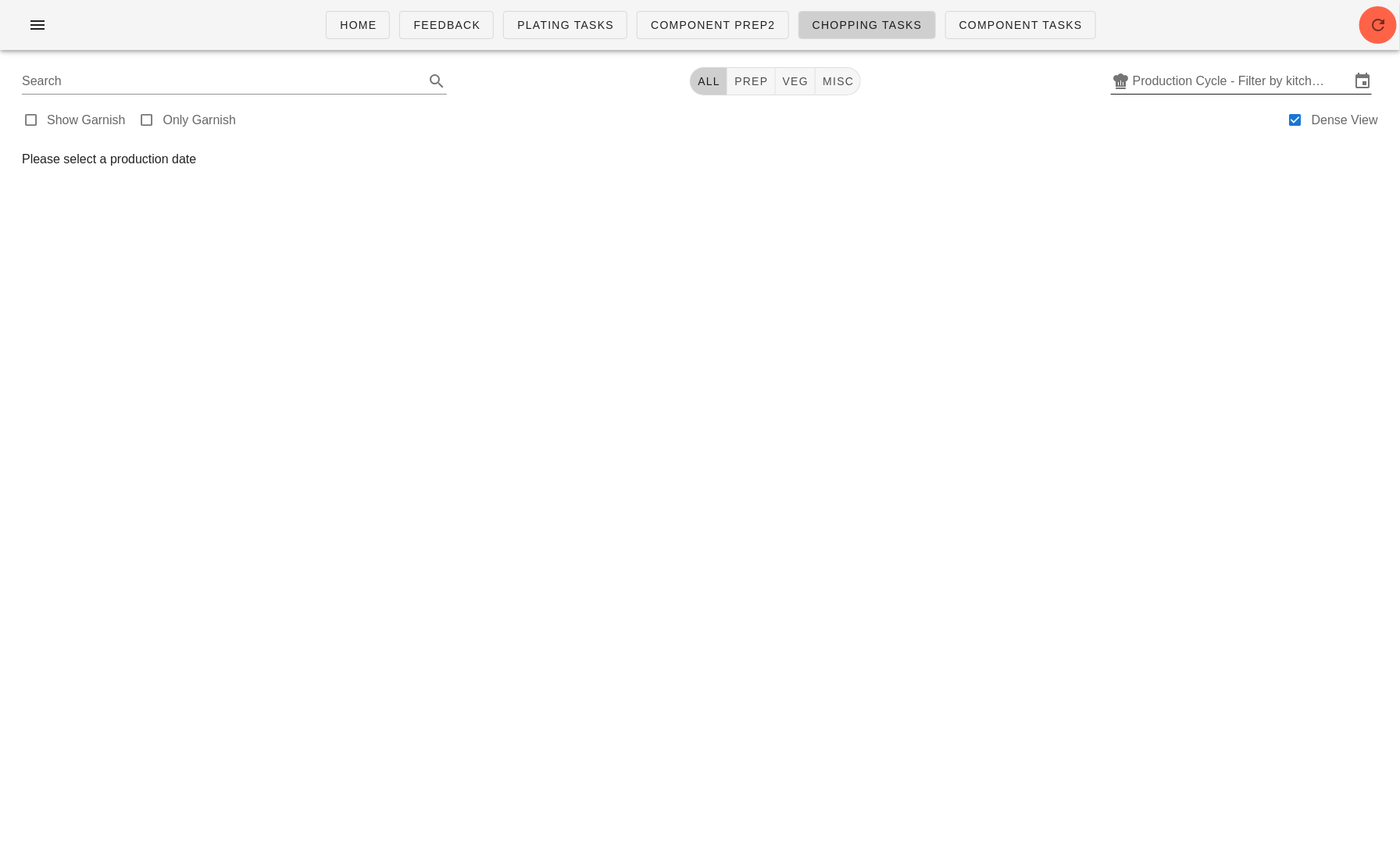
click at [1181, 83] on input "Production Cycle - Filter by kitchen production schedules" at bounding box center [1241, 81] width 217 height 25
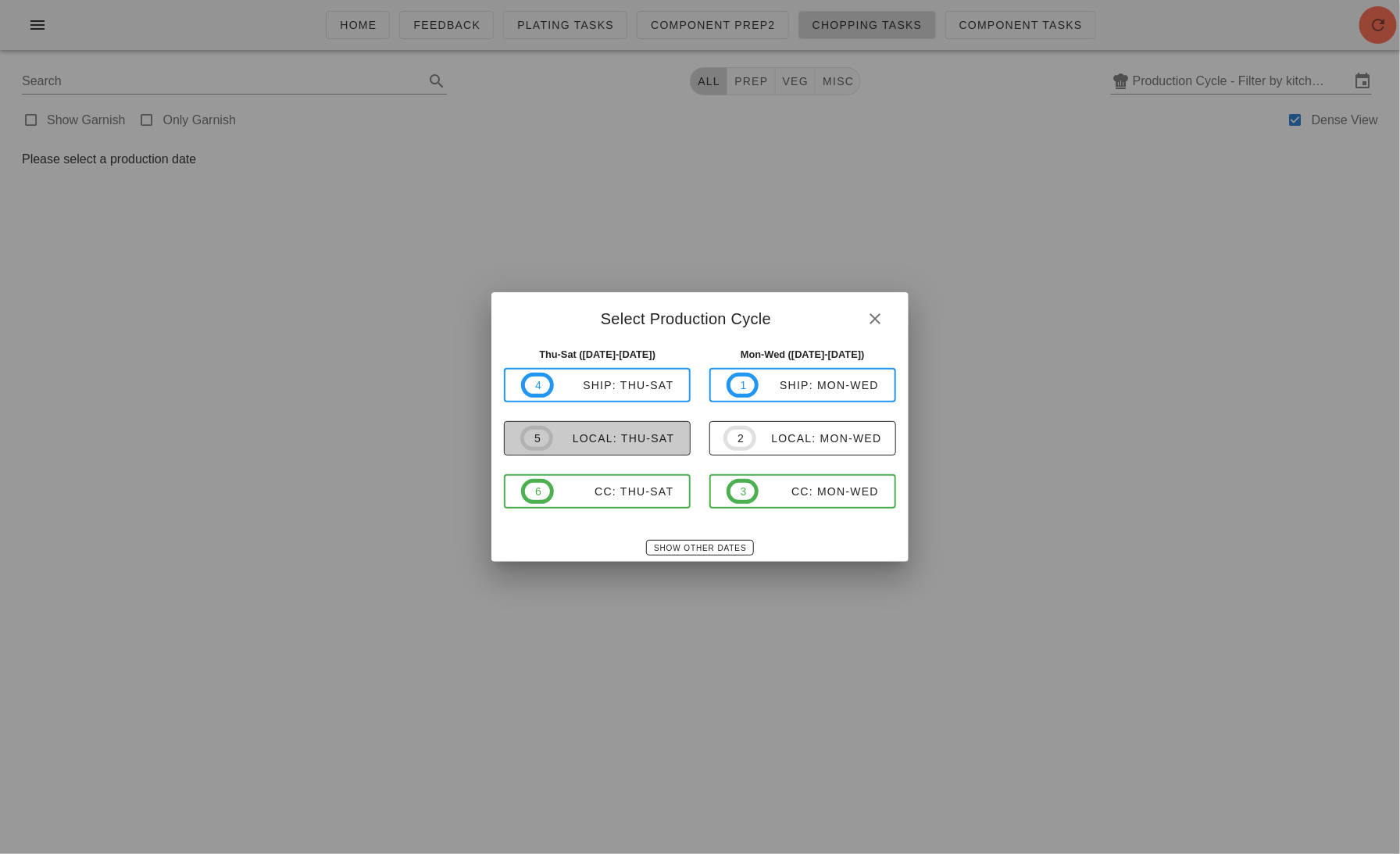
click at [611, 436] on div "local: Thu-Sat" at bounding box center [614, 439] width 122 height 13
type input "local: Thu-Sat ([DATE]-[DATE])"
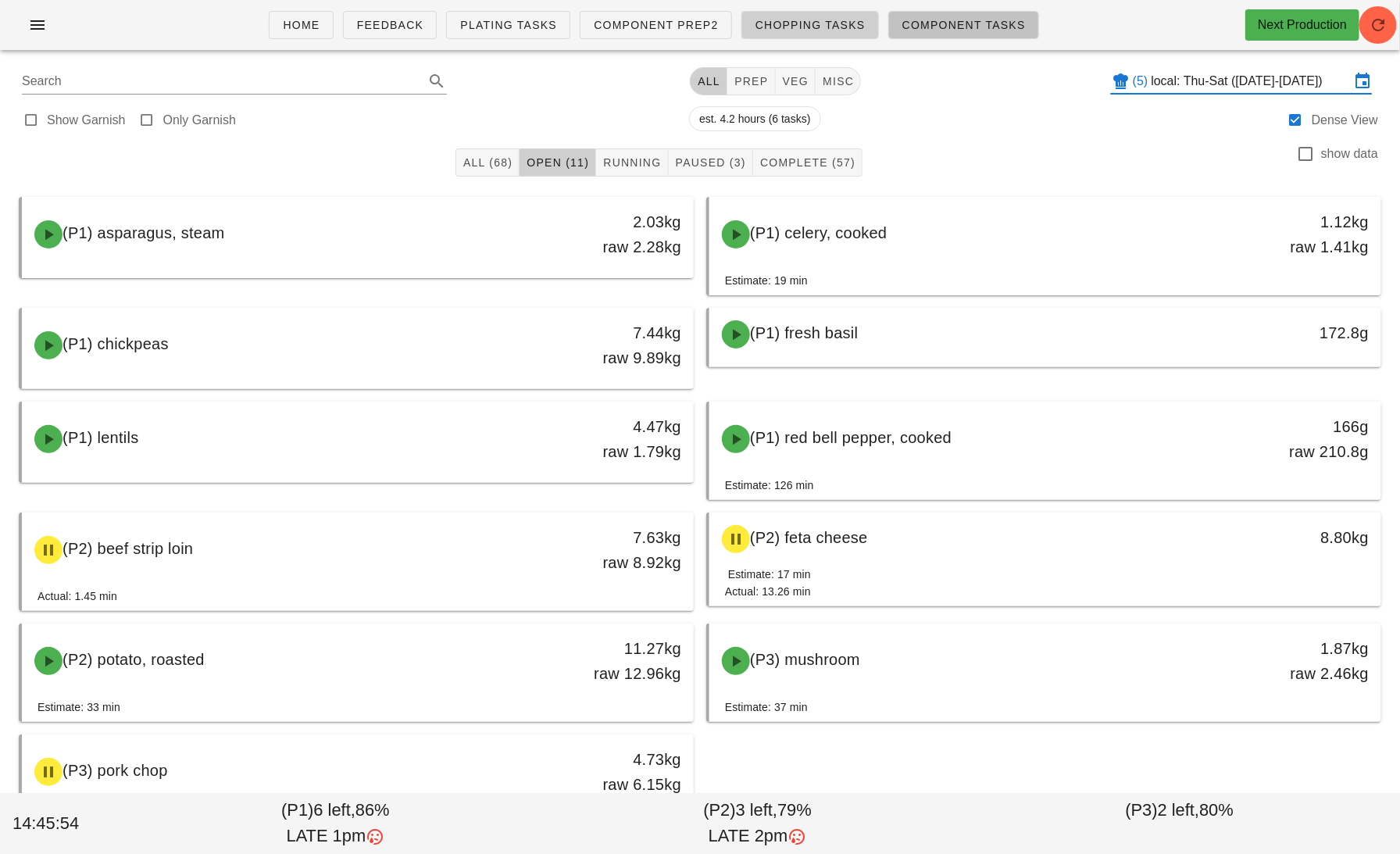
click at [936, 25] on span "Component Tasks" at bounding box center [964, 25] width 124 height 13
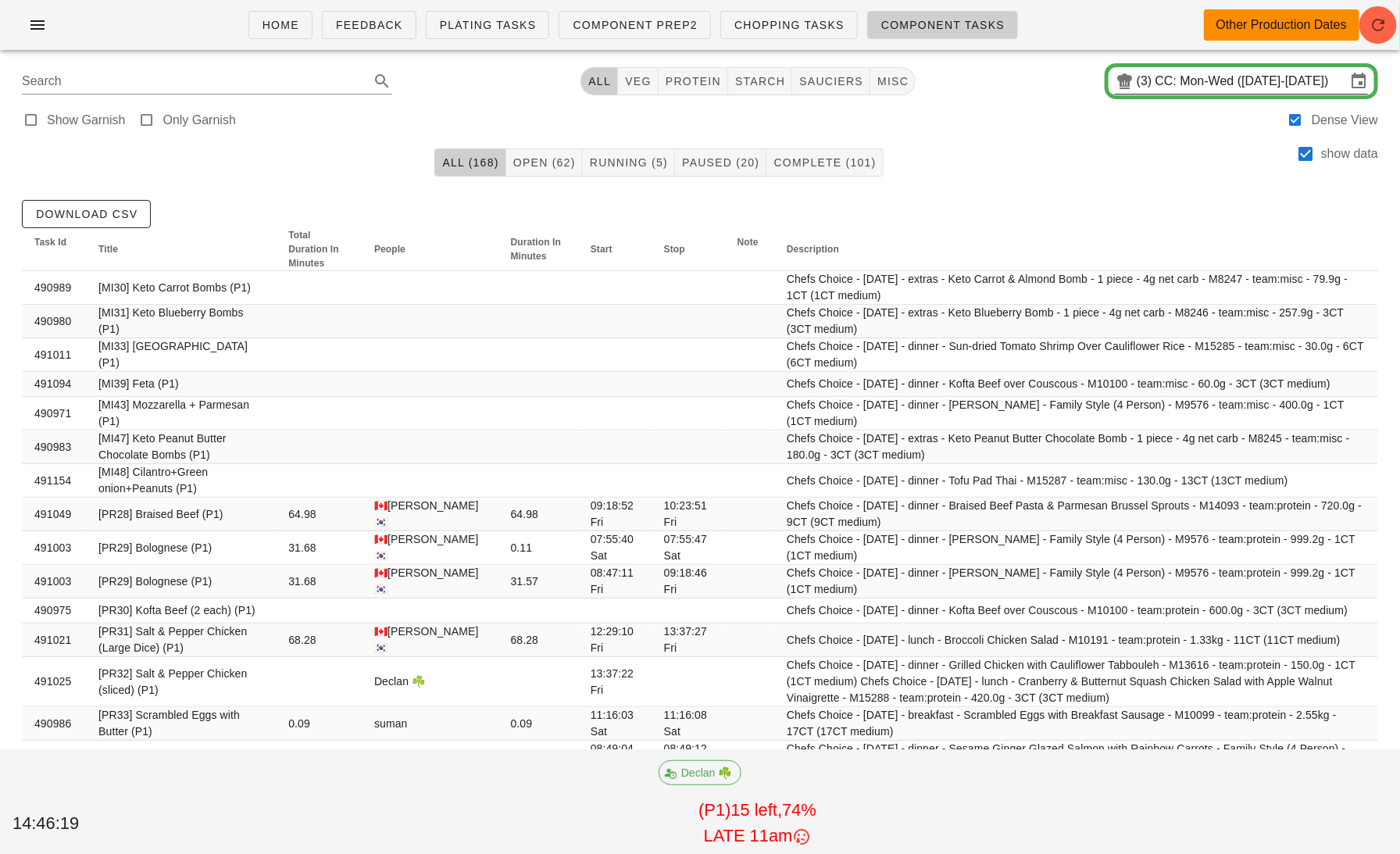
click at [1209, 80] on input "CC: Mon-Wed ([DATE]-[DATE])" at bounding box center [1251, 81] width 191 height 25
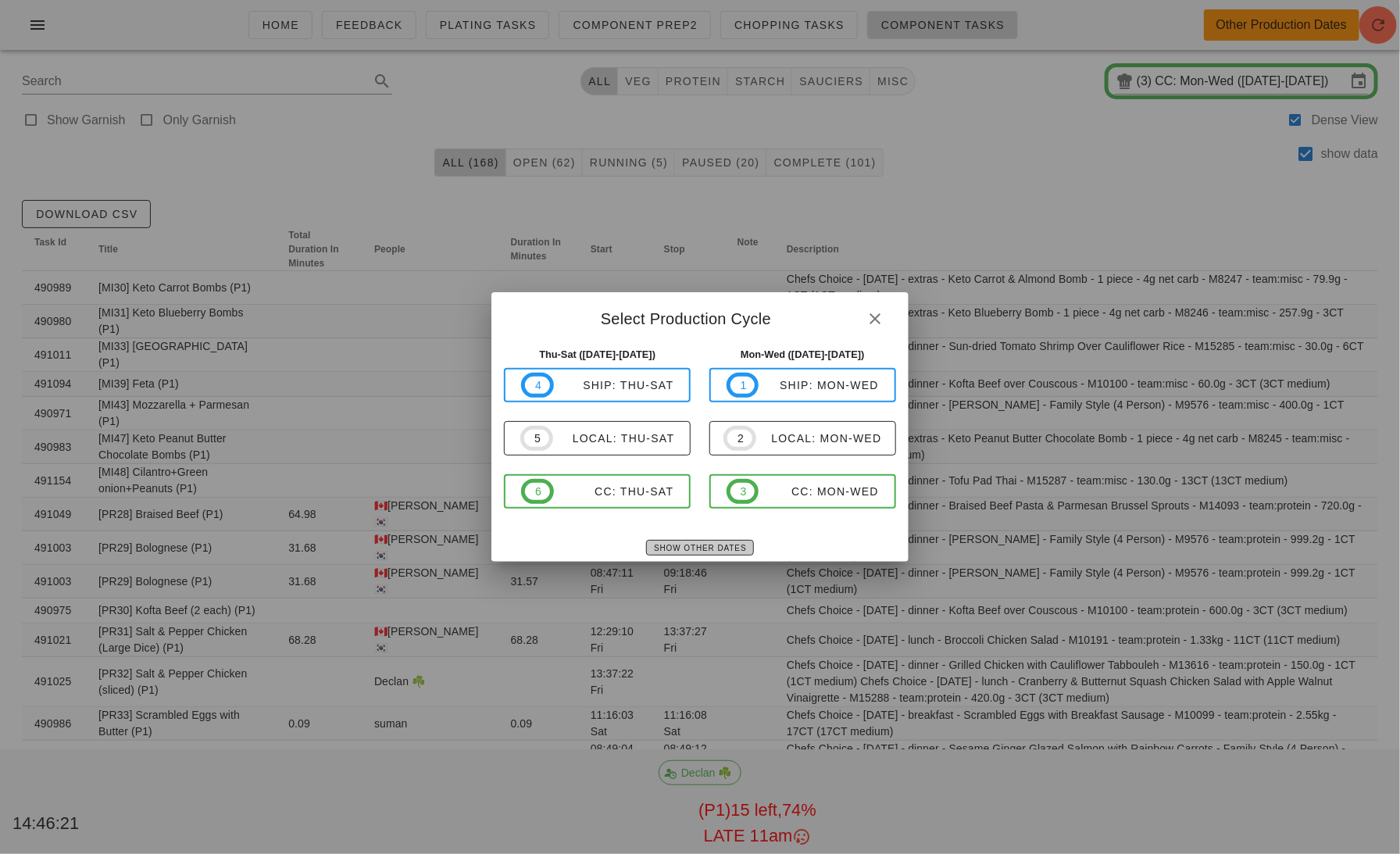
click at [715, 554] on button "Show Other Dates" at bounding box center [699, 548] width 107 height 16
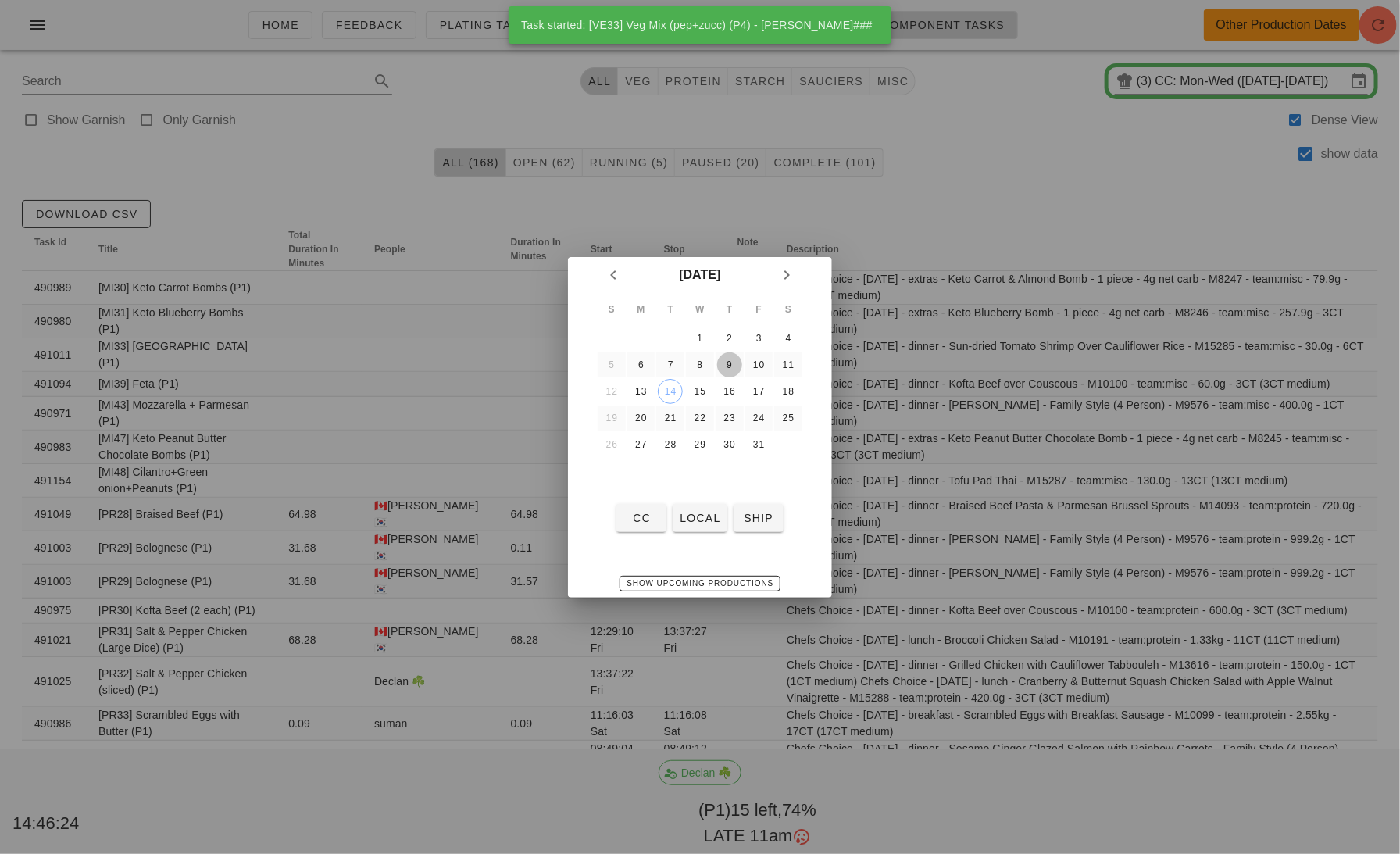
click at [738, 364] on div "9" at bounding box center [730, 365] width 25 height 11
click at [706, 516] on span "local" at bounding box center [700, 518] width 41 height 13
type input "local: Thu-Sat ([DATE]-[DATE])"
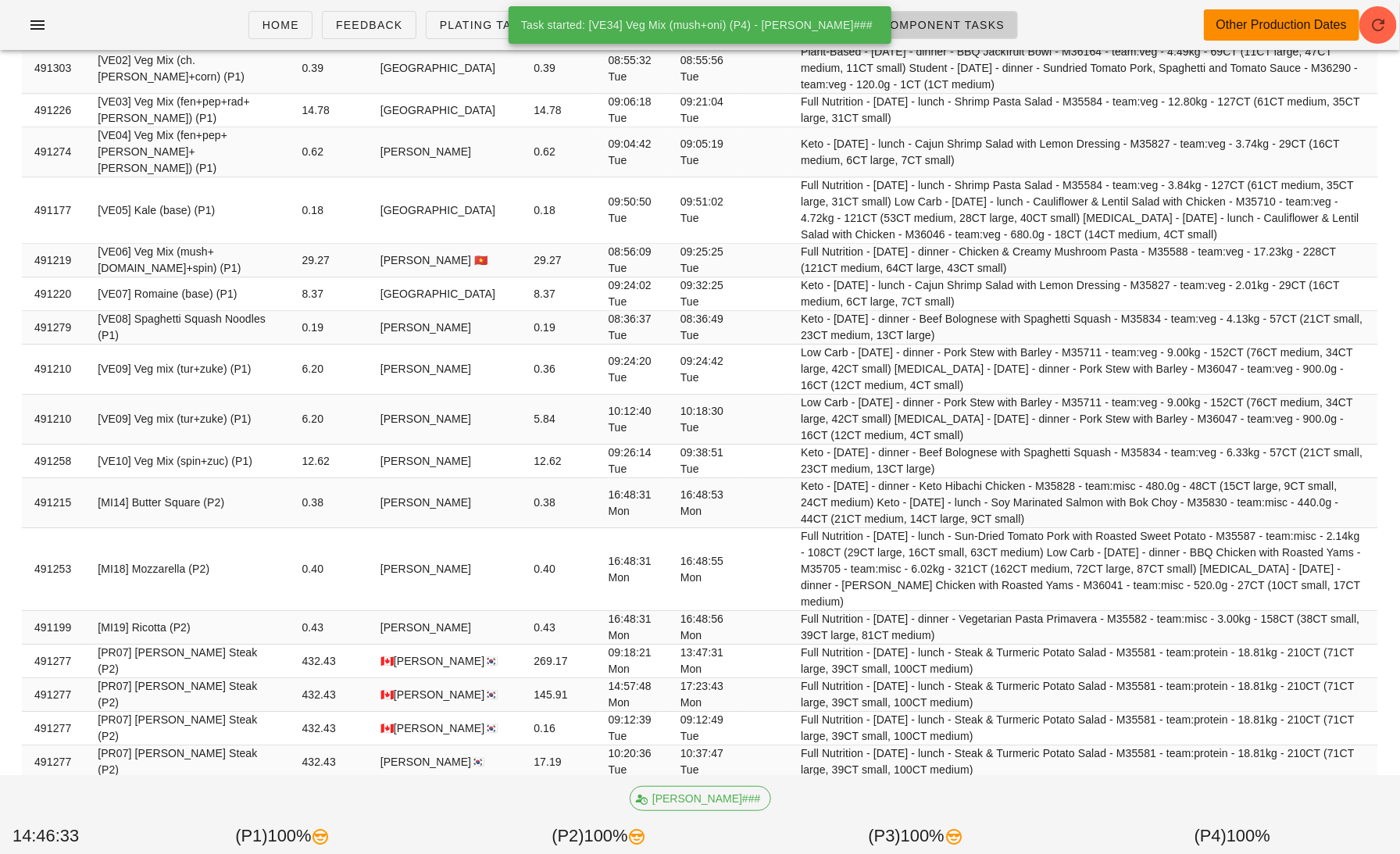
scroll to position [3131, 0]
